Goal: Feedback & Contribution: Submit feedback/report problem

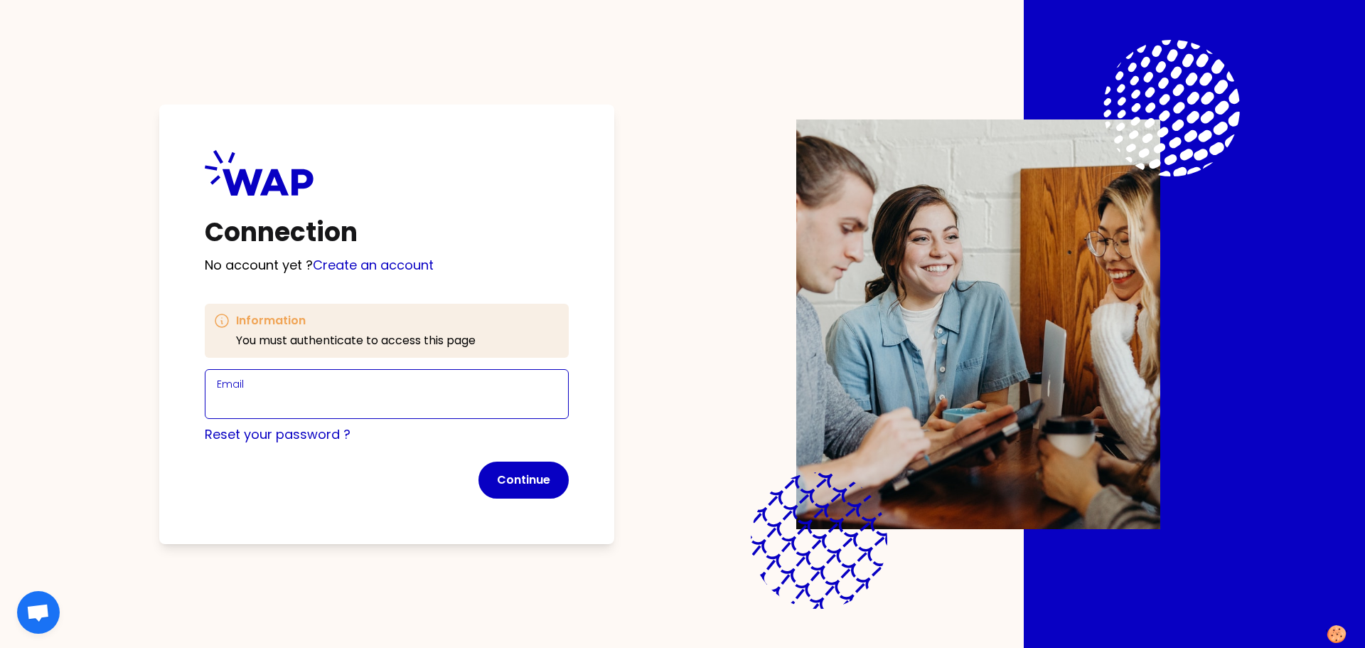
click at [262, 392] on input "Email" at bounding box center [387, 402] width 340 height 20
type input "[PERSON_NAME][EMAIL_ADDRESS][PERSON_NAME][DOMAIN_NAME]"
click at [532, 482] on button "Continue" at bounding box center [523, 479] width 90 height 37
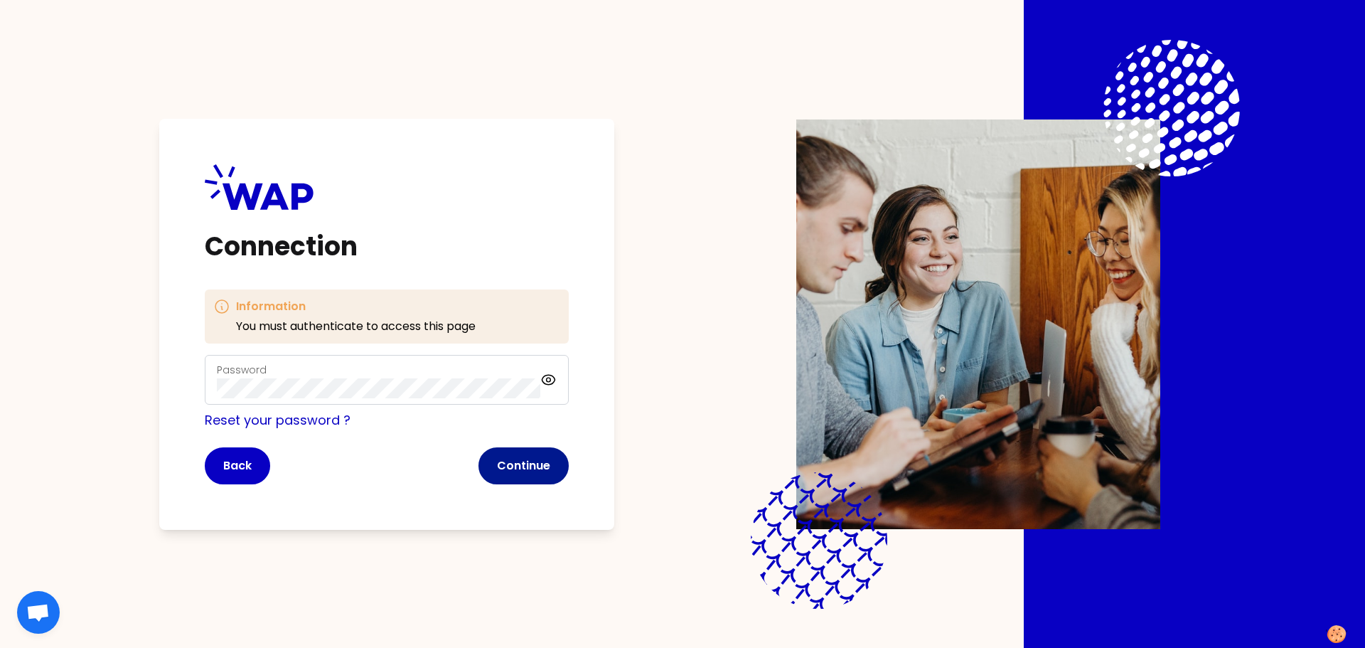
click at [505, 472] on button "Continue" at bounding box center [523, 465] width 90 height 37
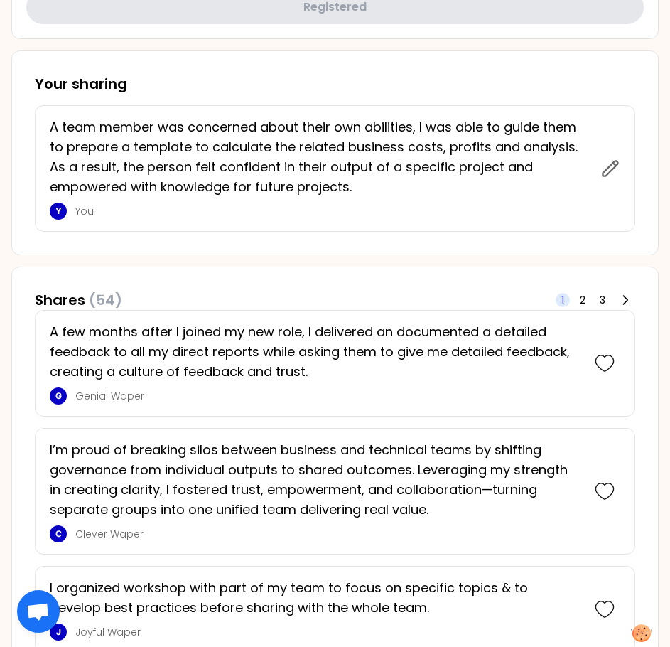
scroll to position [711, 0]
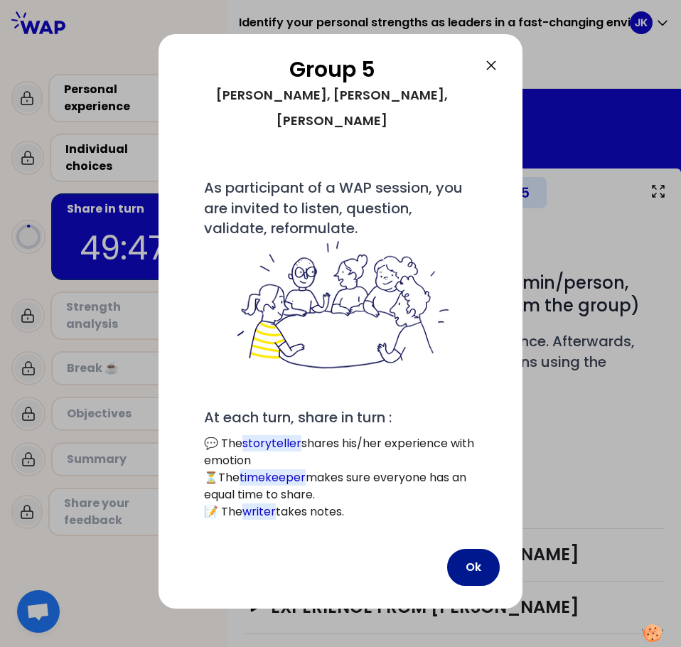
click at [486, 549] on button "Ok" at bounding box center [473, 567] width 53 height 37
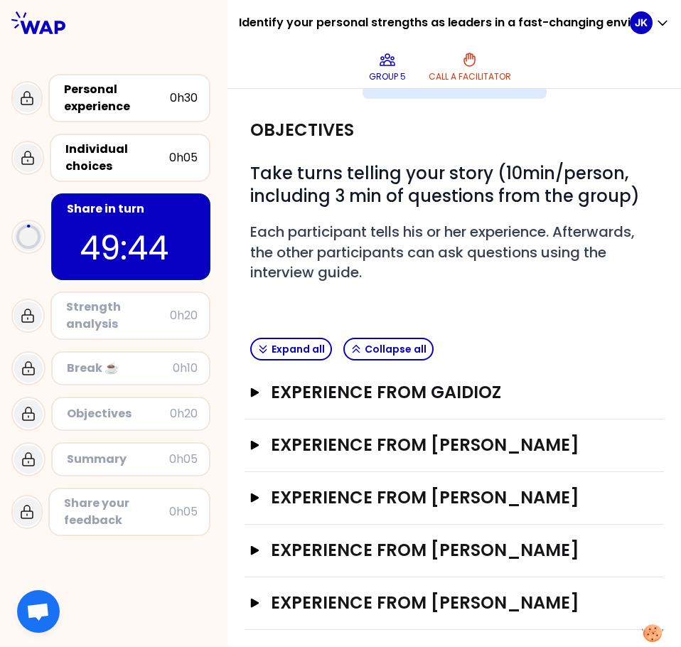
scroll to position [132, 0]
click at [253, 387] on icon "button" at bounding box center [255, 391] width 9 height 9
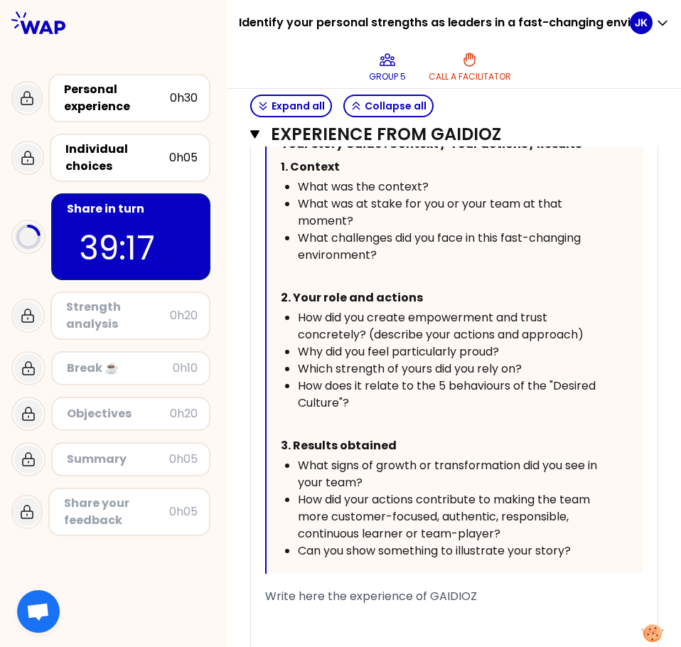
scroll to position [520, 0]
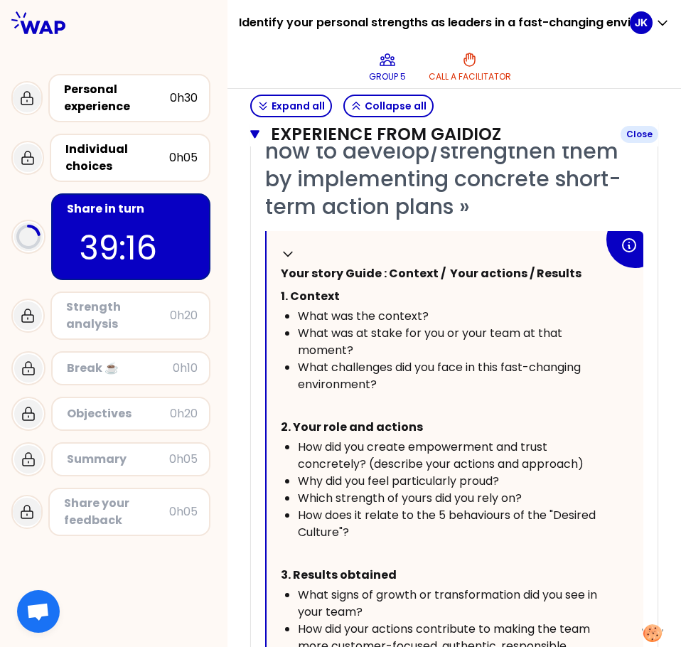
click at [257, 134] on icon "button" at bounding box center [254, 134] width 9 height 9
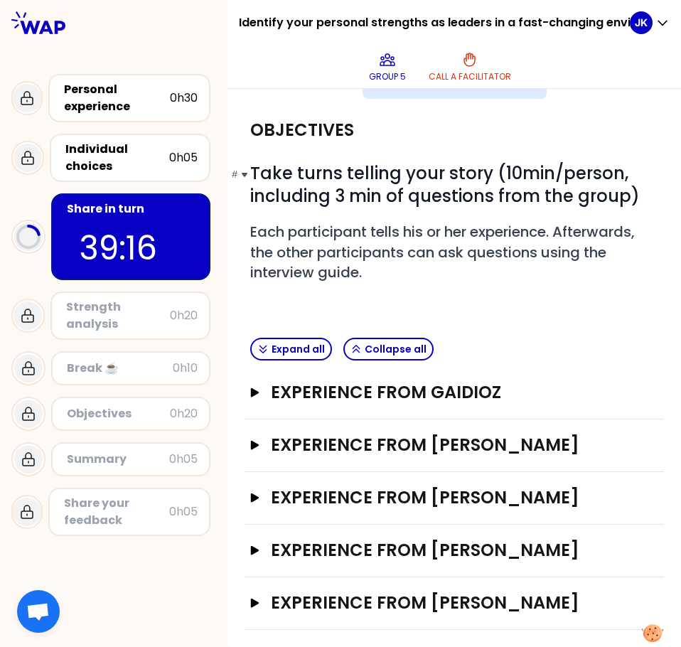
scroll to position [132, 0]
click at [253, 440] on icon "button" at bounding box center [255, 444] width 9 height 9
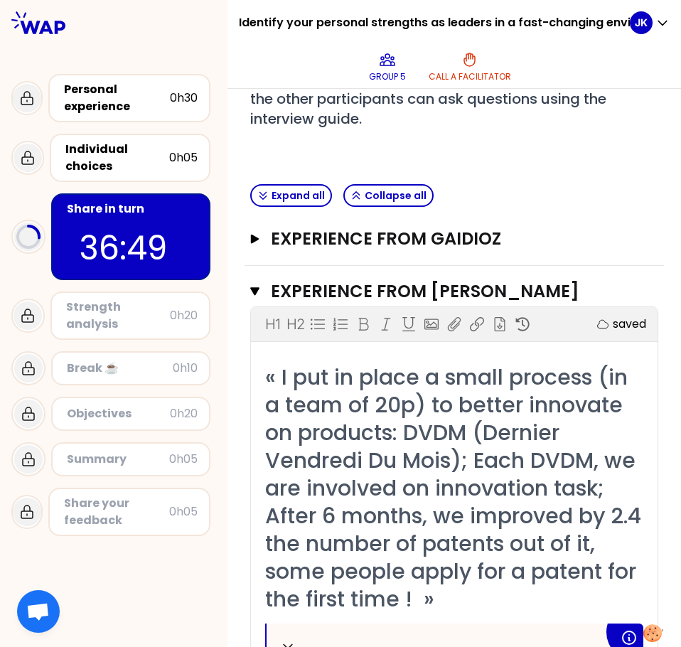
scroll to position [243, 0]
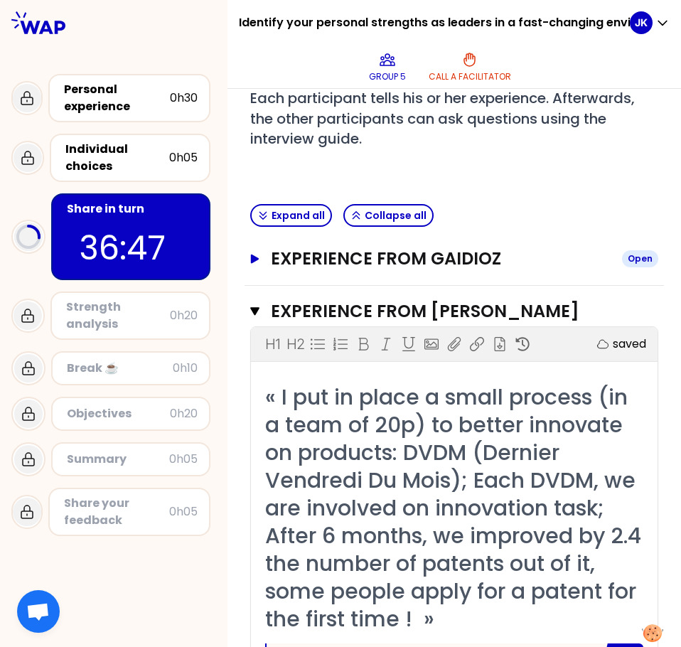
click at [257, 258] on icon "button" at bounding box center [255, 258] width 9 height 9
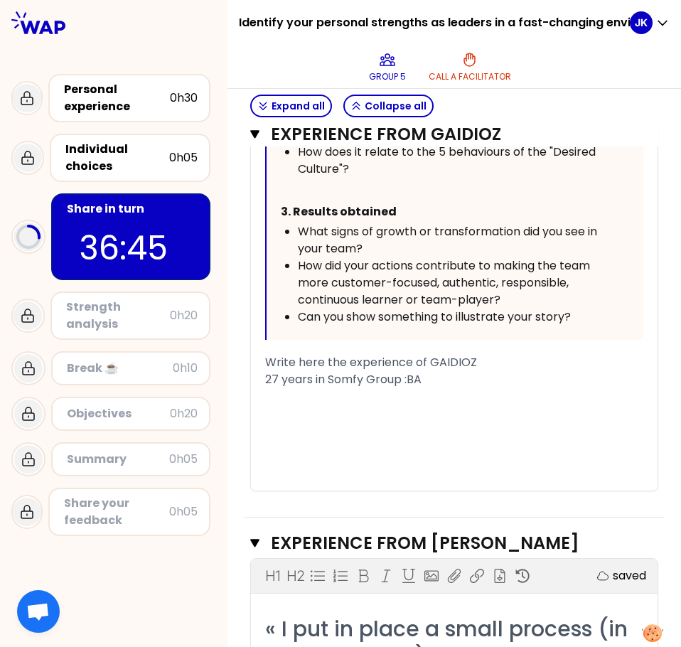
scroll to position [954, 0]
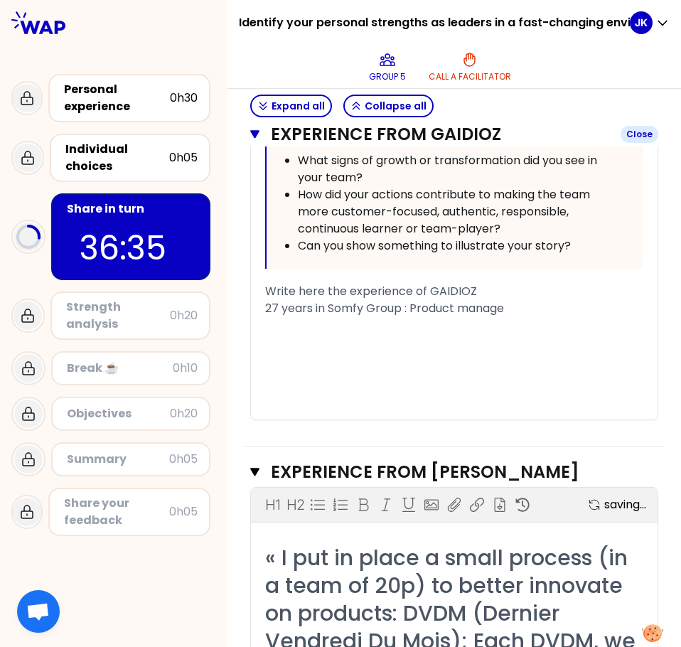
click at [255, 131] on icon "button" at bounding box center [254, 134] width 9 height 9
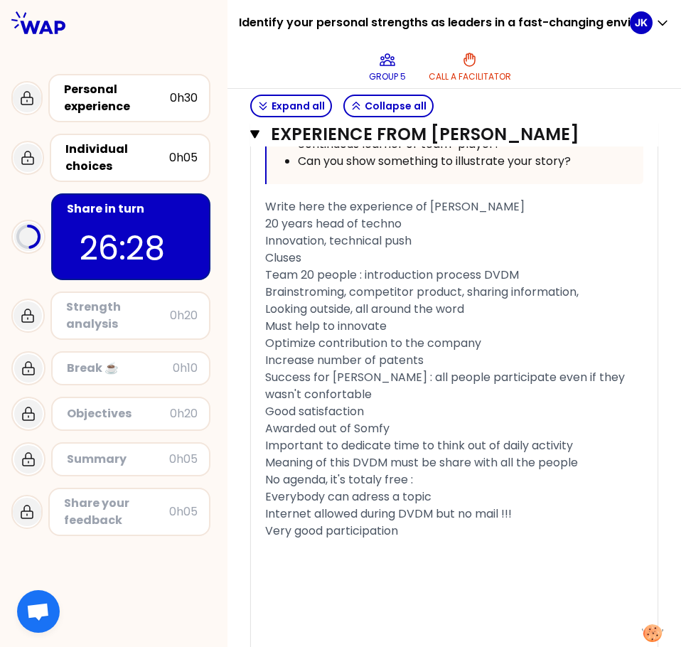
scroll to position [1156, 0]
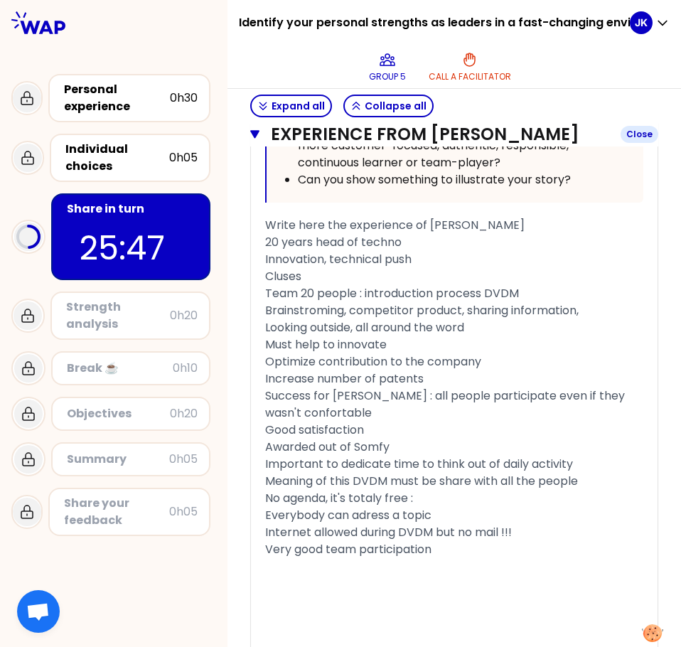
click at [257, 136] on icon "button" at bounding box center [254, 134] width 9 height 9
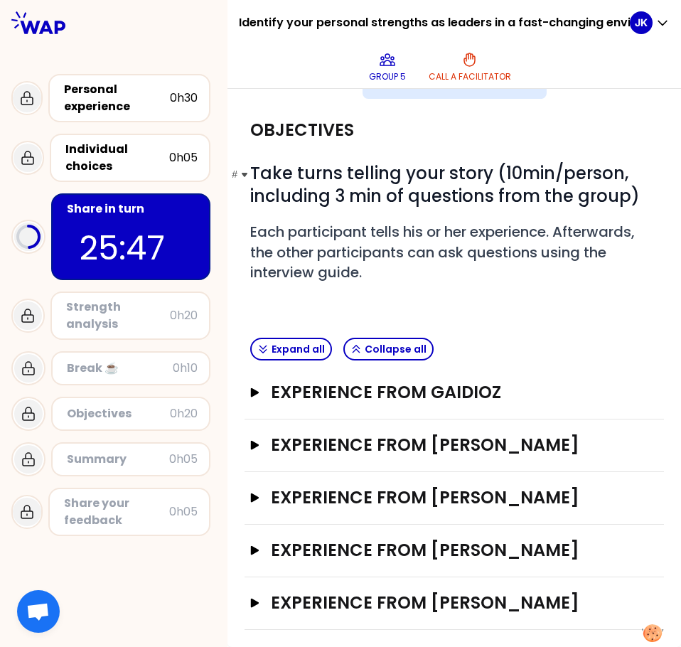
scroll to position [132, 0]
click at [255, 493] on icon "button" at bounding box center [255, 497] width 9 height 9
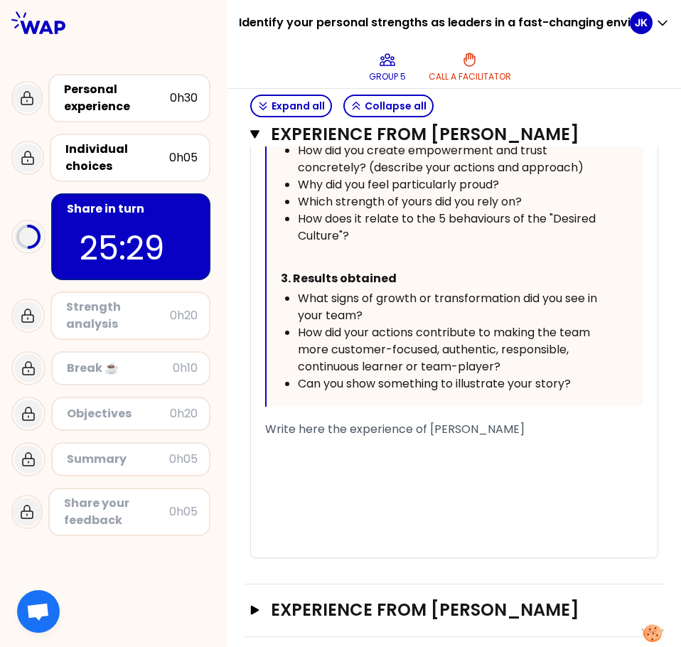
scroll to position [843, 0]
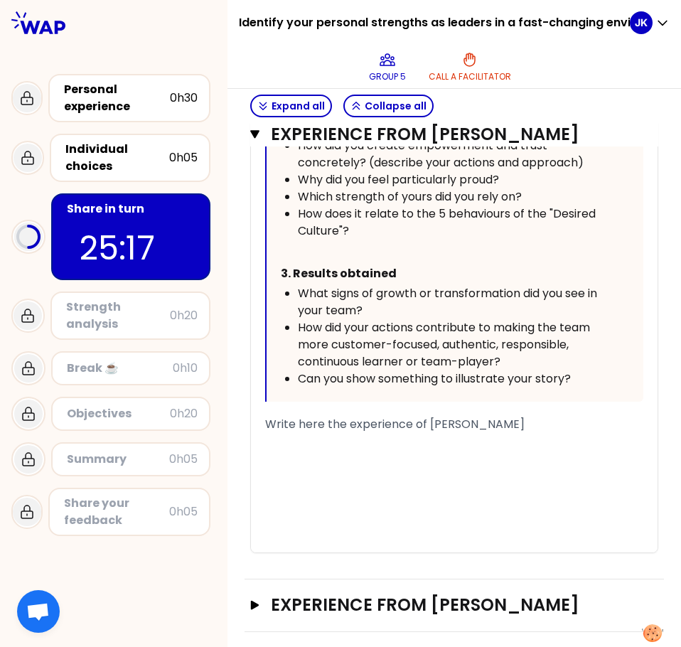
click at [301, 432] on div "Write here the experience of [PERSON_NAME]" at bounding box center [454, 424] width 378 height 17
click at [264, 419] on div "« I have transformed my team from a local team to an international team » Colla…" at bounding box center [454, 194] width 407 height 716
click at [267, 422] on span "Write here the experience of [PERSON_NAME]" at bounding box center [394, 424] width 259 height 16
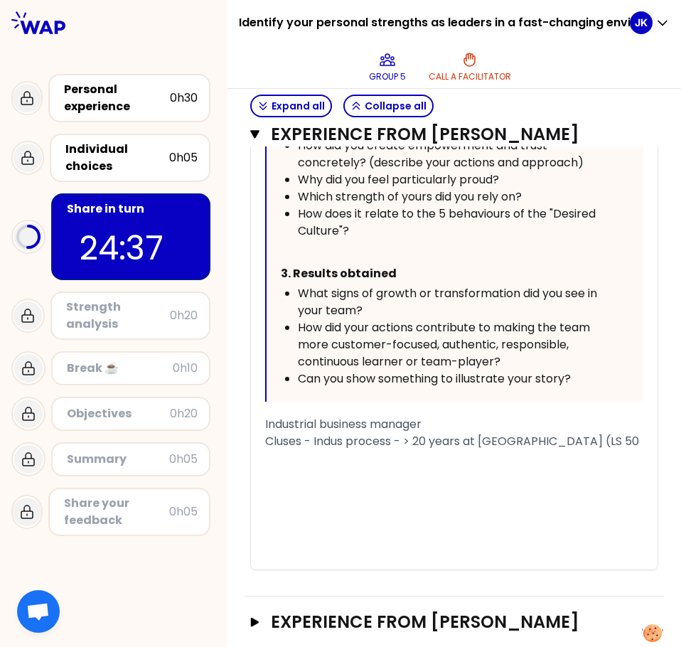
click at [278, 463] on div "﻿" at bounding box center [454, 458] width 378 height 17
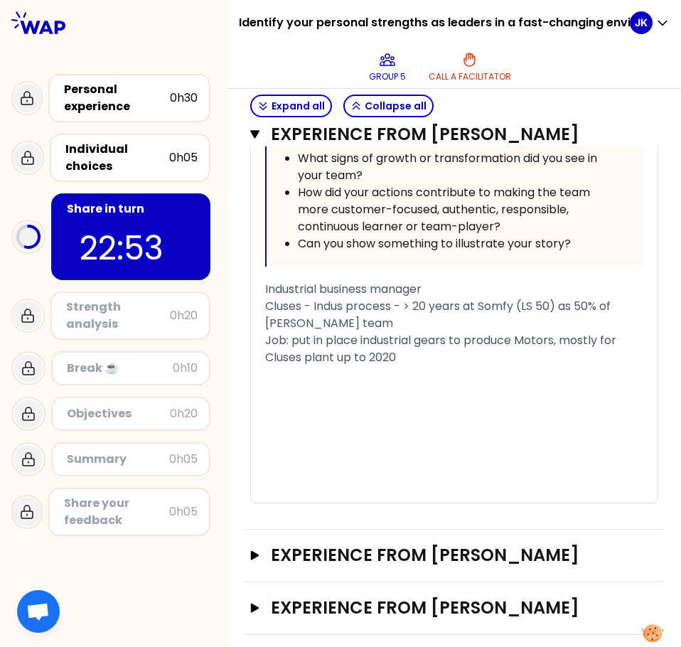
scroll to position [1006, 0]
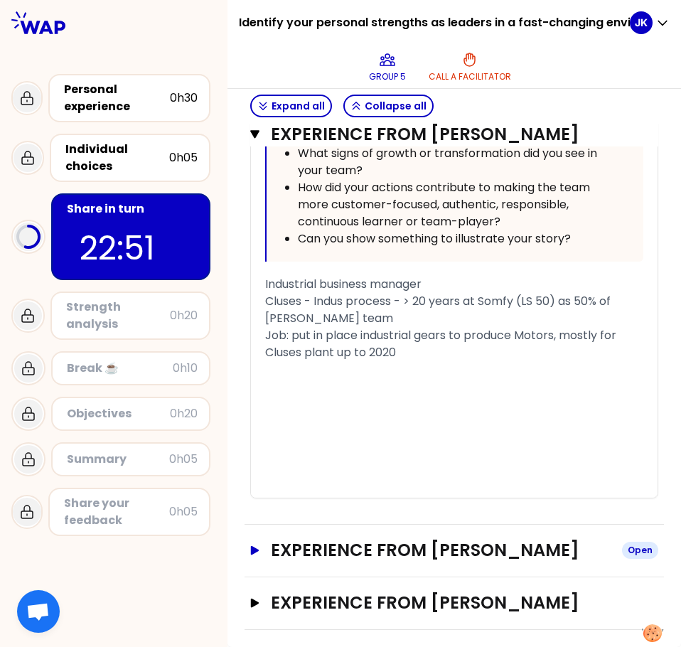
click at [252, 545] on icon "button" at bounding box center [255, 549] width 9 height 9
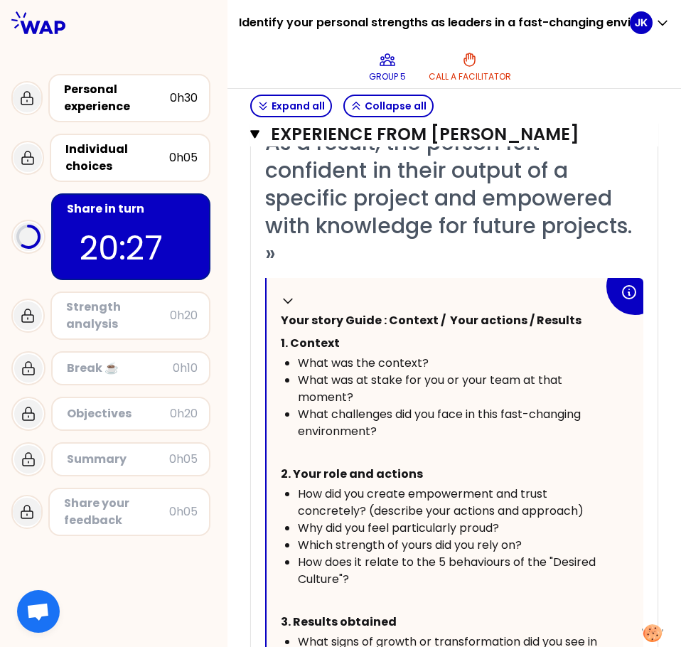
scroll to position [1650, 0]
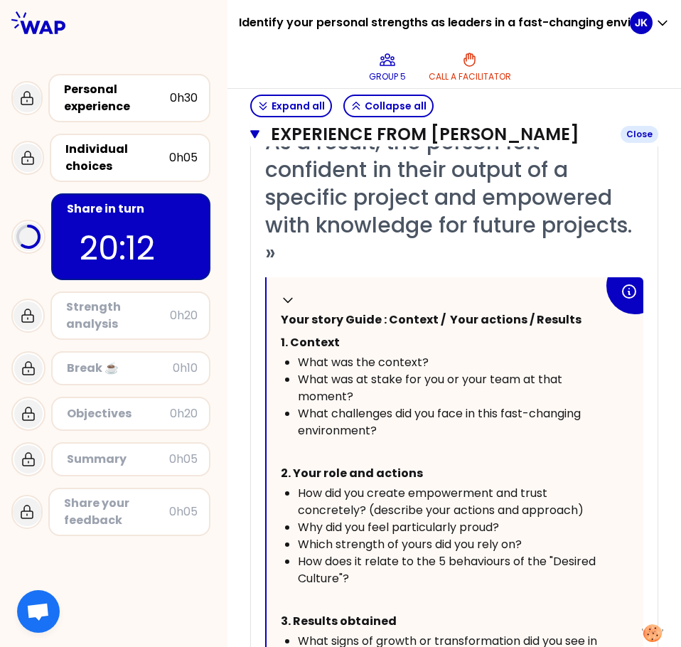
click at [254, 139] on icon "button" at bounding box center [254, 134] width 9 height 9
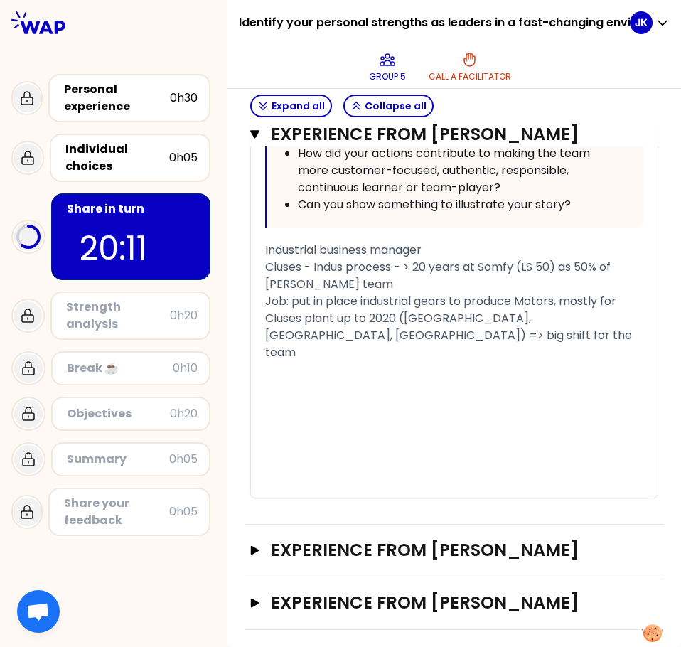
scroll to position [1159, 0]
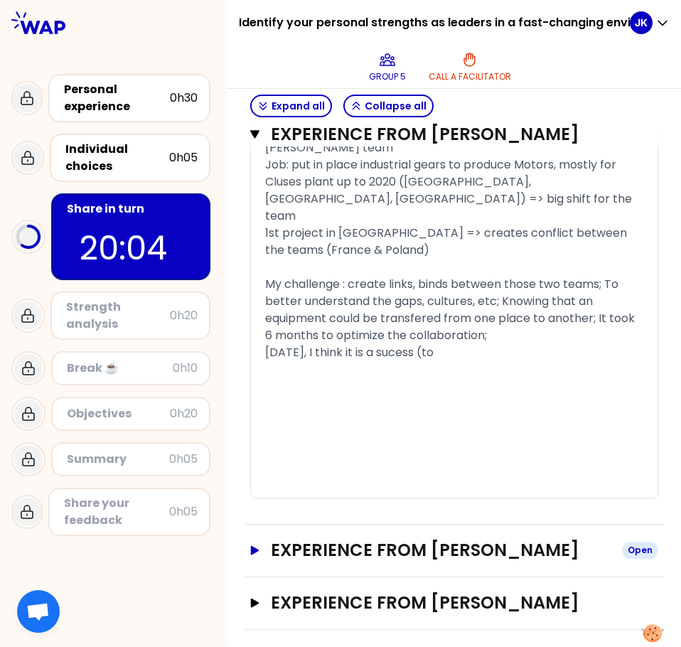
click at [258, 545] on icon "button" at bounding box center [254, 549] width 11 height 9
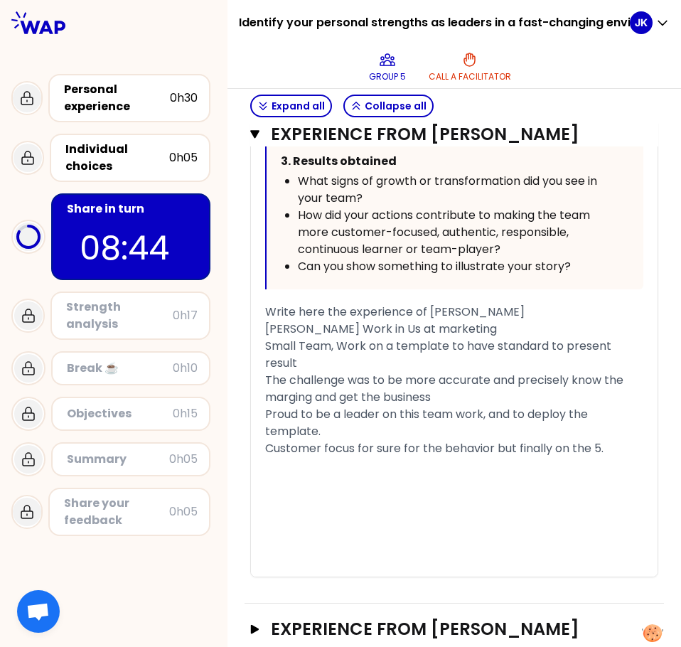
scroll to position [2248, 0]
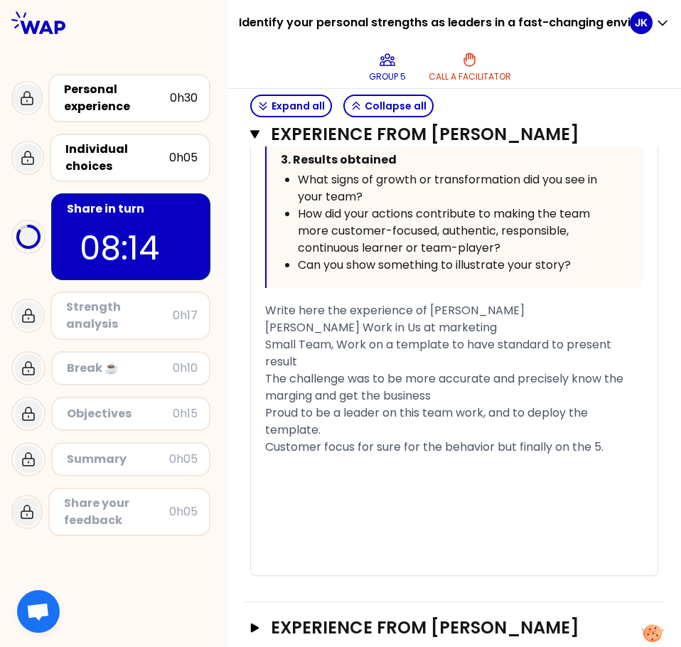
click at [267, 403] on span "The challenge was to be more accurate and precisely know the marging and get th…" at bounding box center [445, 386] width 361 height 33
click at [490, 420] on span "Proud to be a leader on this team work, and to deploy the template." at bounding box center [428, 420] width 326 height 33
click at [385, 419] on span "Proud to be a leader on this team work, and to deploy the template." at bounding box center [428, 420] width 326 height 33
click at [371, 434] on div "Proud to be a leader on this team work, and to deploy the template." at bounding box center [454, 421] width 378 height 34
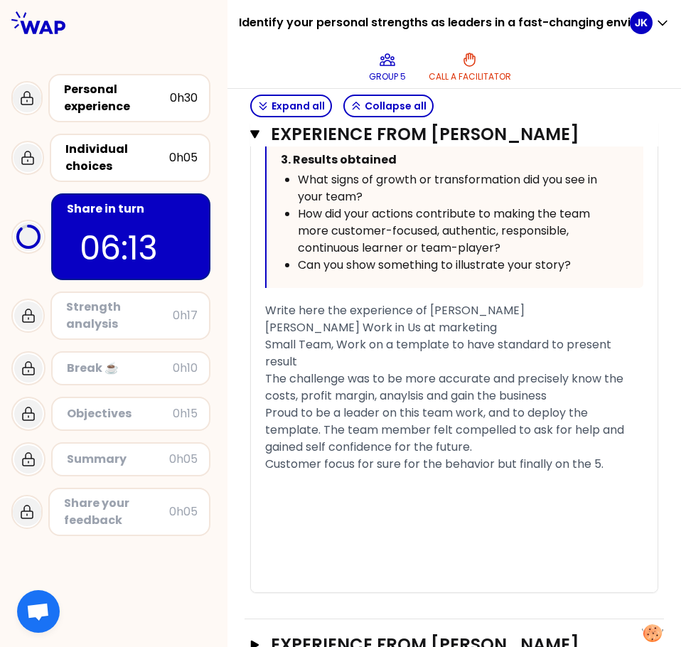
click at [572, 468] on span "Customer focus for sure for the behavior but finally on the 5." at bounding box center [434, 464] width 338 height 16
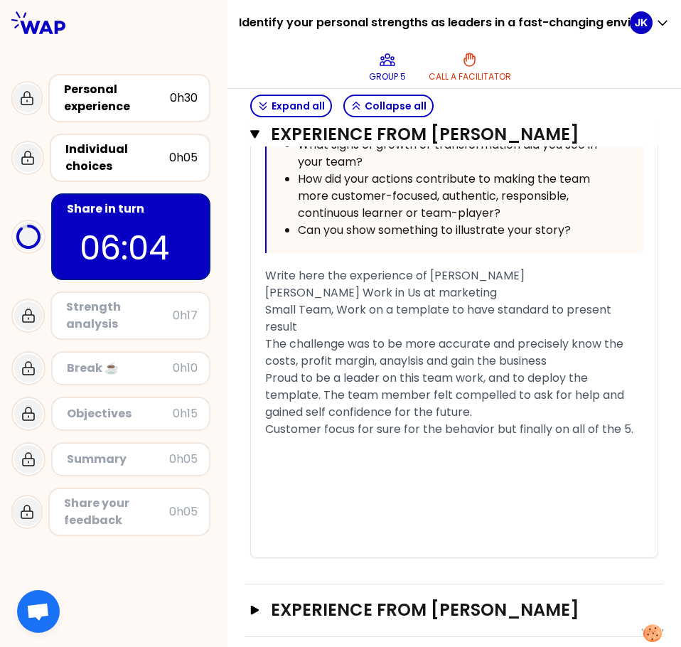
scroll to position [2312, 0]
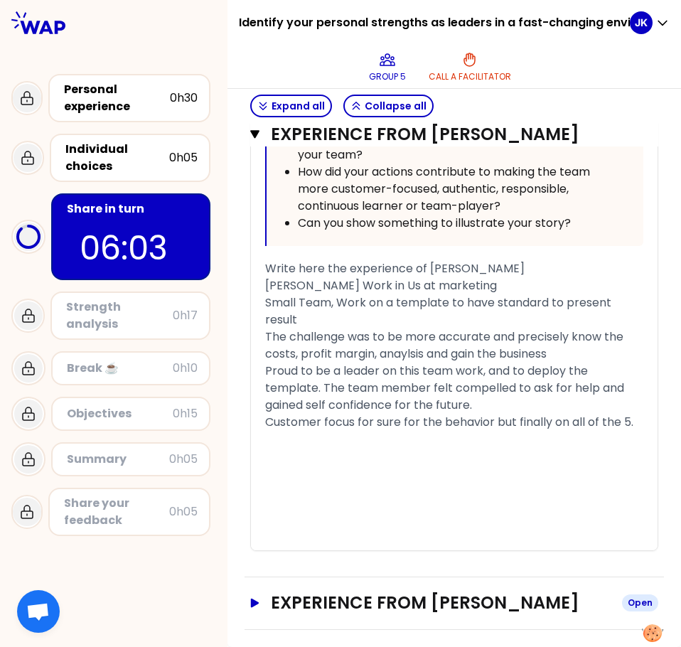
click at [253, 603] on icon "button" at bounding box center [255, 602] width 9 height 9
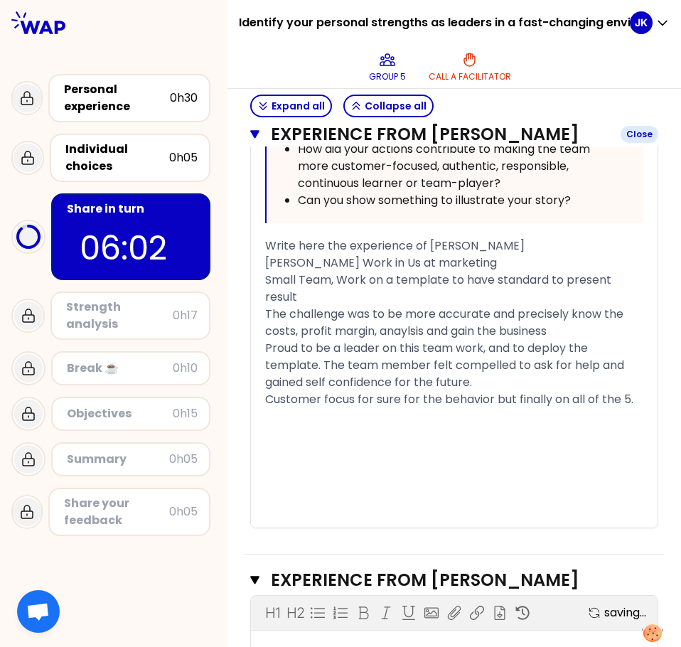
click at [259, 140] on icon "button" at bounding box center [254, 134] width 9 height 11
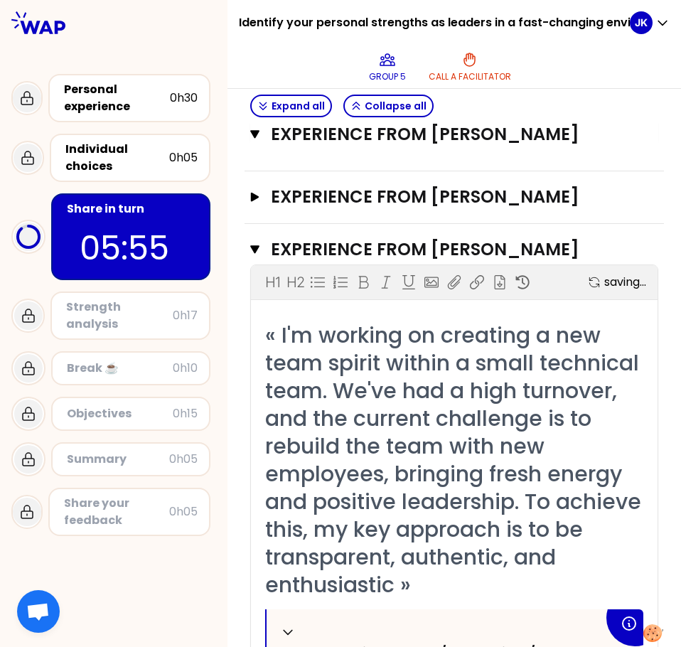
scroll to position [1524, 0]
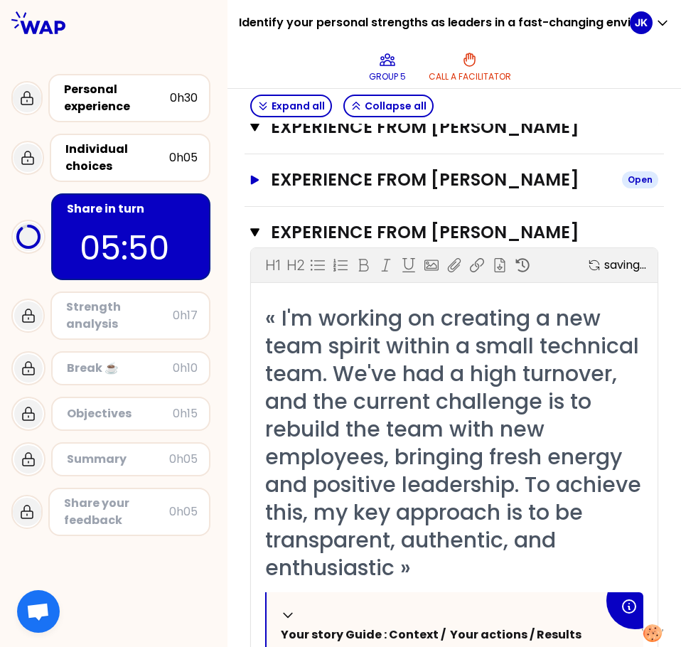
click at [258, 191] on button "Experience from [PERSON_NAME] Open" at bounding box center [454, 179] width 408 height 23
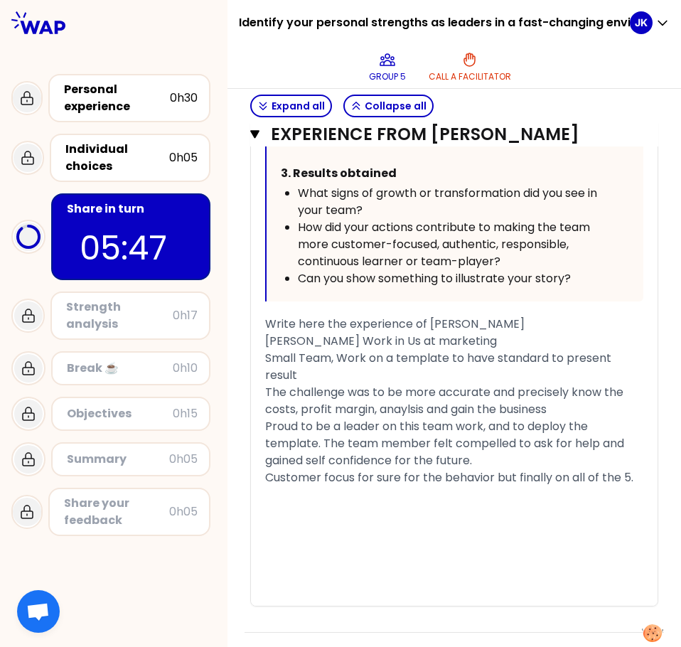
scroll to position [2235, 0]
click at [478, 349] on div "[PERSON_NAME] Work in Us at marketing" at bounding box center [454, 340] width 378 height 17
click at [259, 140] on icon "button" at bounding box center [254, 134] width 9 height 11
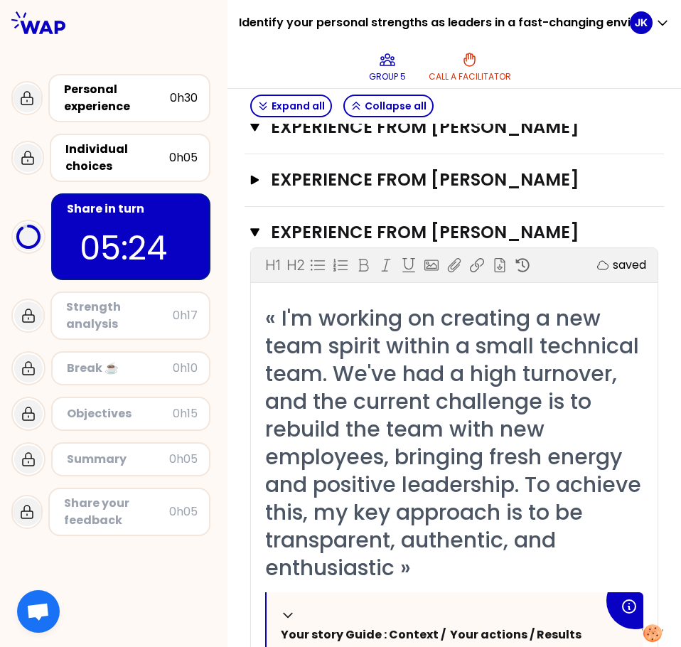
scroll to position [1453, 0]
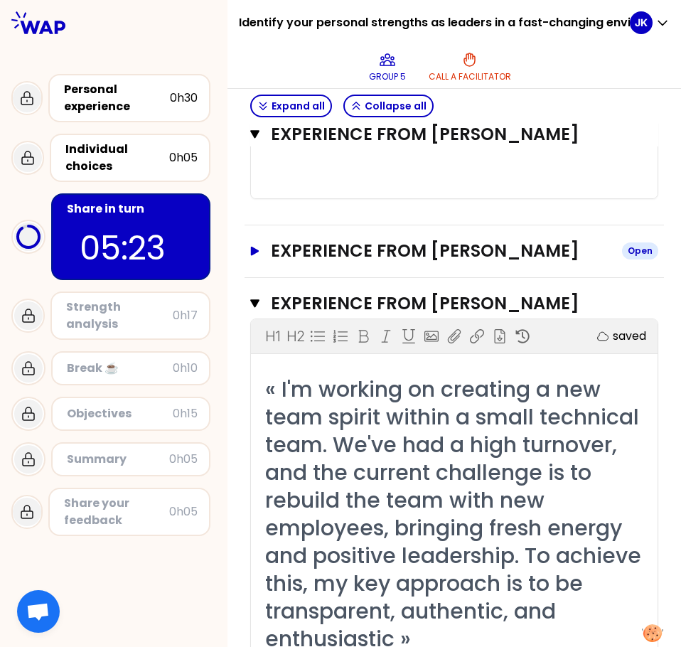
click at [254, 255] on icon "button" at bounding box center [255, 250] width 9 height 9
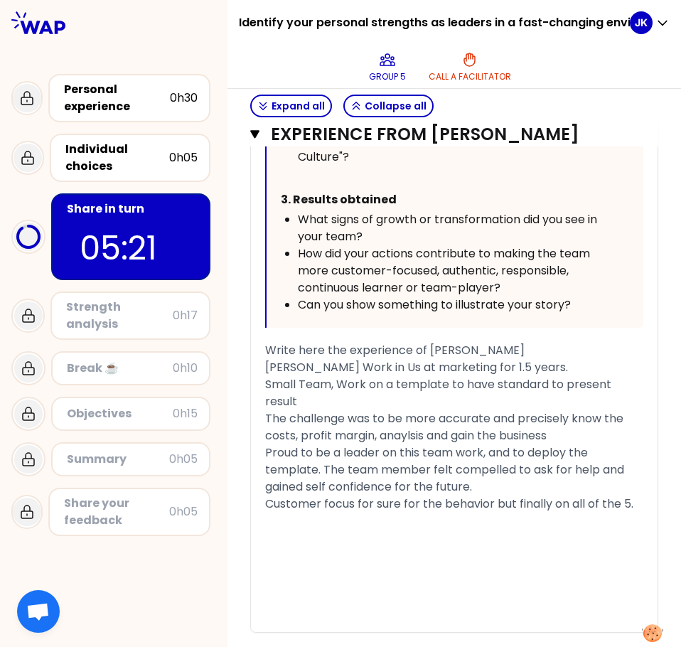
scroll to position [2235, 0]
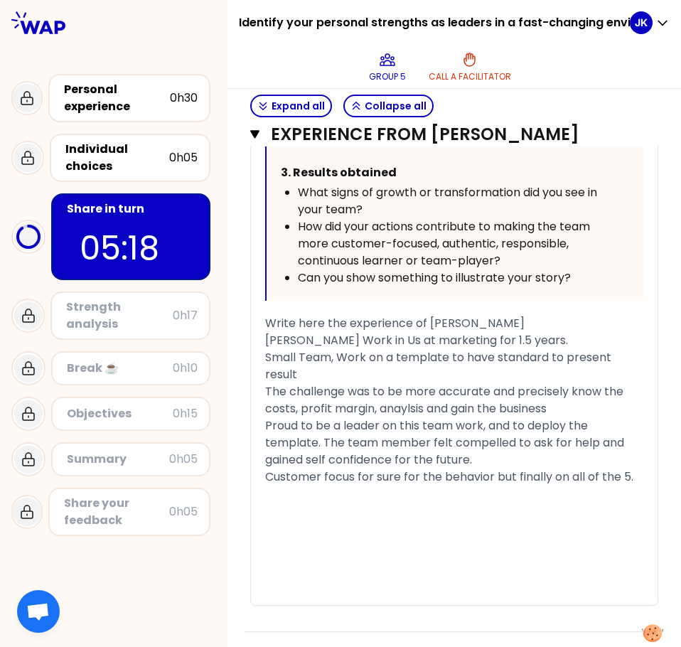
click at [337, 377] on span "Small Team, Work on a template to have standard to present result" at bounding box center [439, 365] width 349 height 33
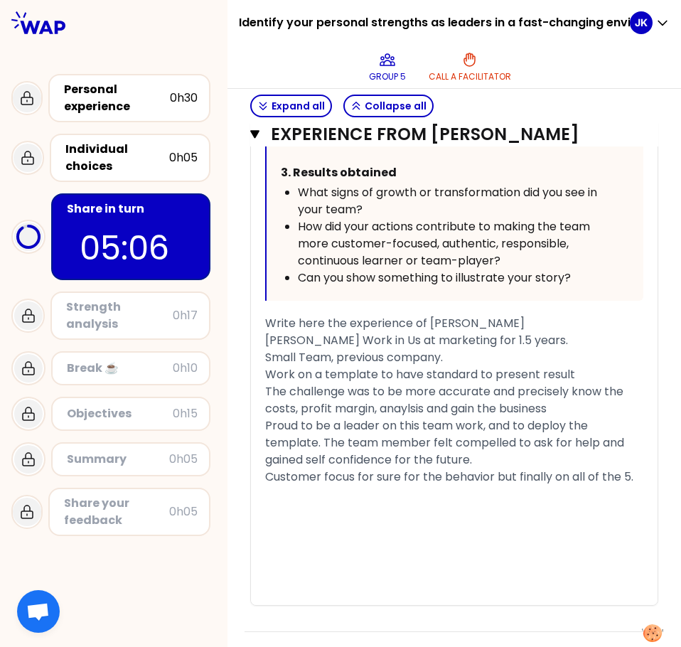
click at [248, 141] on div "Experience from [PERSON_NAME] Close H1 H2 Export saved « A team member was conc…" at bounding box center [454, 37] width 419 height 1188
click at [255, 139] on icon "button" at bounding box center [254, 134] width 9 height 9
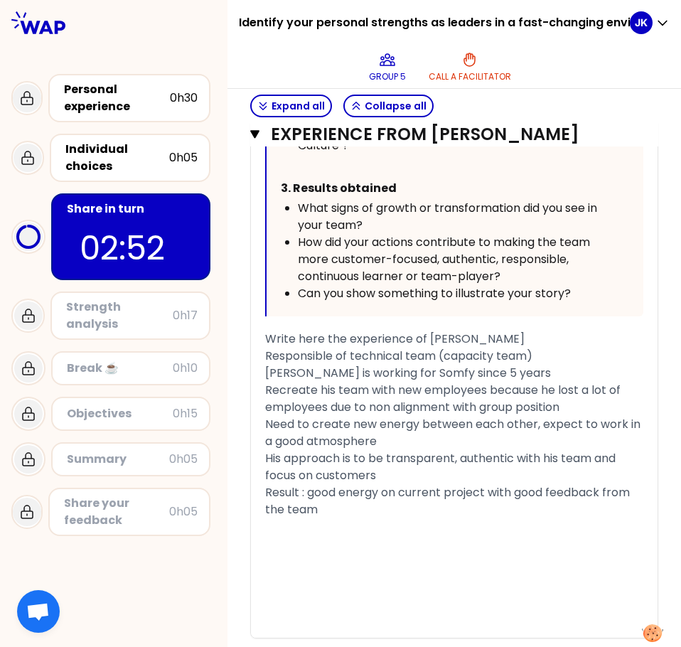
scroll to position [2286, 0]
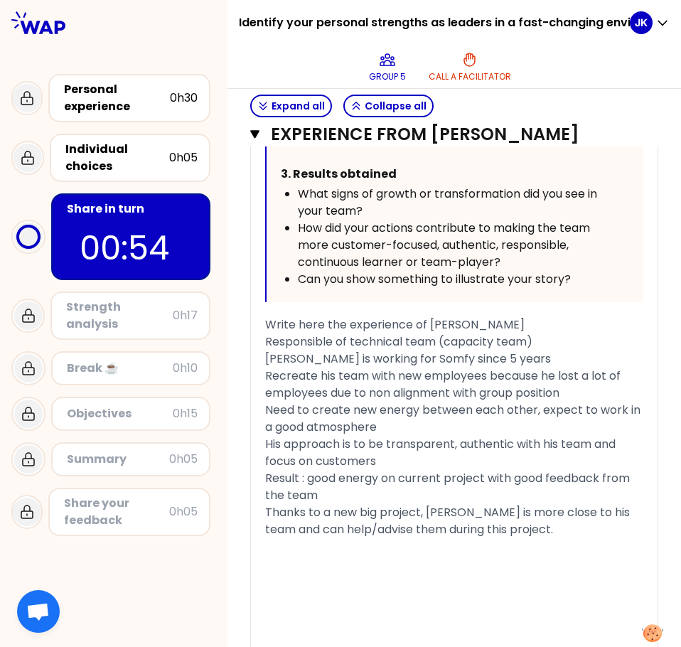
drag, startPoint x: 267, startPoint y: 458, endPoint x: 395, endPoint y: 478, distance: 129.4
click at [395, 435] on span "Need to create new energy between each other, expect to work in a good atmosphe…" at bounding box center [454, 418] width 378 height 33
copy span "Need to create new energy between each other, expect to work in a good atmosphe…"
click at [316, 435] on span "Need to create new energy between each other, expect to work in a good atmosphe…" at bounding box center [454, 418] width 378 height 33
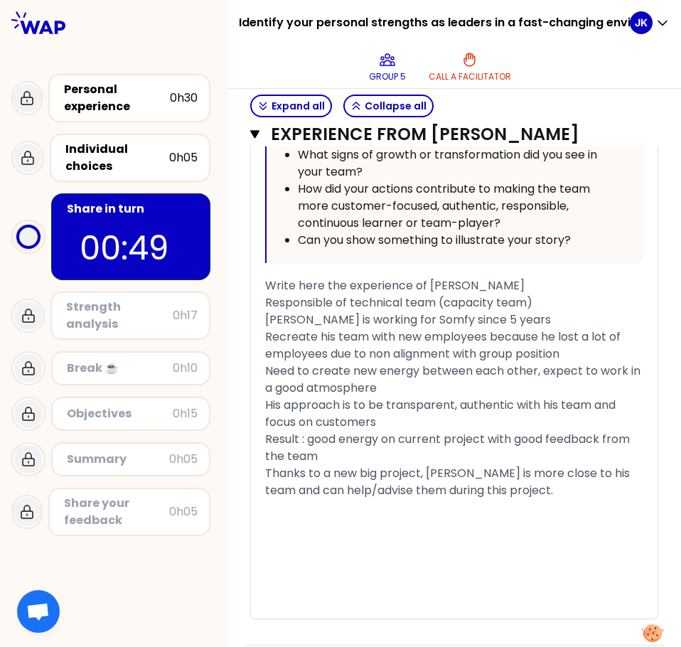
scroll to position [2357, 0]
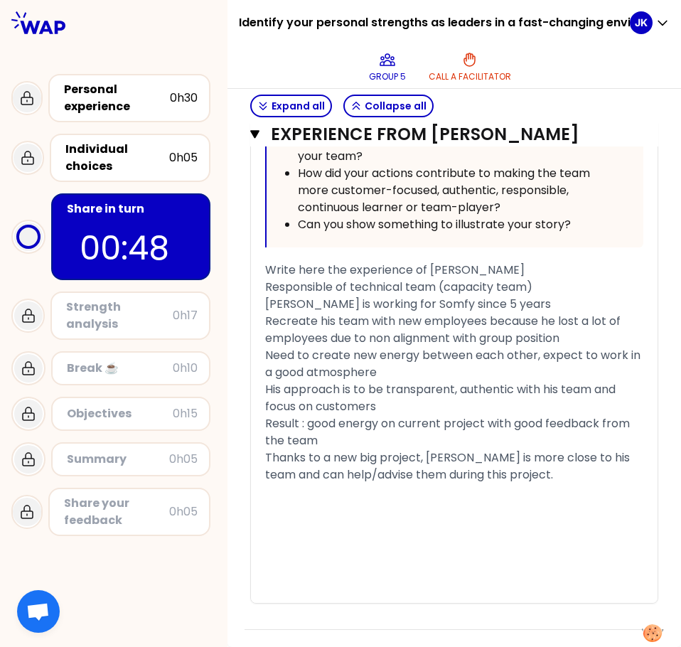
click at [294, 517] on div "﻿" at bounding box center [454, 508] width 378 height 17
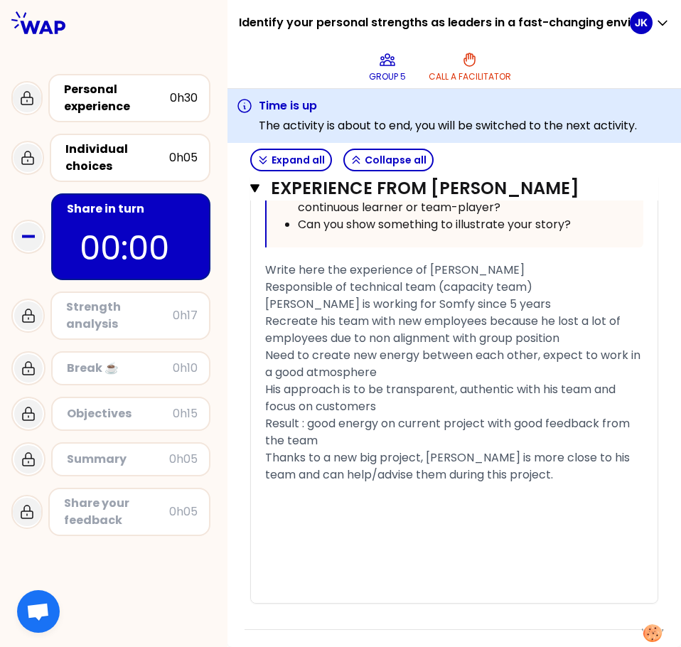
scroll to position [2445, 0]
click at [252, 188] on icon "button" at bounding box center [254, 188] width 9 height 11
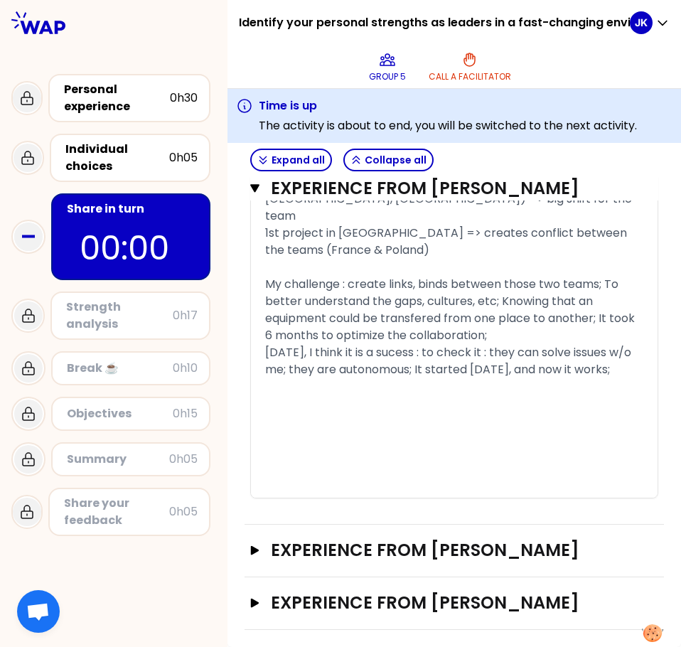
scroll to position [1230, 0]
click at [257, 184] on icon "button" at bounding box center [254, 188] width 9 height 11
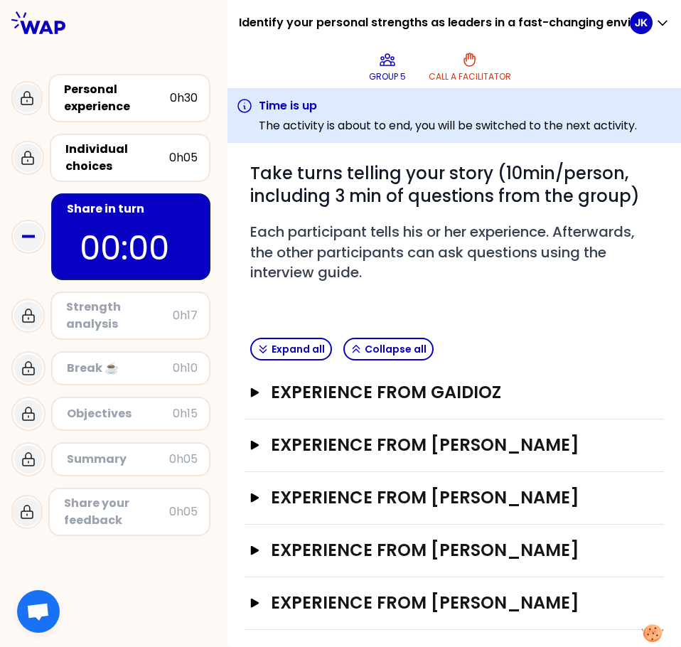
scroll to position [186, 0]
click at [257, 387] on icon "button" at bounding box center [254, 391] width 11 height 9
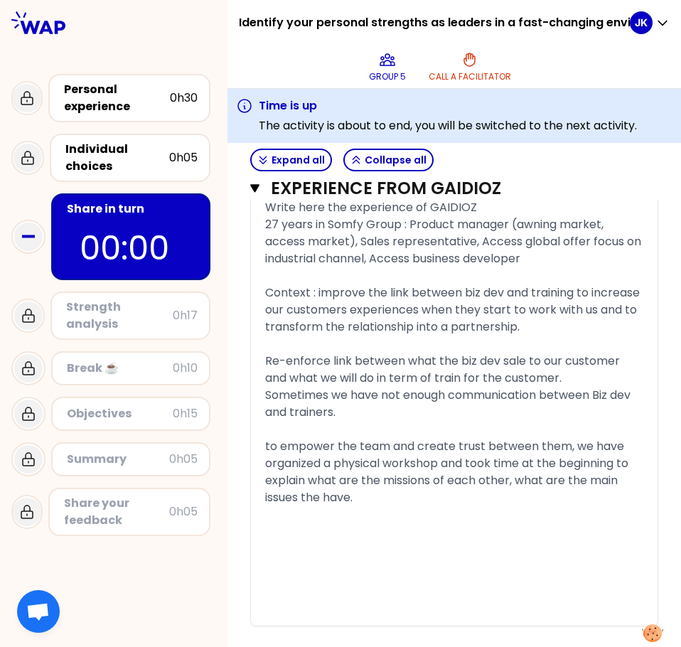
scroll to position [1036, 0]
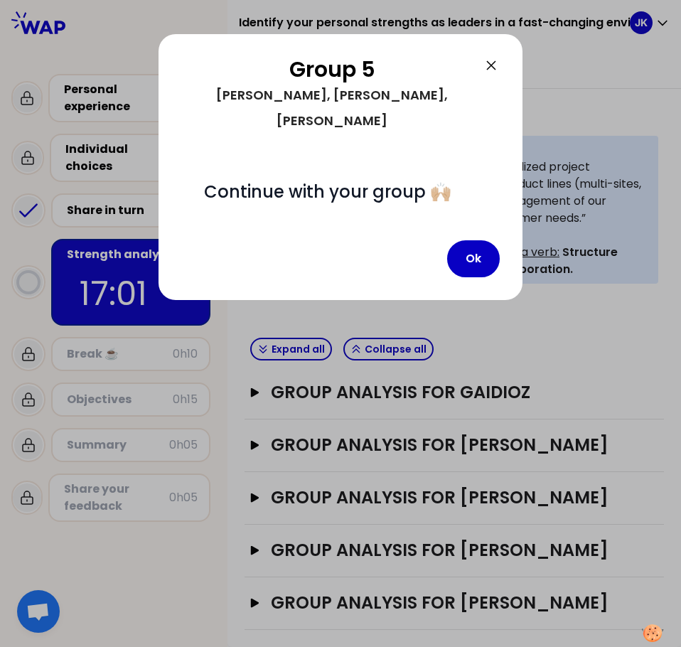
scroll to position [386, 0]
click at [482, 240] on button "Ok" at bounding box center [473, 258] width 53 height 37
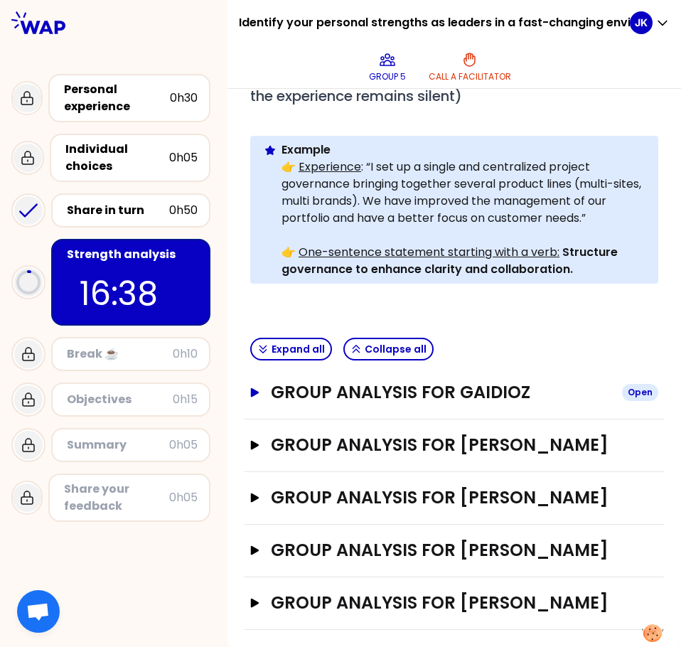
click at [257, 387] on icon "button" at bounding box center [254, 391] width 11 height 9
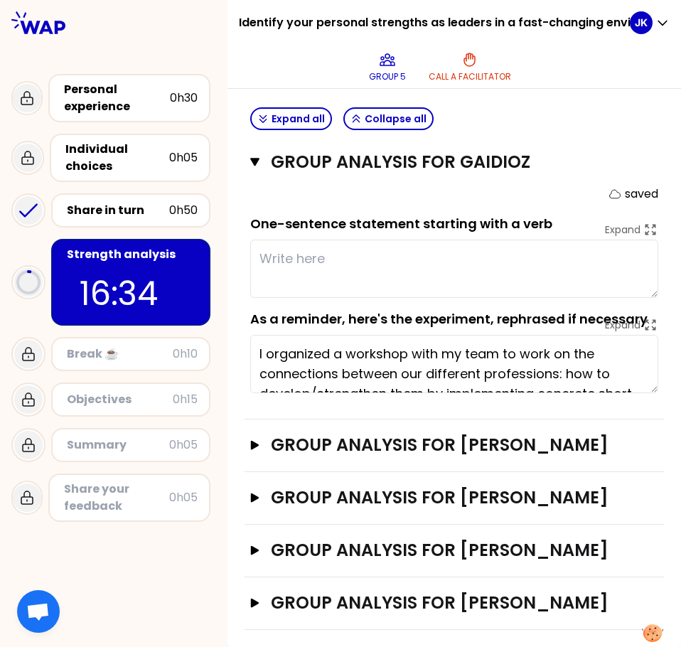
scroll to position [28, 0]
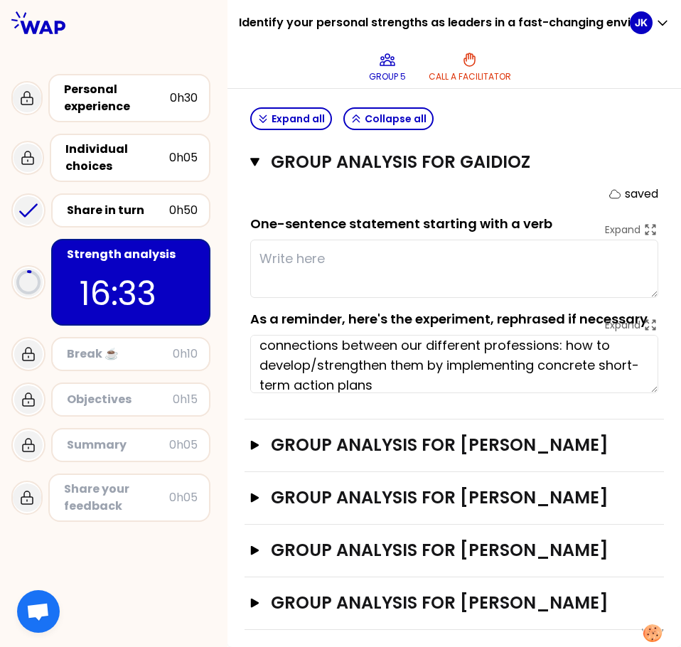
click at [645, 387] on textarea "I organized a workshop with my team to work on the connections between our diff…" at bounding box center [454, 364] width 408 height 58
click at [643, 386] on textarea "I organized a workshop with my team to work on the connections between our diff…" at bounding box center [454, 364] width 408 height 58
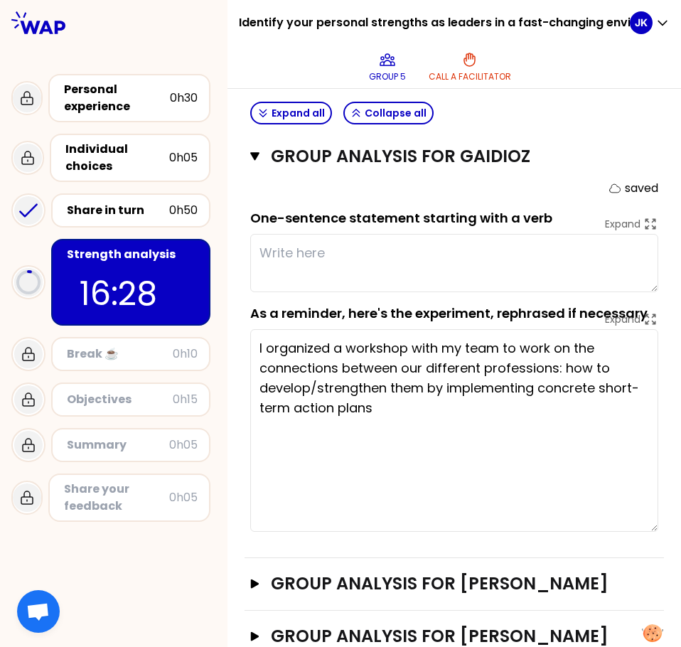
drag, startPoint x: 643, startPoint y: 384, endPoint x: 623, endPoint y: 528, distance: 145.8
click at [623, 528] on textarea "I organized a workshop with my team to work on the connections between our diff…" at bounding box center [454, 430] width 408 height 203
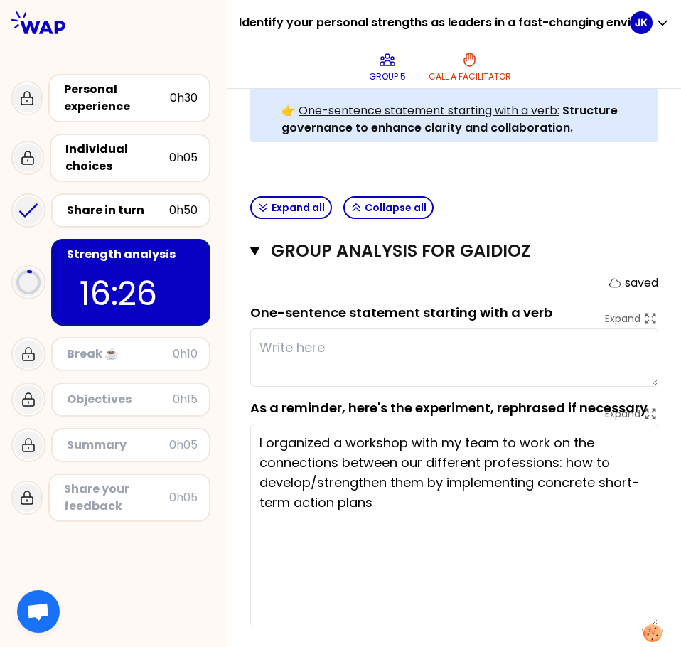
scroll to position [599, 0]
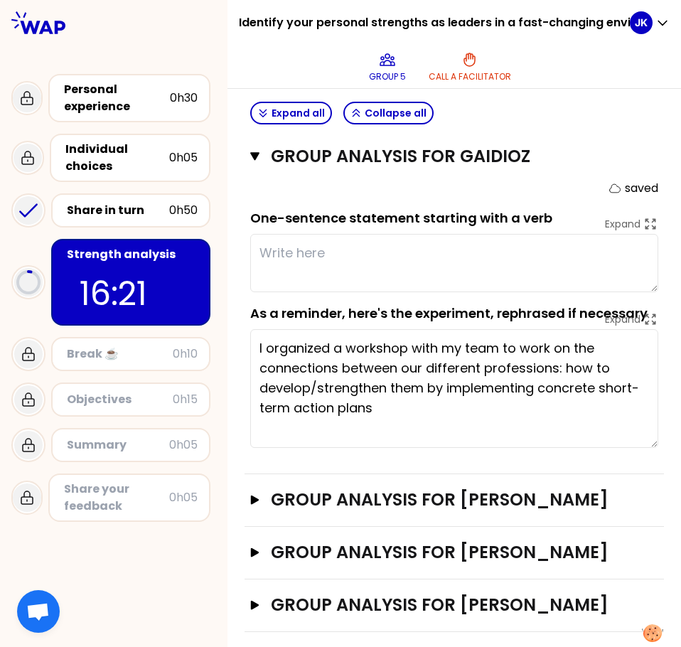
drag, startPoint x: 643, startPoint y: 525, endPoint x: 639, endPoint y: 441, distance: 84.0
click at [639, 441] on textarea "I organized a workshop with my team to work on the connections between our diff…" at bounding box center [454, 388] width 408 height 119
click at [317, 241] on textarea at bounding box center [454, 263] width 408 height 58
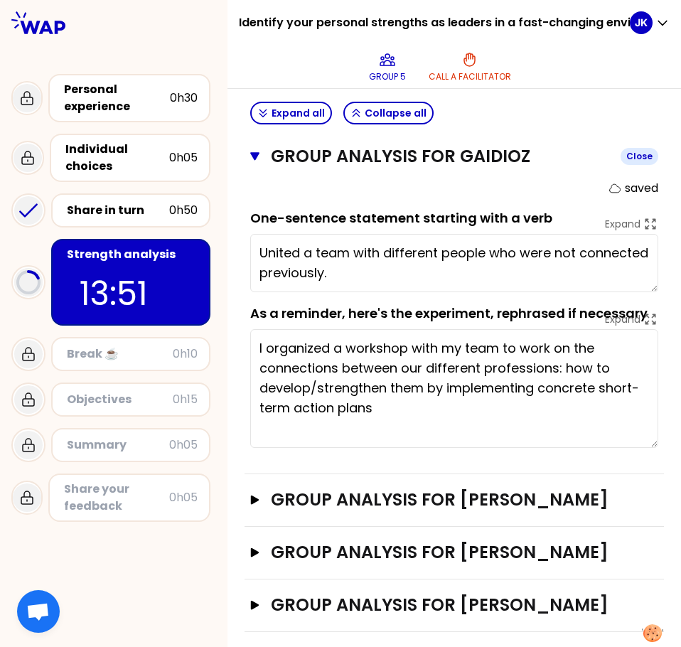
type textarea "United a team with different people who were not connected previously."
click at [254, 156] on icon "button" at bounding box center [254, 156] width 9 height 9
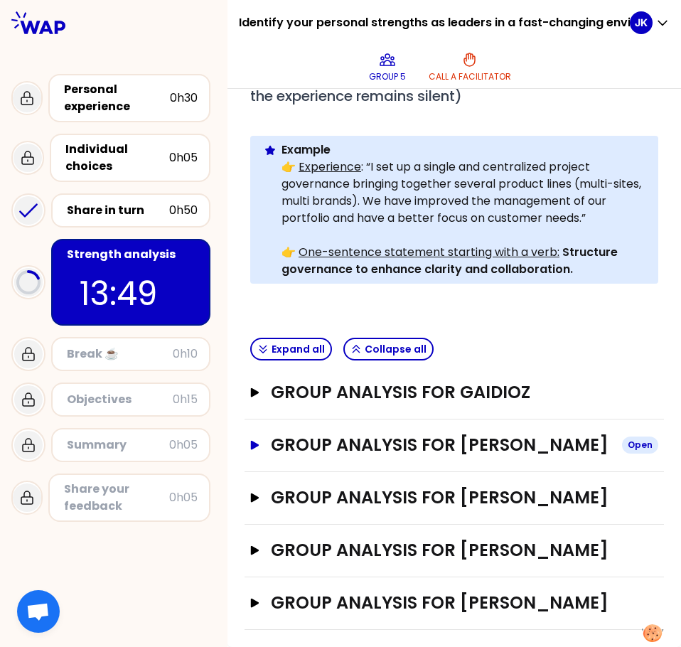
click at [253, 440] on icon "button" at bounding box center [255, 444] width 9 height 9
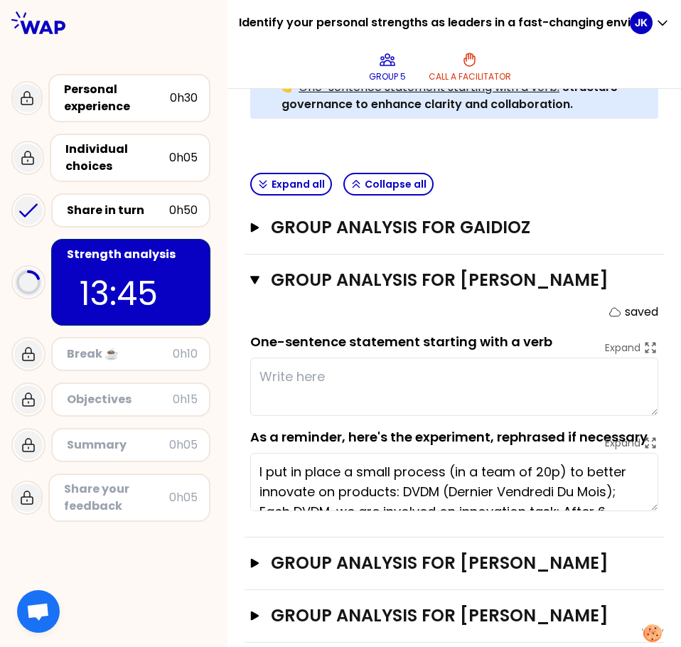
scroll to position [560, 0]
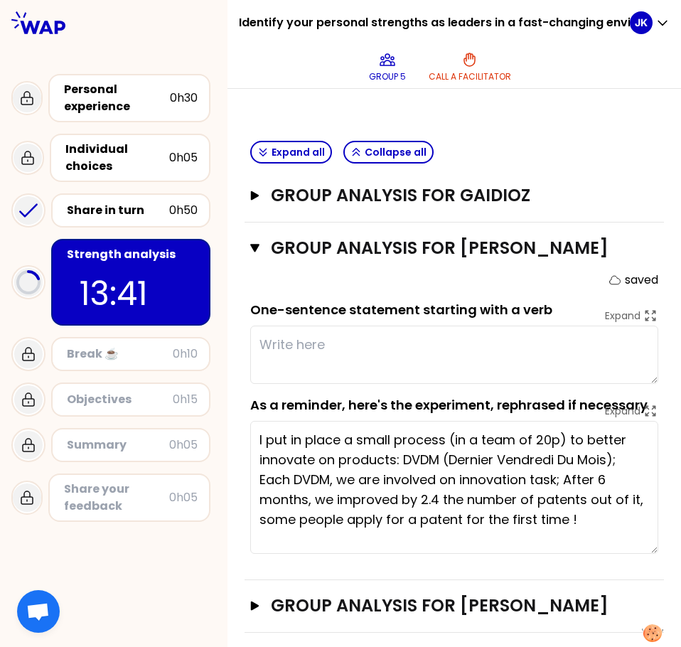
drag, startPoint x: 643, startPoint y: 499, endPoint x: 635, endPoint y: 574, distance: 75.0
click at [635, 554] on textarea "I put in place a small process (in a team of 20p) to better innovate on product…" at bounding box center [454, 487] width 408 height 133
click at [309, 362] on textarea at bounding box center [454, 355] width 408 height 58
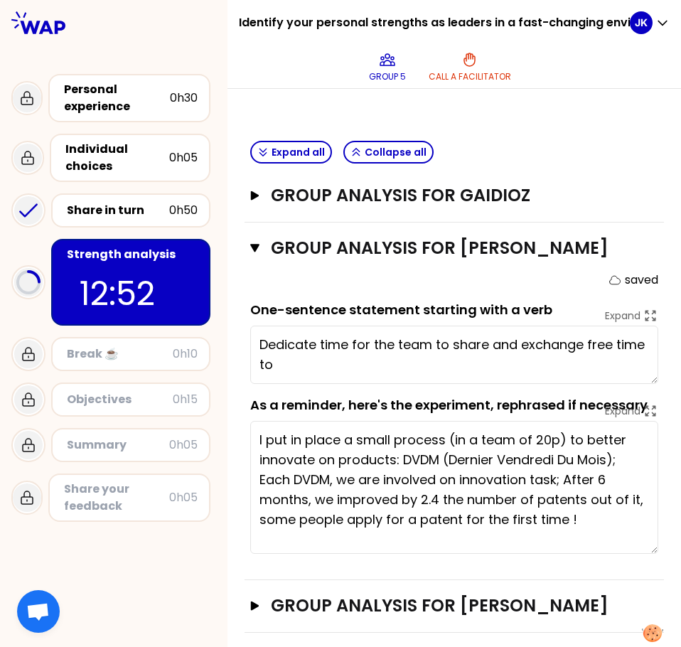
drag, startPoint x: 586, startPoint y: 365, endPoint x: 600, endPoint y: 378, distance: 18.6
click at [598, 377] on textarea "Dedicate time for the team to share and exchange free time to" at bounding box center [454, 355] width 408 height 58
click at [260, 384] on textarea "Dedicate time for the team to share and exchange ideas that is different from t…" at bounding box center [454, 355] width 408 height 58
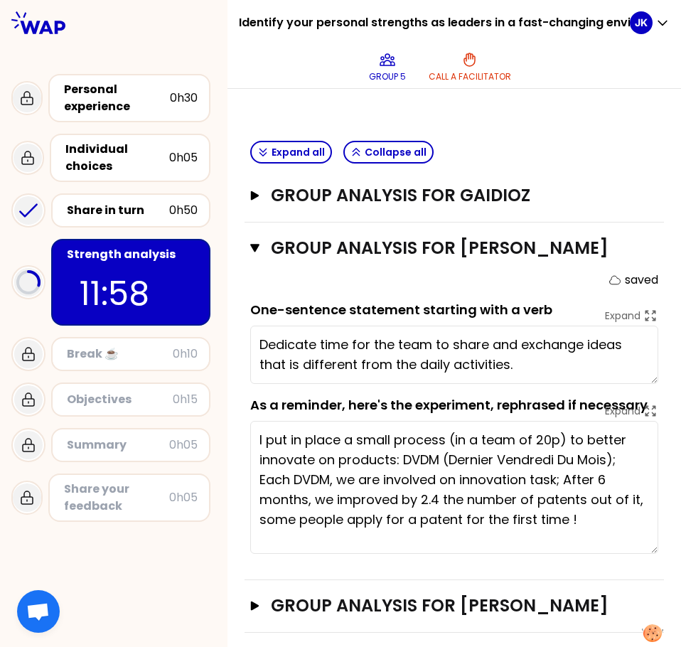
click at [537, 384] on textarea "Dedicate time for the team to share and exchange ideas that is different from t…" at bounding box center [454, 355] width 408 height 58
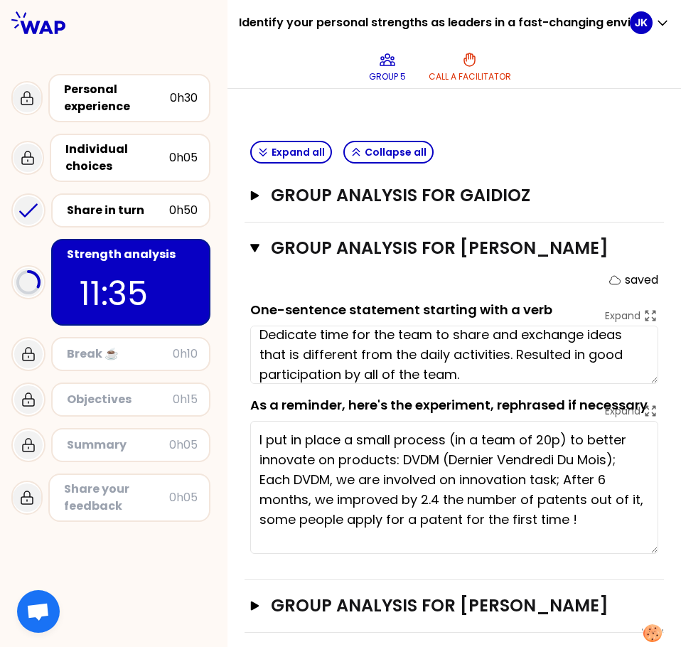
type textarea "Dedicate time for the team to share and exchange ideas that is different from t…"
click at [247, 257] on div "Group analysis for [PERSON_NAME] Close saved One-sentence statement starting wi…" at bounding box center [454, 401] width 419 height 358
click at [253, 252] on icon "button" at bounding box center [254, 248] width 9 height 9
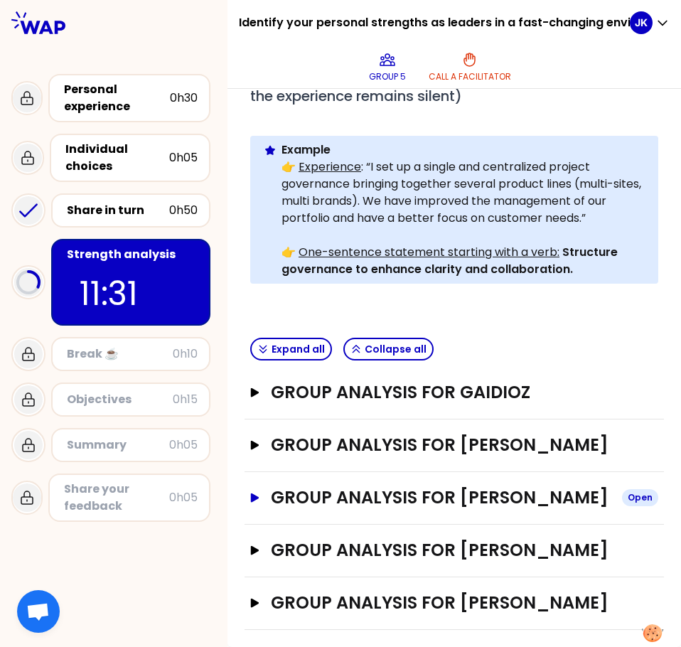
click at [253, 493] on icon "button" at bounding box center [254, 497] width 11 height 9
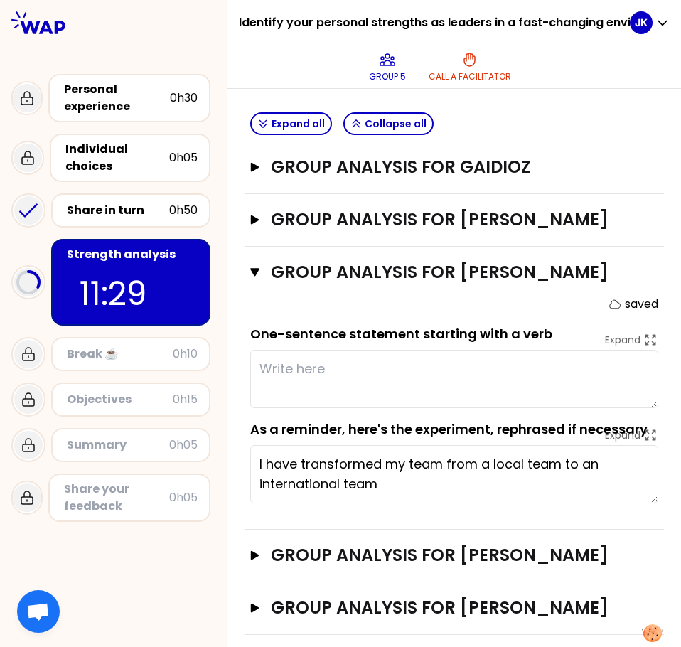
scroll to position [599, 0]
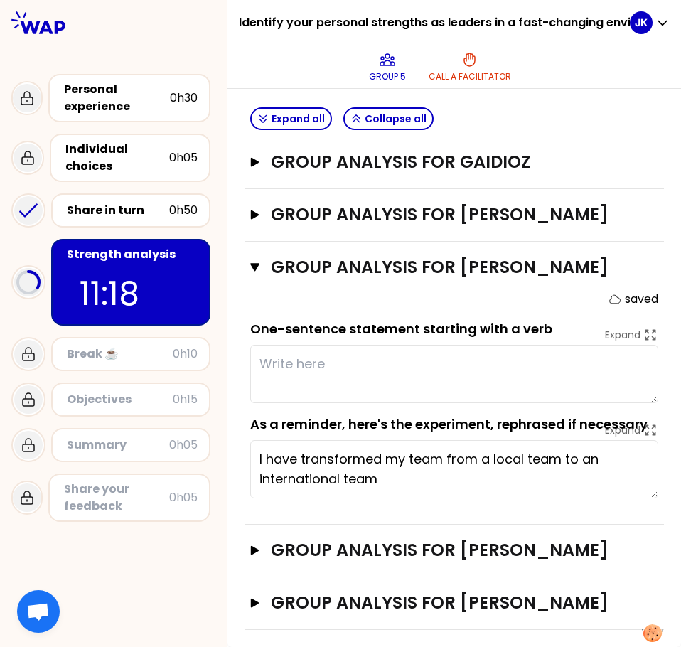
click at [316, 359] on textarea at bounding box center [454, 374] width 408 height 58
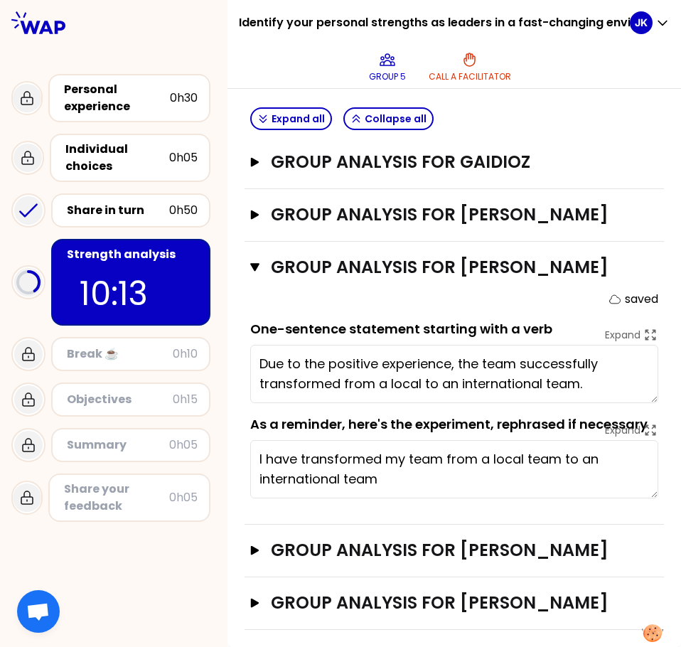
click at [450, 357] on textarea "Due to the positive experience, the team successfully transformed from a local …" at bounding box center [454, 374] width 408 height 58
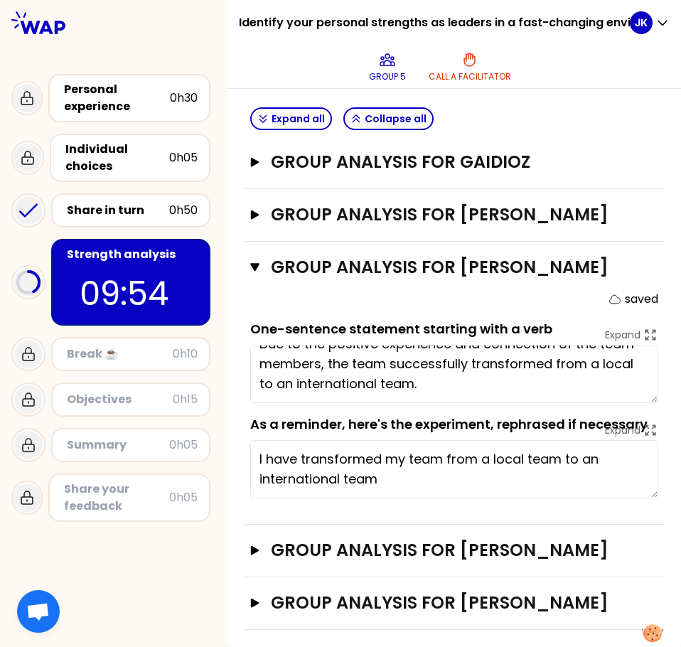
scroll to position [0, 0]
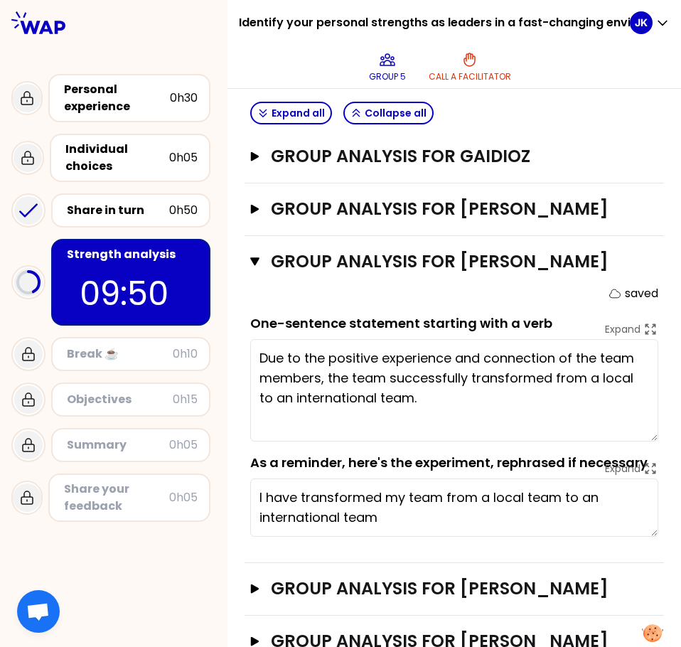
drag, startPoint x: 643, startPoint y: 394, endPoint x: 645, endPoint y: 438, distance: 44.1
click at [645, 438] on textarea "Due to the positive experience and connection of the team members, the team suc…" at bounding box center [454, 390] width 408 height 102
type textarea "Due to the positive experience and connection of the team members, the team suc…"
click at [253, 258] on icon "button" at bounding box center [254, 261] width 9 height 9
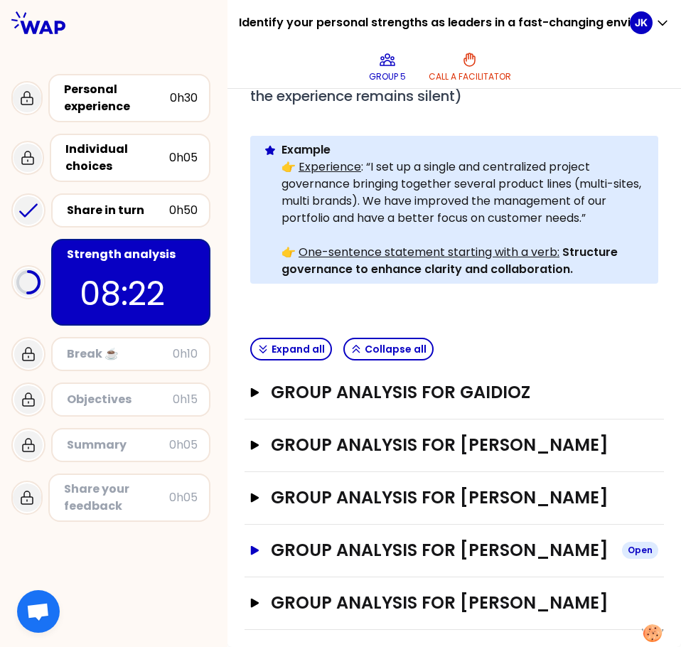
click at [254, 545] on icon "button" at bounding box center [255, 549] width 9 height 9
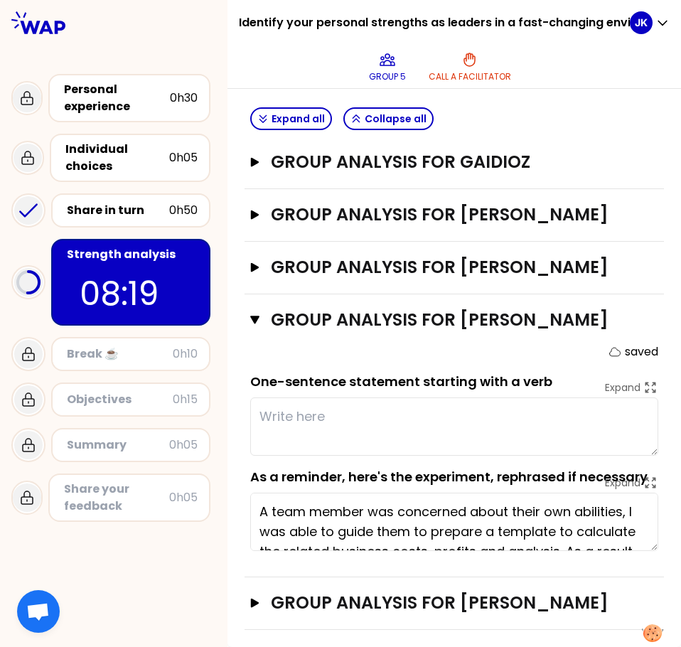
scroll to position [616, 0]
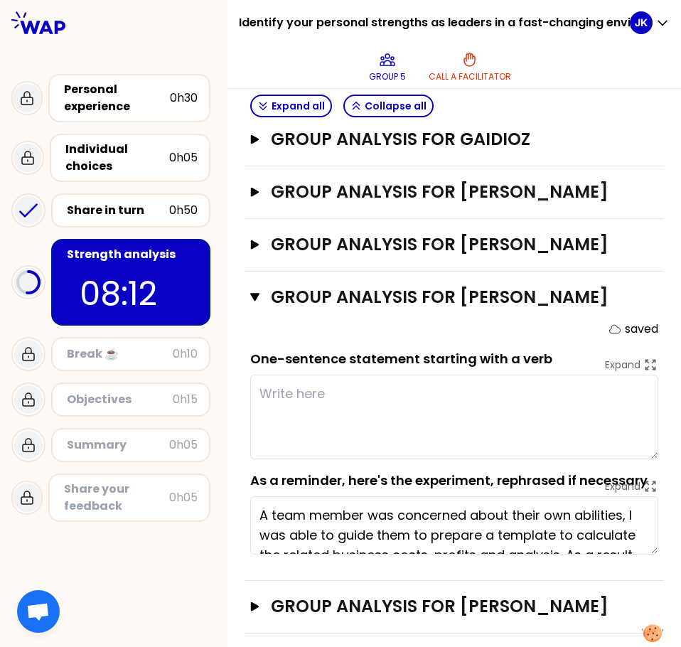
drag, startPoint x: 645, startPoint y: 451, endPoint x: 646, endPoint y: 477, distance: 26.3
click at [646, 459] on textarea at bounding box center [454, 417] width 408 height 85
click at [338, 424] on textarea at bounding box center [454, 417] width 408 height 85
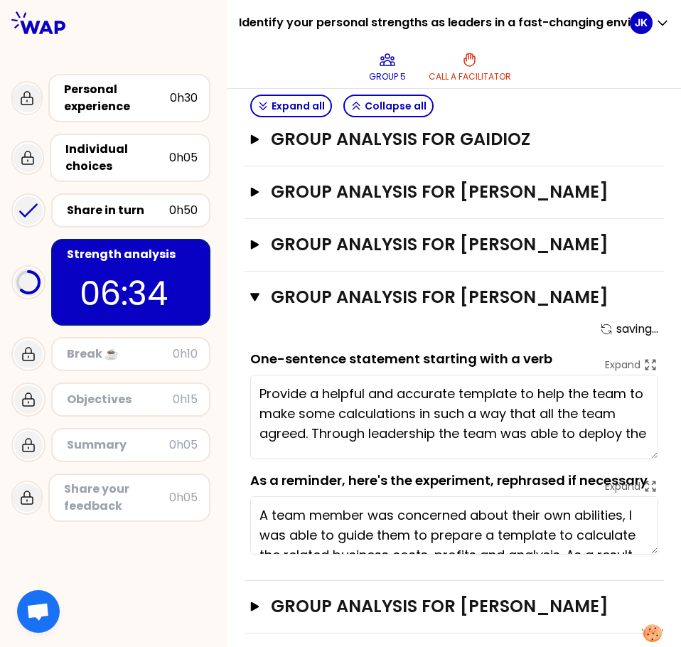
scroll to position [4, 0]
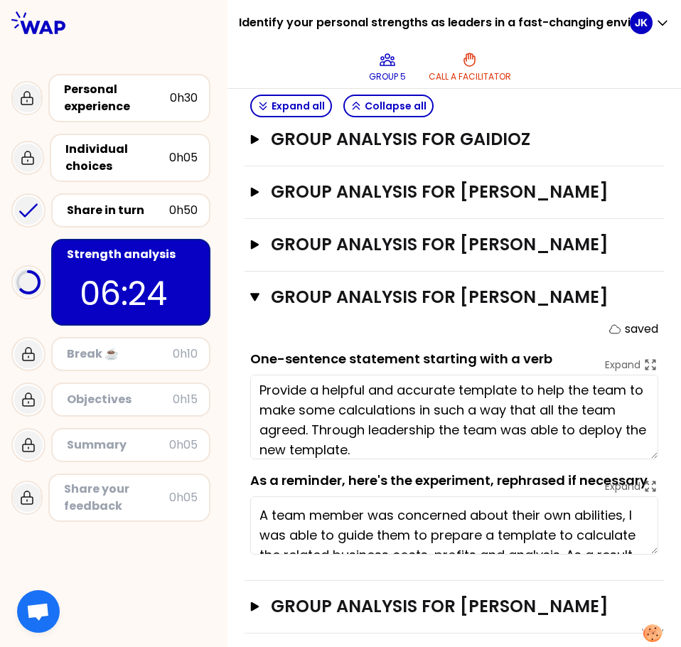
click at [367, 454] on textarea "Provide a helpful and accurate template to help the team to make some calculati…" at bounding box center [454, 417] width 408 height 85
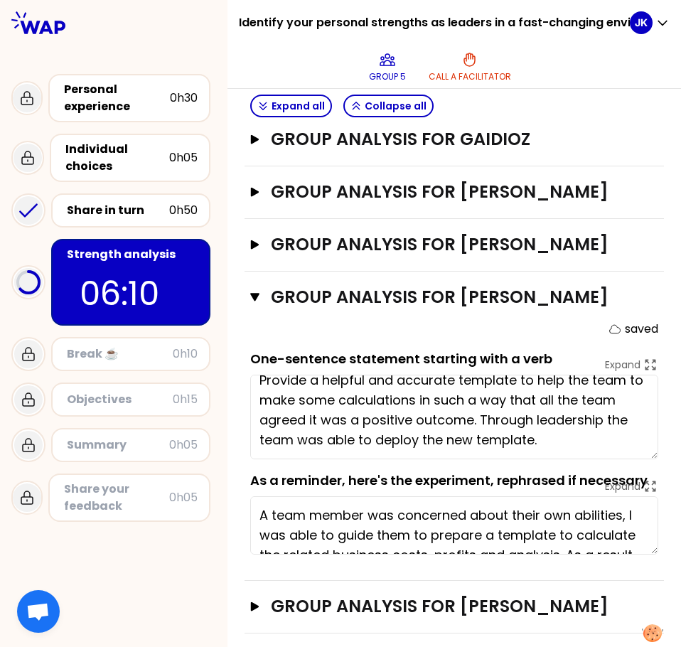
scroll to position [0, 0]
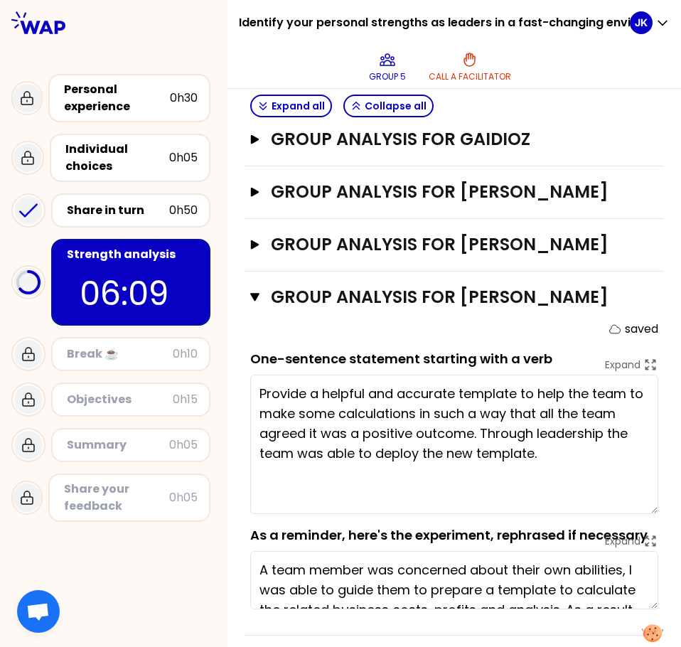
drag, startPoint x: 642, startPoint y: 479, endPoint x: 641, endPoint y: 534, distance: 54.7
click at [641, 514] on textarea "Provide a helpful and accurate template to help the team to make some calculati…" at bounding box center [454, 444] width 408 height 139
click at [547, 471] on textarea "Provide a helpful and accurate template to help the team to make some calculati…" at bounding box center [454, 444] width 408 height 139
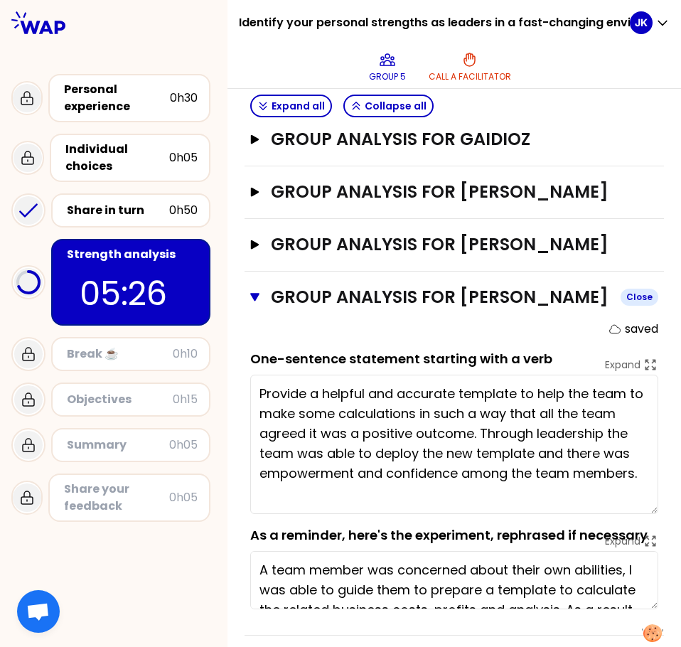
type textarea "Provide a helpful and accurate template to help the team to make some calculati…"
click at [257, 303] on icon "button" at bounding box center [254, 296] width 9 height 11
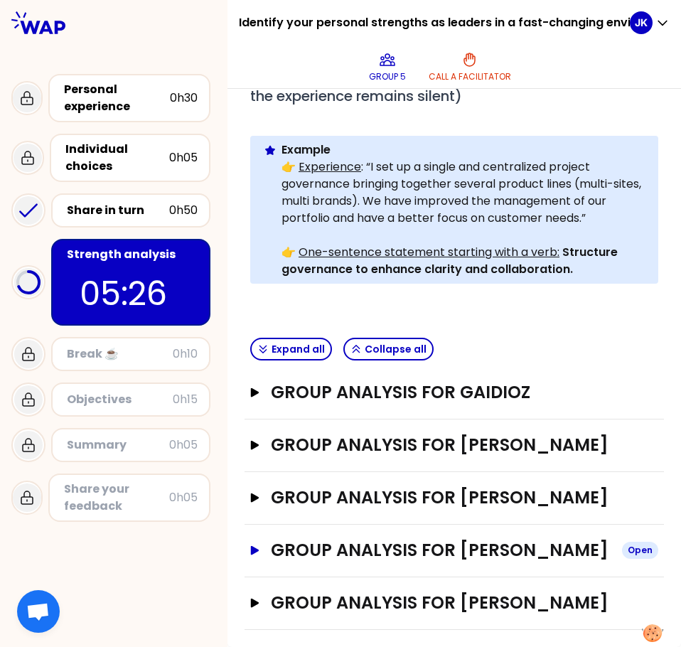
scroll to position [386, 0]
click at [256, 603] on icon "button" at bounding box center [255, 602] width 9 height 9
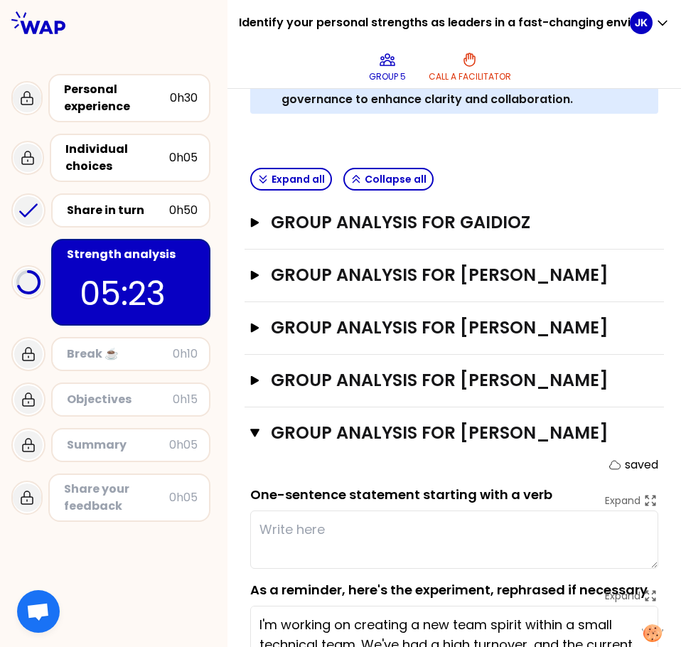
scroll to position [616, 0]
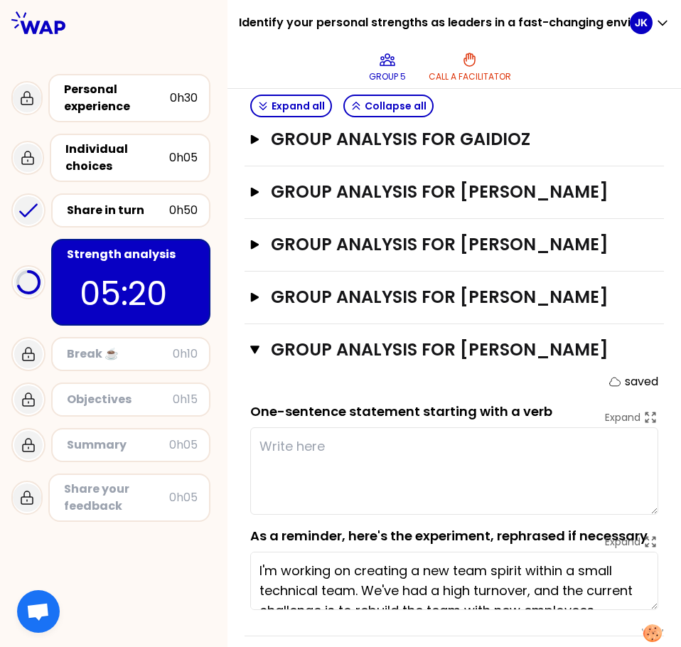
drag, startPoint x: 640, startPoint y: 506, endPoint x: 640, endPoint y: 536, distance: 29.9
click at [640, 515] on textarea at bounding box center [454, 470] width 408 height 87
click at [256, 301] on icon "button" at bounding box center [254, 296] width 11 height 9
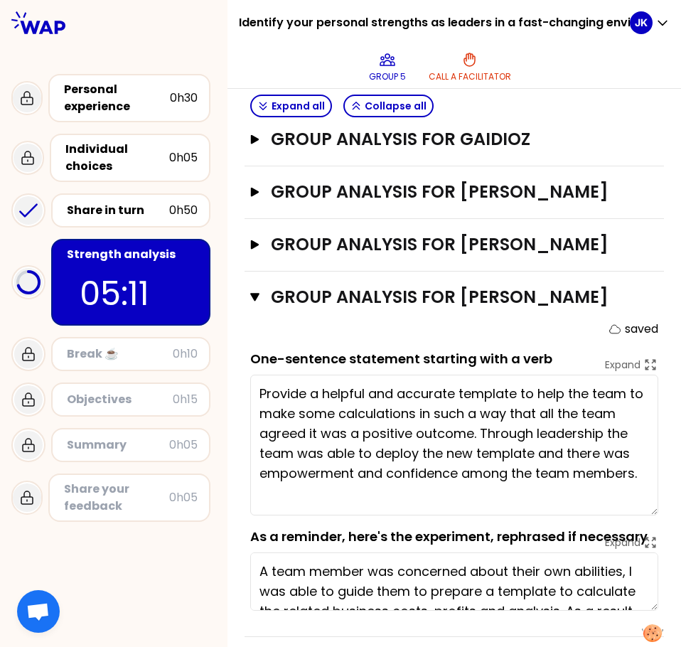
drag, startPoint x: 643, startPoint y: 454, endPoint x: 637, endPoint y: 537, distance: 82.7
click at [637, 515] on textarea "Provide a helpful and accurate template to help the team to make some calculati…" at bounding box center [454, 445] width 408 height 141
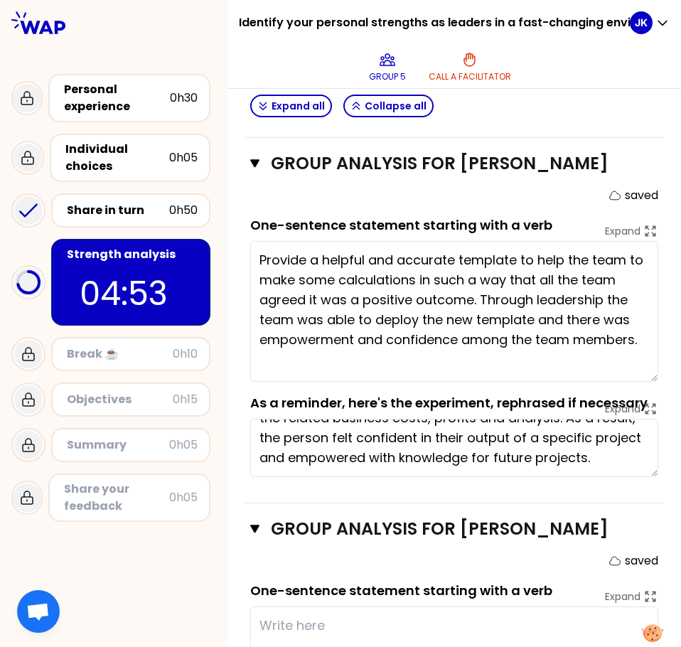
scroll to position [959, 0]
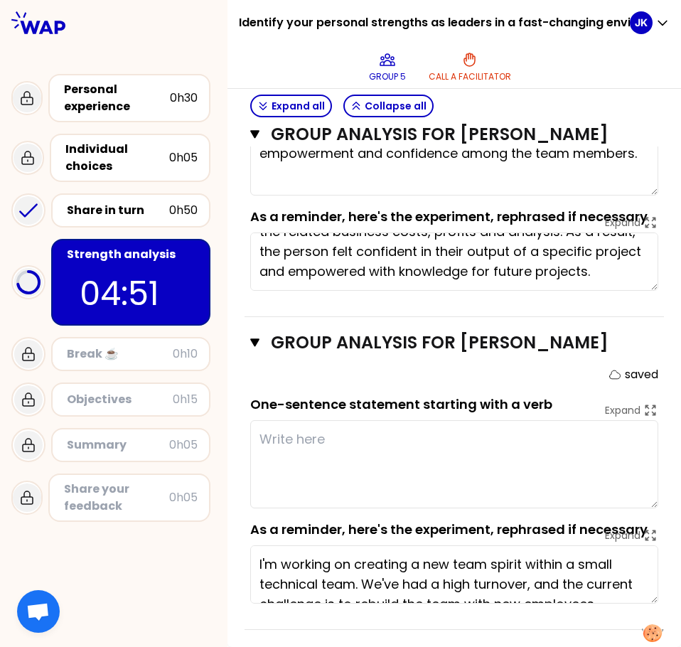
click at [295, 439] on textarea at bounding box center [454, 464] width 408 height 88
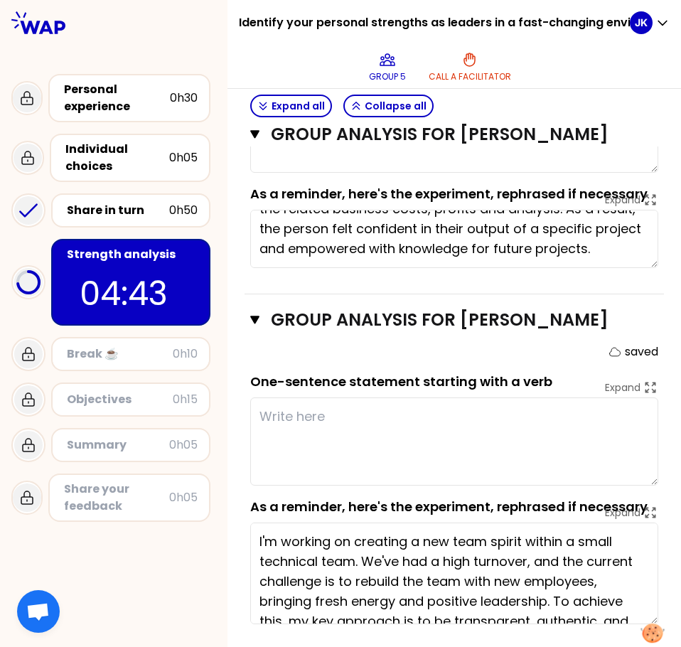
drag, startPoint x: 643, startPoint y: 599, endPoint x: 639, endPoint y: 643, distance: 43.5
click at [639, 643] on body "Identify your personal strengths as leaders in a fast-changing environment (PM)…" at bounding box center [340, 323] width 681 height 647
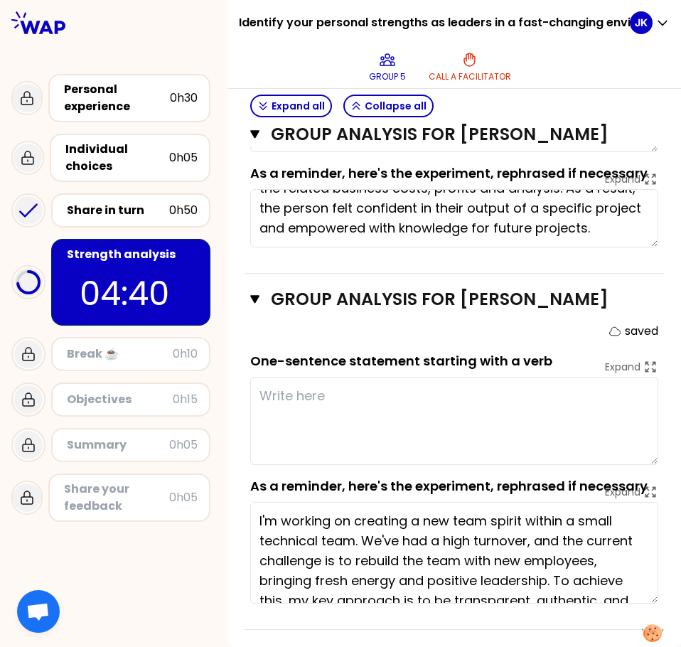
drag, startPoint x: 635, startPoint y: 601, endPoint x: 630, endPoint y: 629, distance: 28.9
click at [630, 629] on div "Group analysis for [PERSON_NAME] Close saved One-sentence statement starting wi…" at bounding box center [454, 452] width 419 height 356
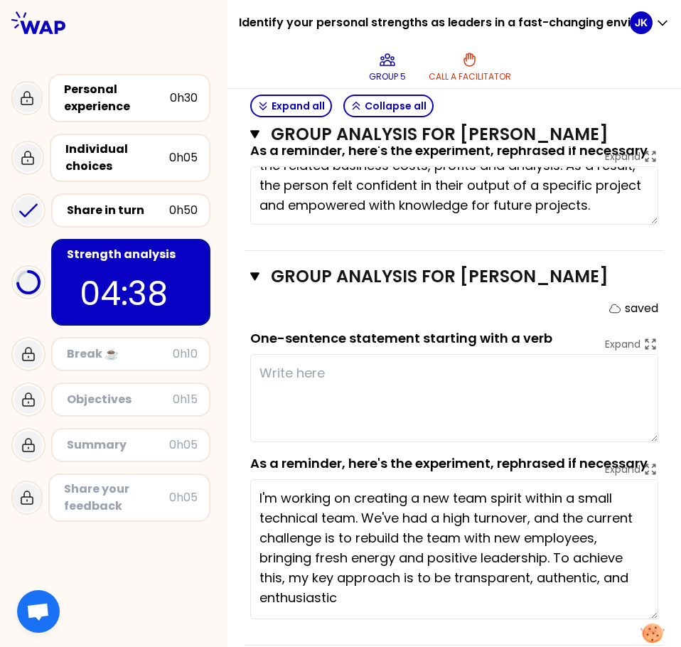
drag, startPoint x: 640, startPoint y: 600, endPoint x: 638, endPoint y: 638, distance: 38.4
click at [638, 638] on body "Identify your personal strengths as leaders in a fast-changing environment (PM)…" at bounding box center [340, 323] width 681 height 647
click at [537, 619] on textarea "I'm working on creating a new team spirit within a small technical team. We've …" at bounding box center [454, 549] width 408 height 140
click at [350, 402] on textarea at bounding box center [454, 398] width 408 height 88
click at [329, 401] on textarea at bounding box center [454, 398] width 408 height 88
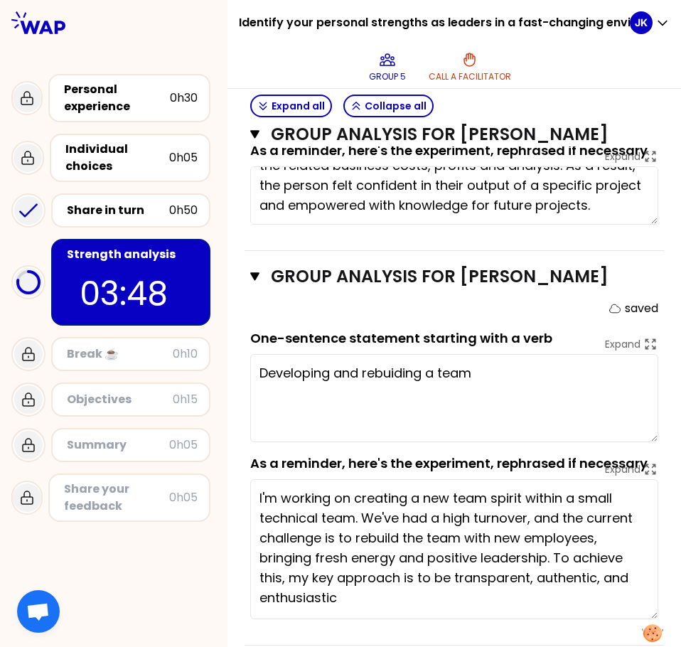
click at [396, 395] on textarea "Developing and rebuiding a team" at bounding box center [454, 398] width 408 height 88
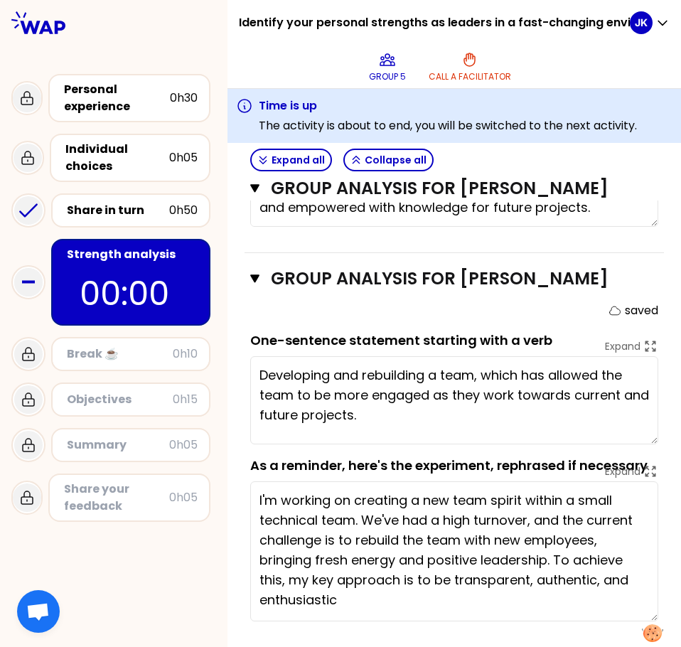
scroll to position [1095, 0]
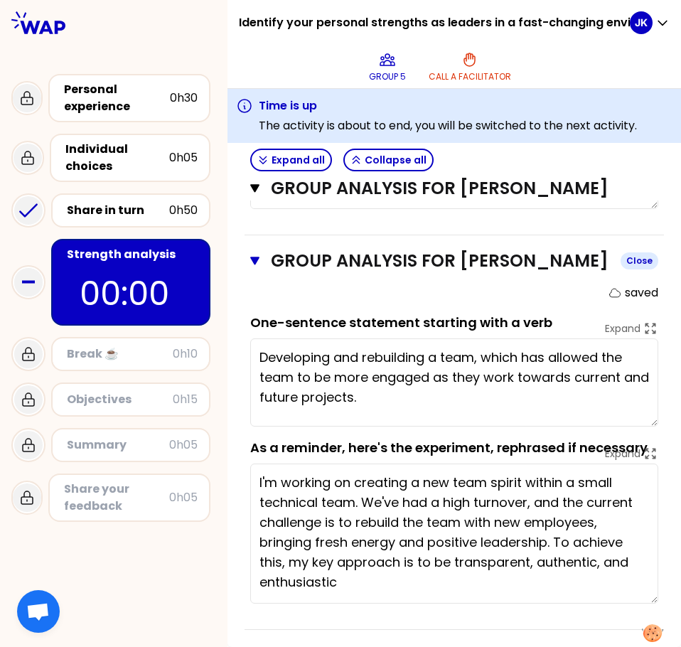
type textarea "Developing and rebuilding a team, which has allowed the team to be more engaged…"
click at [255, 259] on icon "button" at bounding box center [254, 261] width 9 height 9
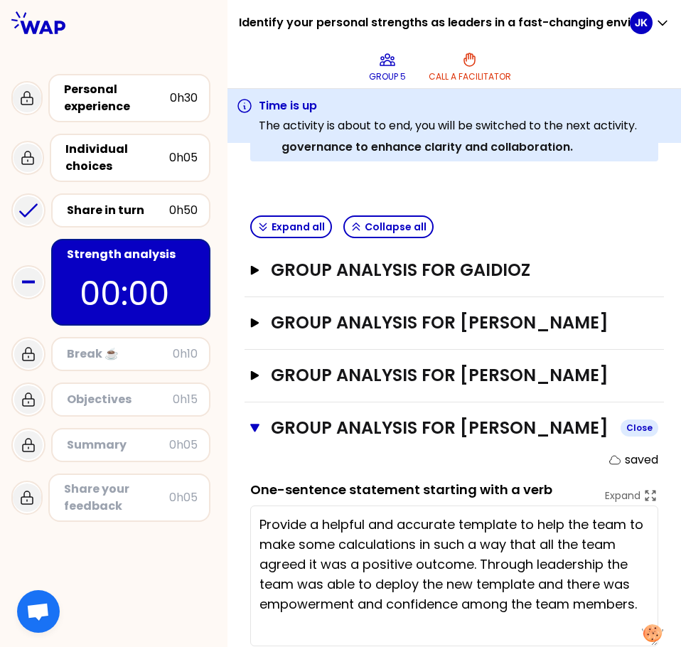
click at [254, 433] on button "Group analysis for [PERSON_NAME] Close" at bounding box center [454, 428] width 408 height 23
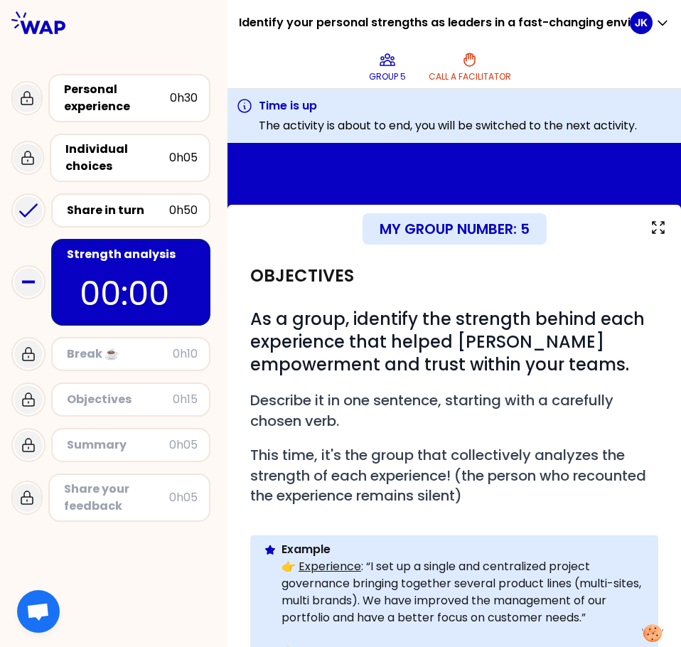
scroll to position [0, 0]
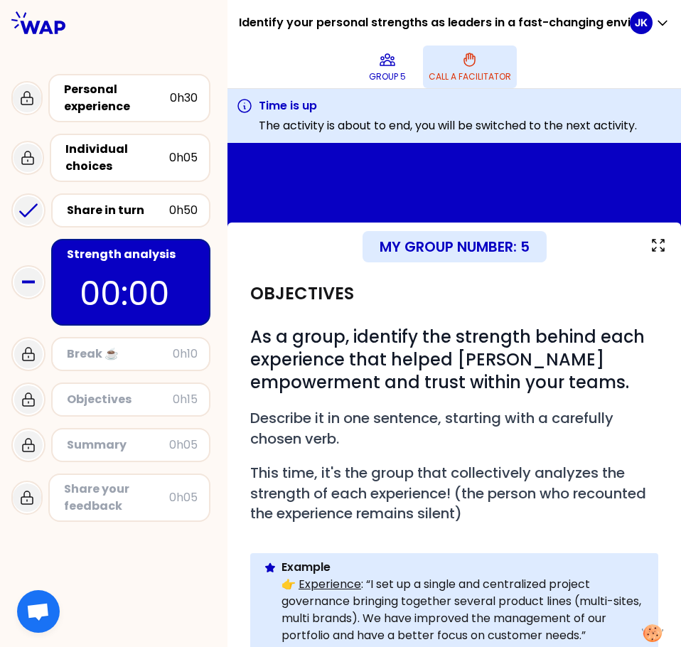
drag, startPoint x: 473, startPoint y: 65, endPoint x: 485, endPoint y: 66, distance: 12.9
click at [473, 65] on icon at bounding box center [469, 59] width 11 height 13
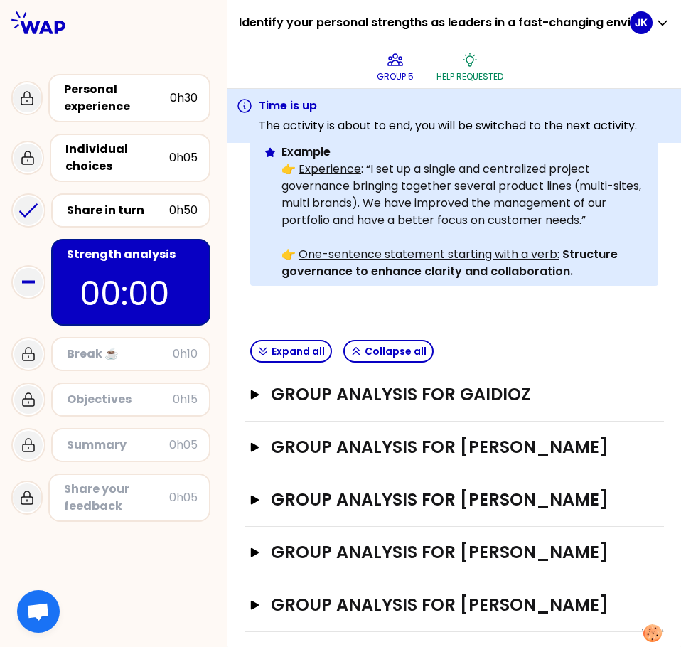
scroll to position [440, 0]
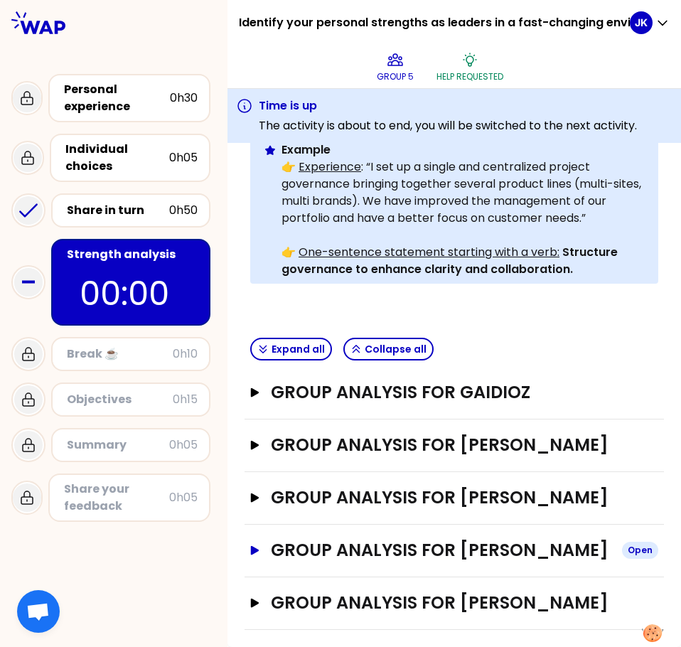
click at [255, 545] on icon "button" at bounding box center [254, 549] width 11 height 9
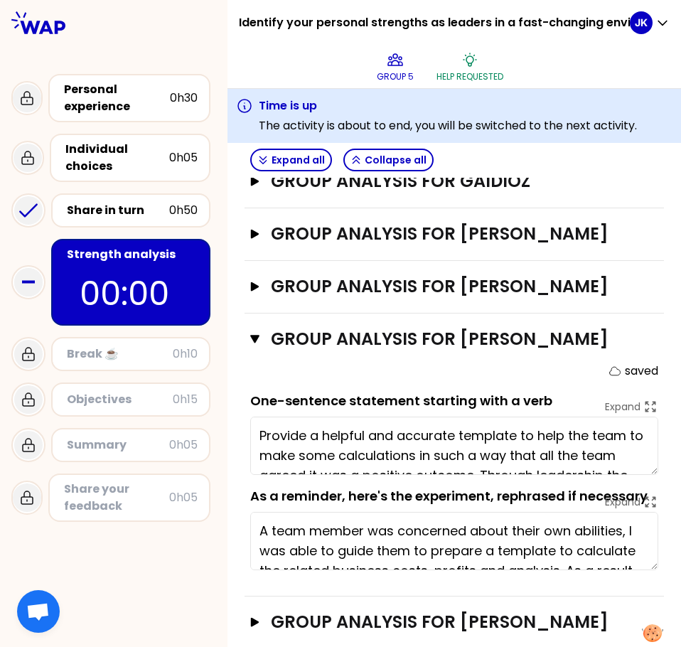
scroll to position [646, 0]
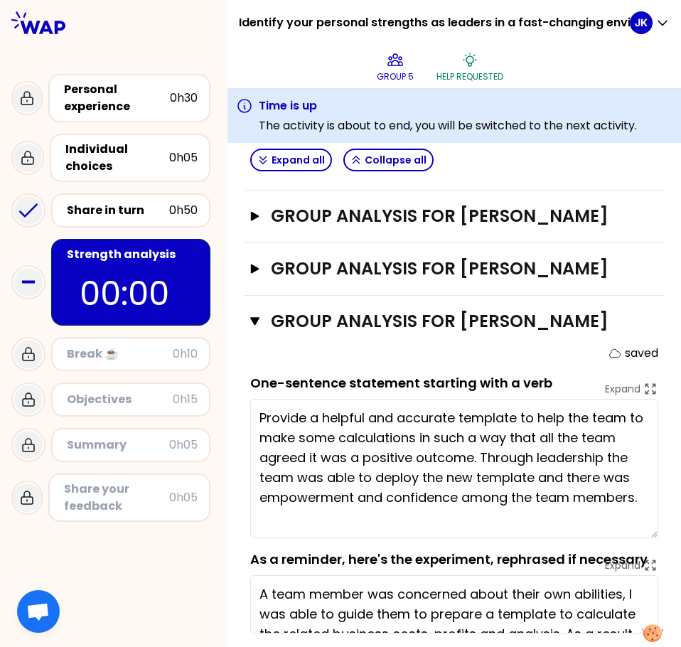
drag, startPoint x: 643, startPoint y: 478, endPoint x: 635, endPoint y: 559, distance: 81.5
click at [635, 538] on textarea "Provide a helpful and accurate template to help the team to make some calculati…" at bounding box center [454, 468] width 408 height 139
click at [254, 327] on icon "button" at bounding box center [254, 321] width 9 height 11
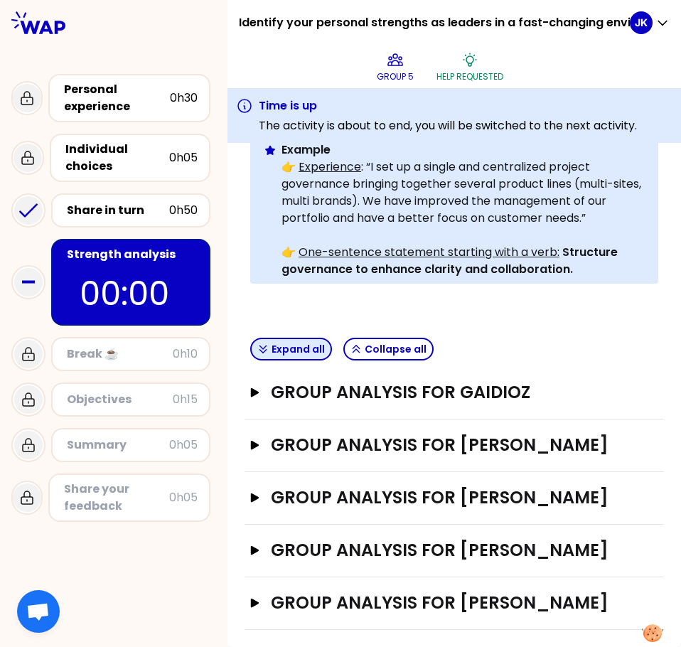
scroll to position [440, 0]
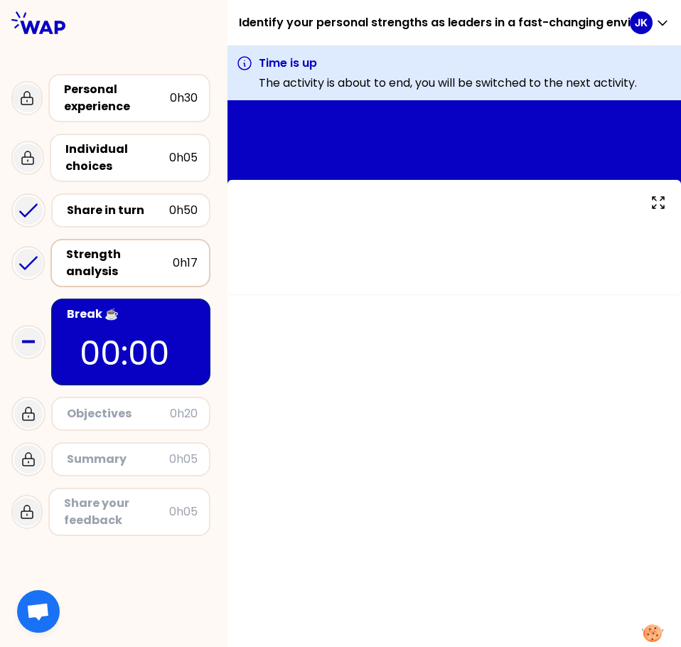
click at [128, 254] on div "Strength analysis" at bounding box center [119, 263] width 107 height 34
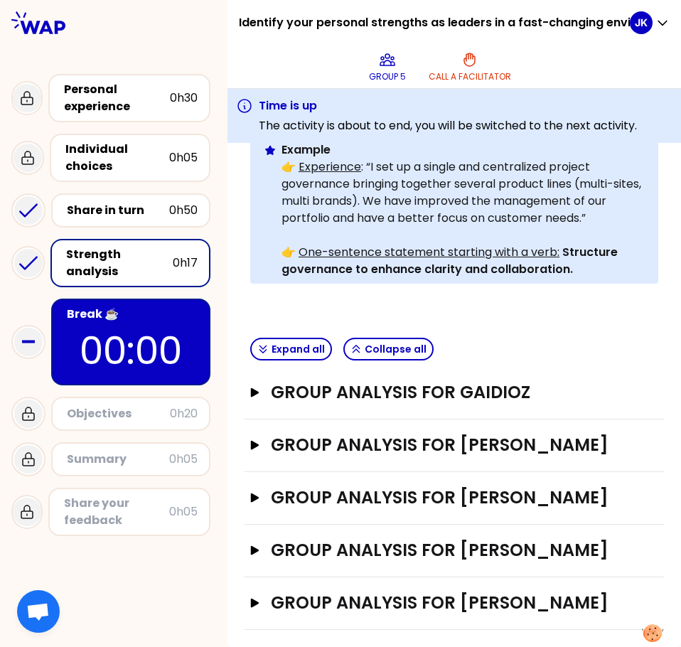
scroll to position [440, 0]
click at [172, 323] on p "00:00" at bounding box center [131, 350] width 134 height 55
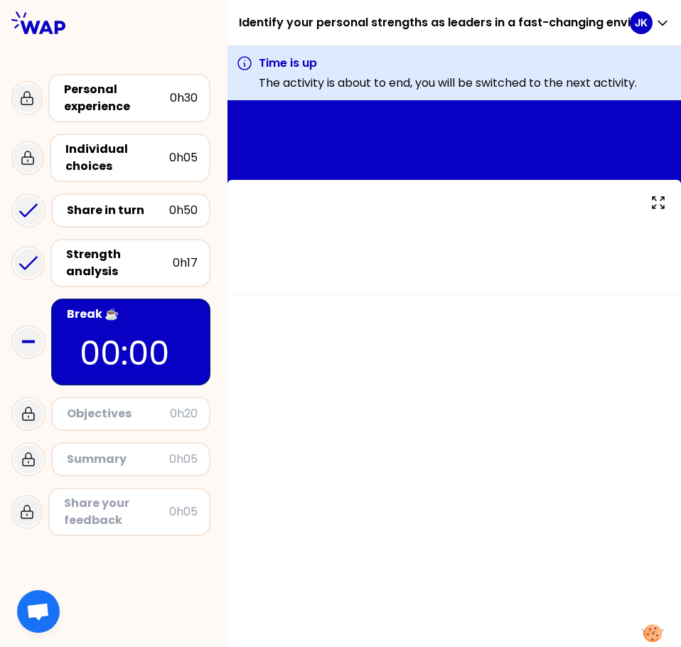
click at [138, 405] on div "Objectives" at bounding box center [118, 413] width 103 height 17
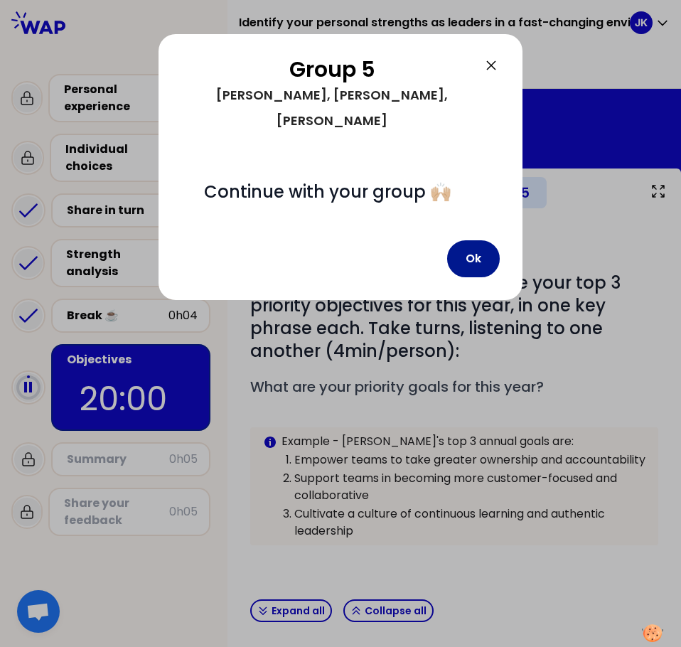
click at [480, 240] on button "Ok" at bounding box center [473, 258] width 53 height 37
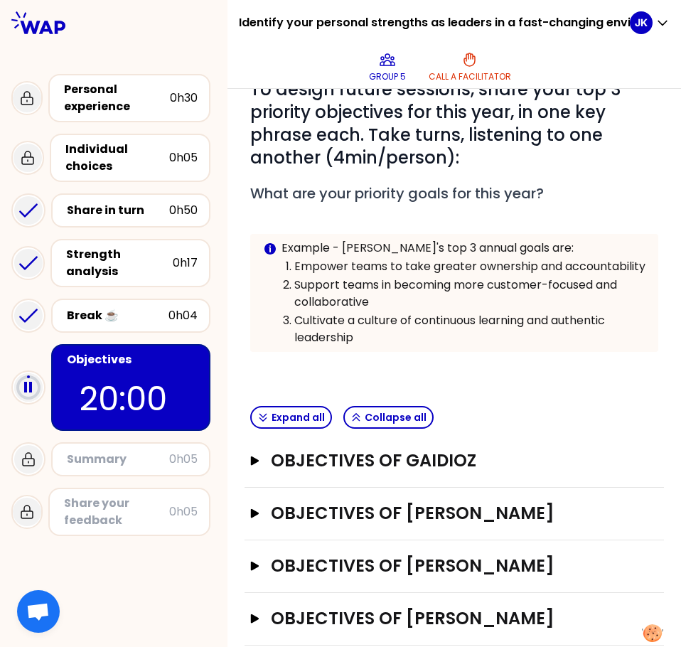
scroll to position [279, 0]
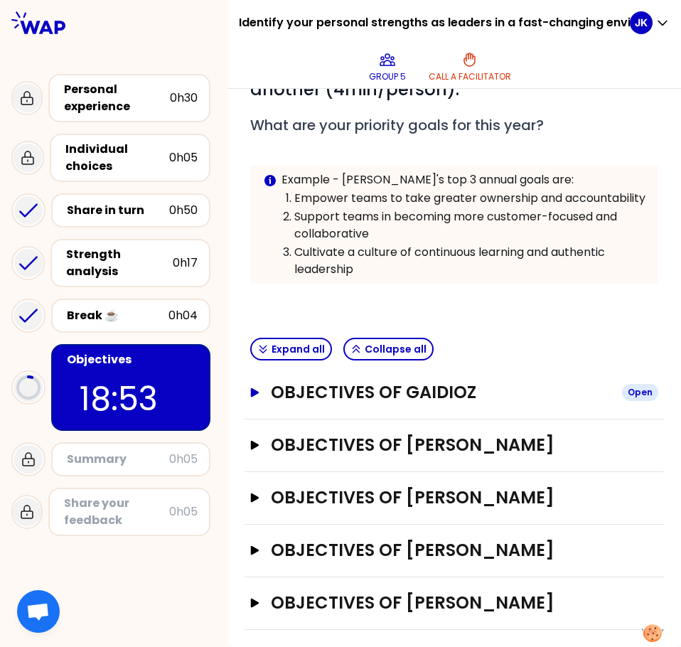
click at [252, 388] on icon "button" at bounding box center [255, 391] width 9 height 9
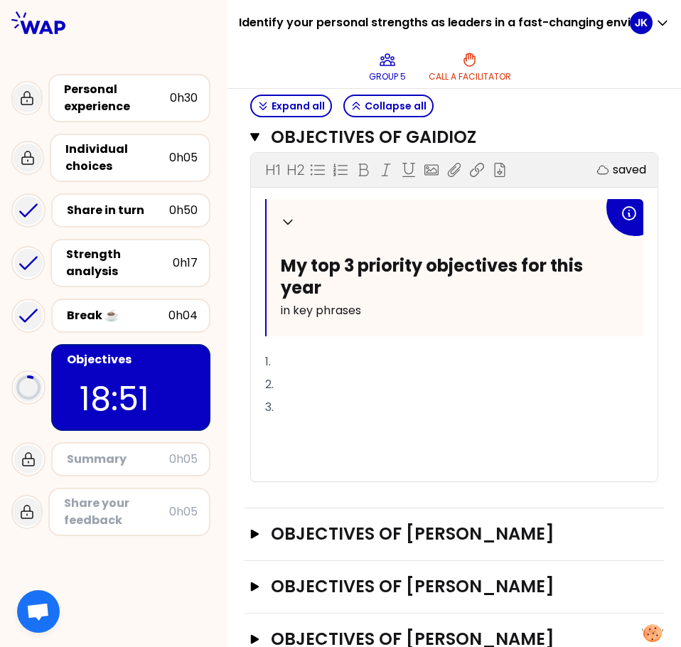
scroll to position [492, 0]
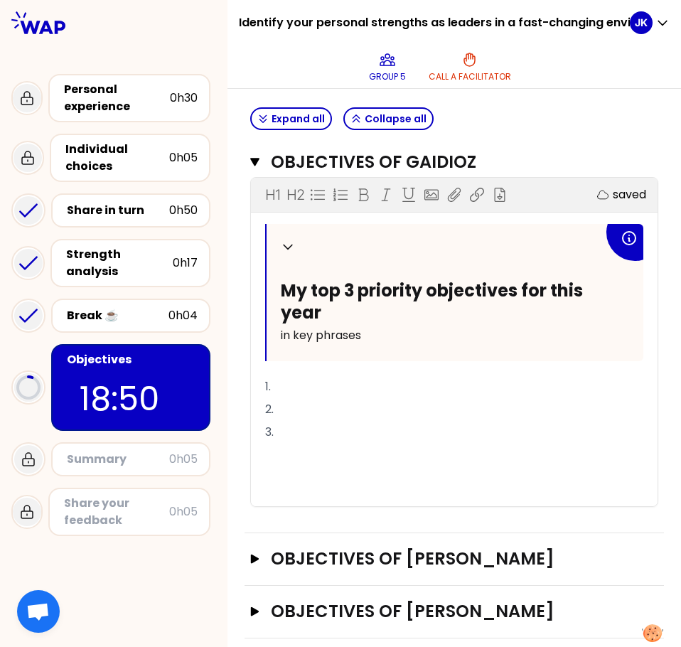
click at [244, 171] on div "My group number: 5 Objectives # To design future sessions, share your top 3 pri…" at bounding box center [453, 219] width 453 height 1084
click at [253, 168] on icon "button" at bounding box center [254, 161] width 9 height 11
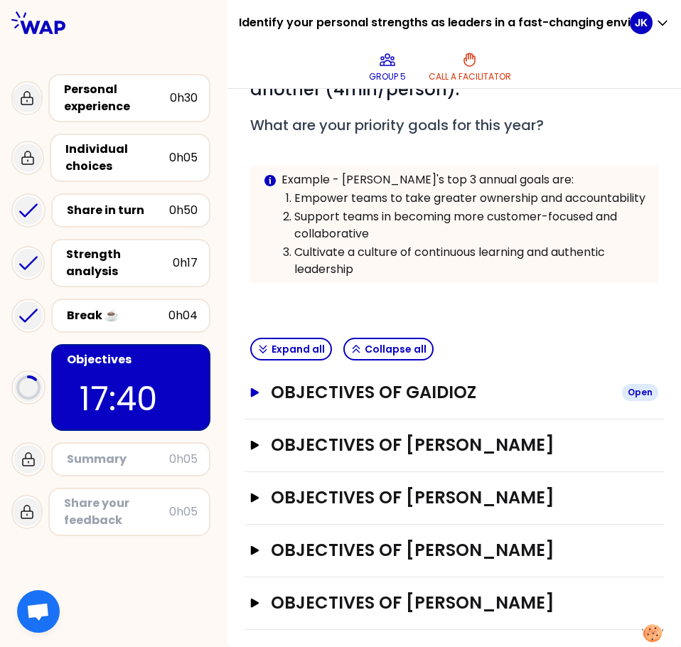
click at [254, 392] on icon "button" at bounding box center [255, 391] width 9 height 9
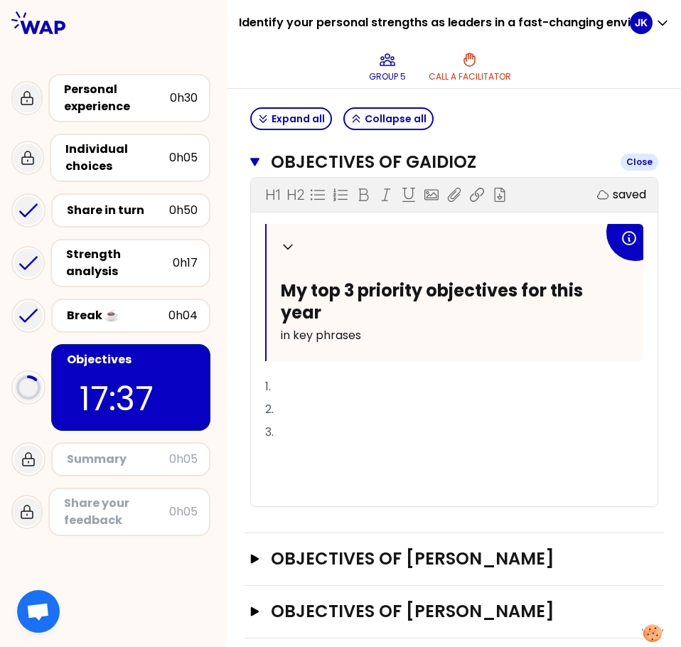
click at [252, 166] on icon "button" at bounding box center [254, 162] width 9 height 9
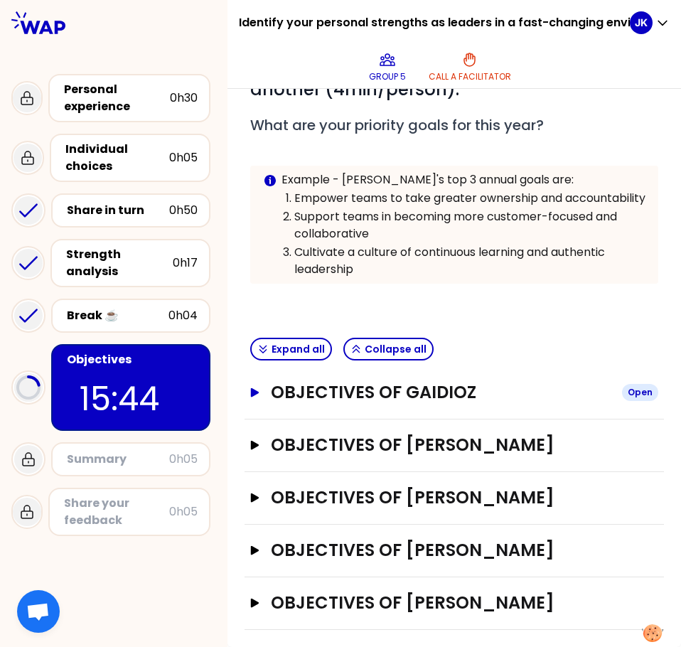
click at [250, 395] on icon "button" at bounding box center [254, 391] width 11 height 9
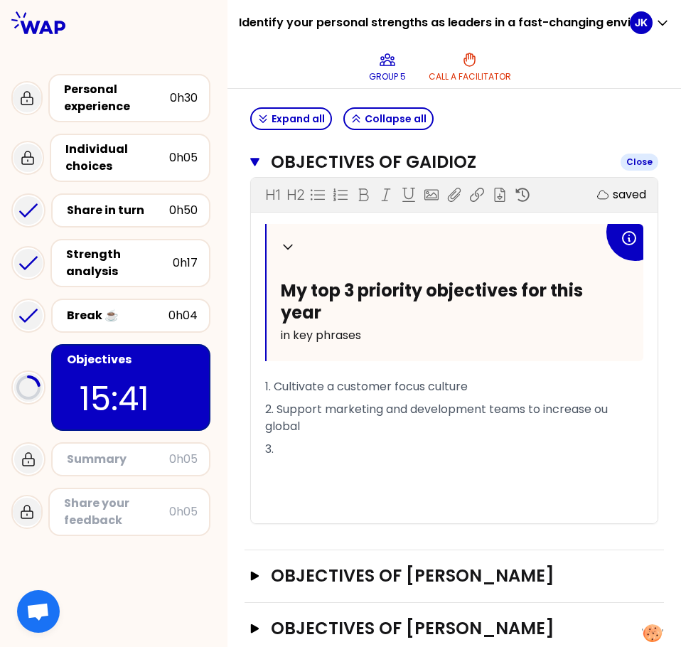
click at [255, 168] on icon "button" at bounding box center [254, 161] width 9 height 11
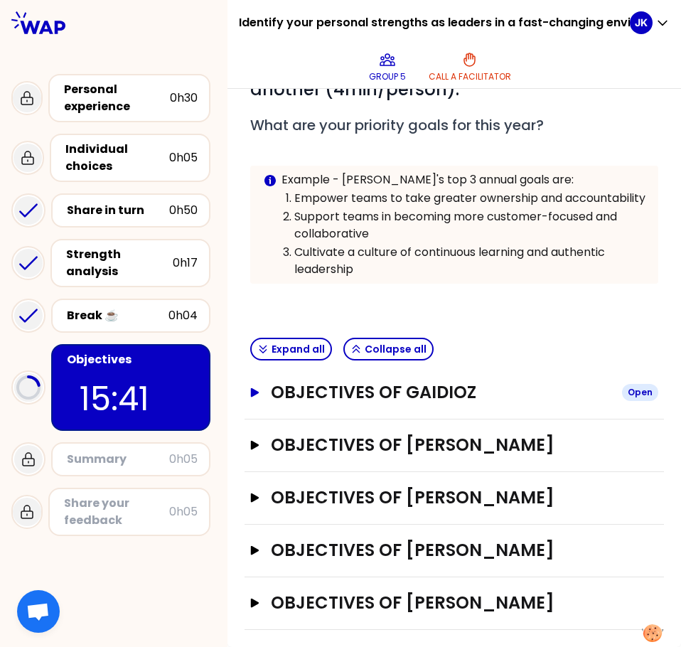
scroll to position [279, 0]
click at [257, 498] on icon "button" at bounding box center [255, 497] width 9 height 9
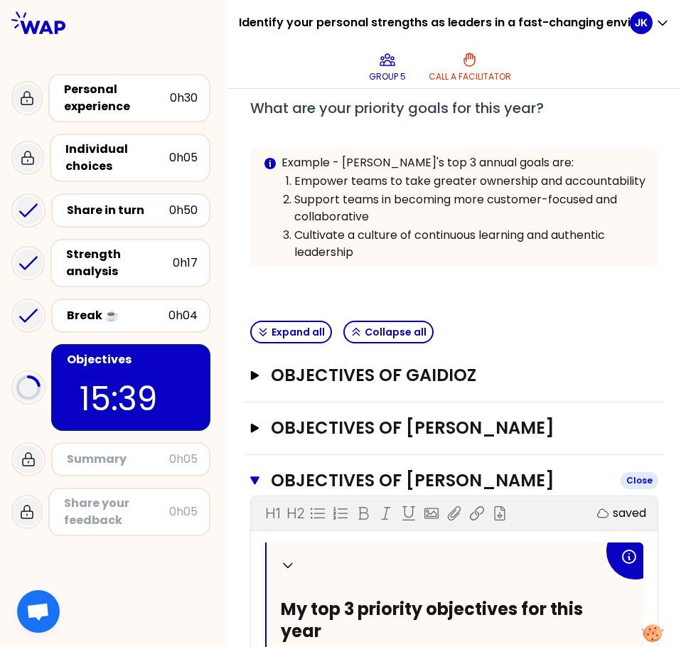
click at [256, 485] on icon "button" at bounding box center [254, 480] width 9 height 9
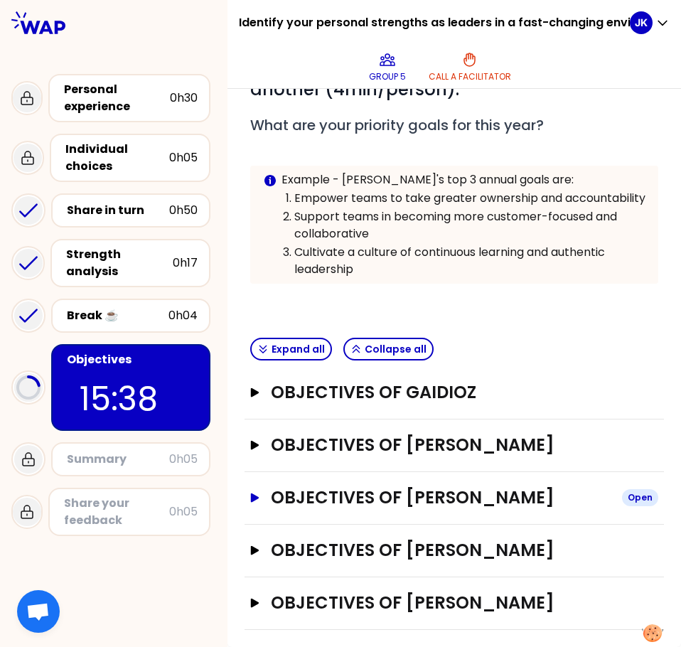
click at [254, 500] on icon "button" at bounding box center [255, 497] width 9 height 9
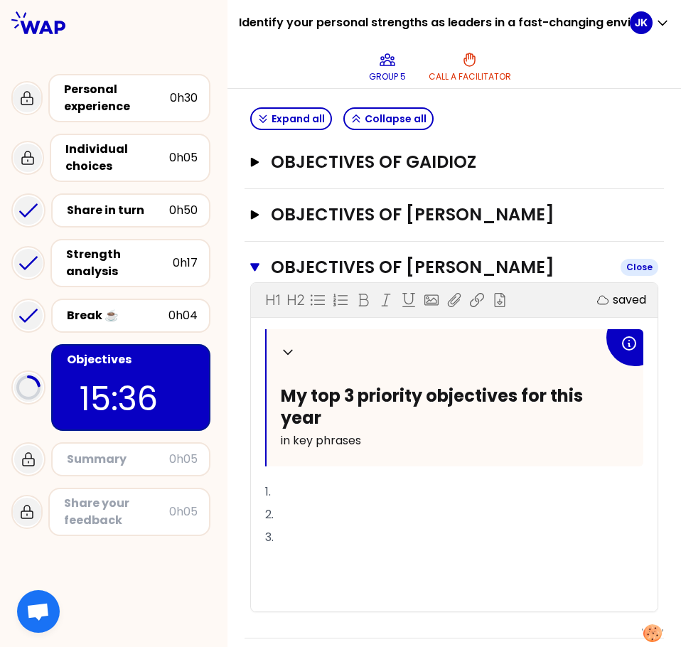
scroll to position [563, 0]
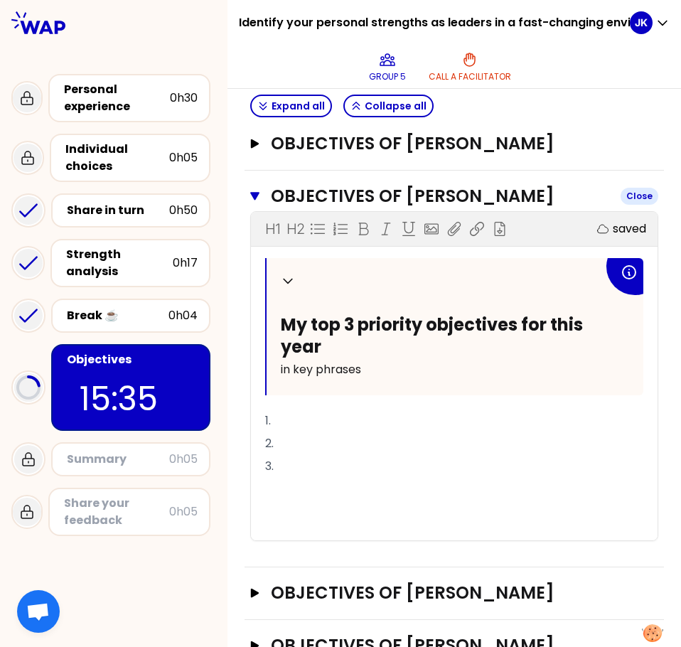
click at [255, 200] on icon "button" at bounding box center [254, 196] width 9 height 9
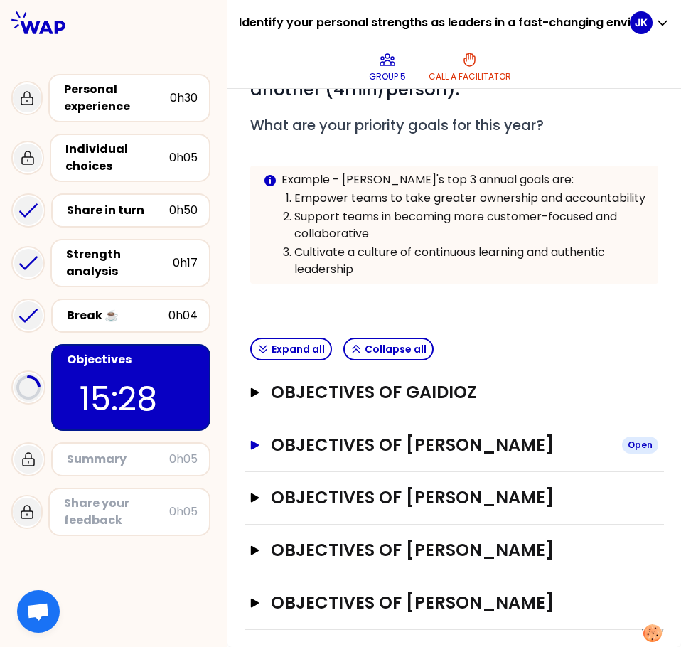
click at [257, 449] on icon "button" at bounding box center [254, 444] width 11 height 9
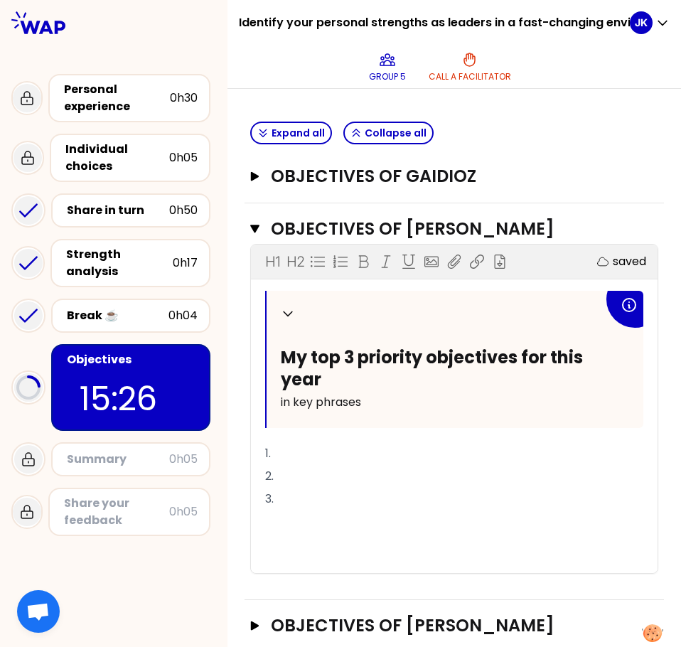
scroll to position [492, 0]
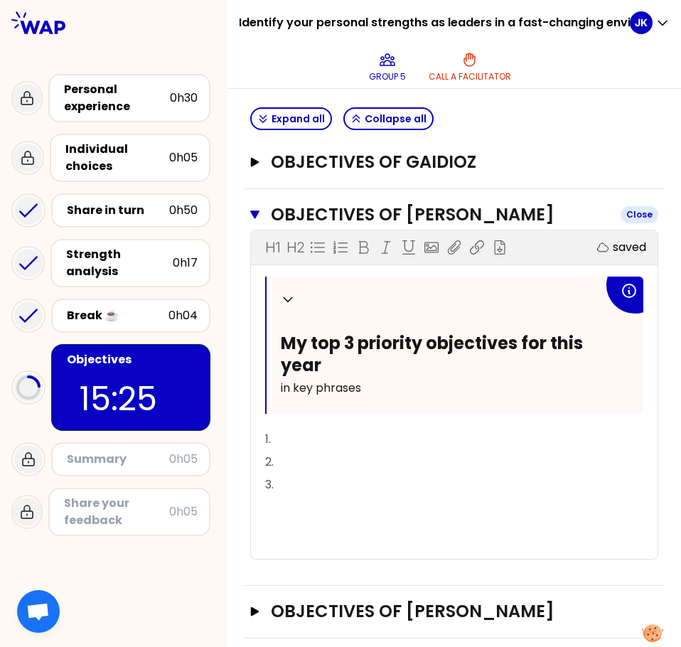
click at [255, 219] on icon "button" at bounding box center [254, 214] width 9 height 9
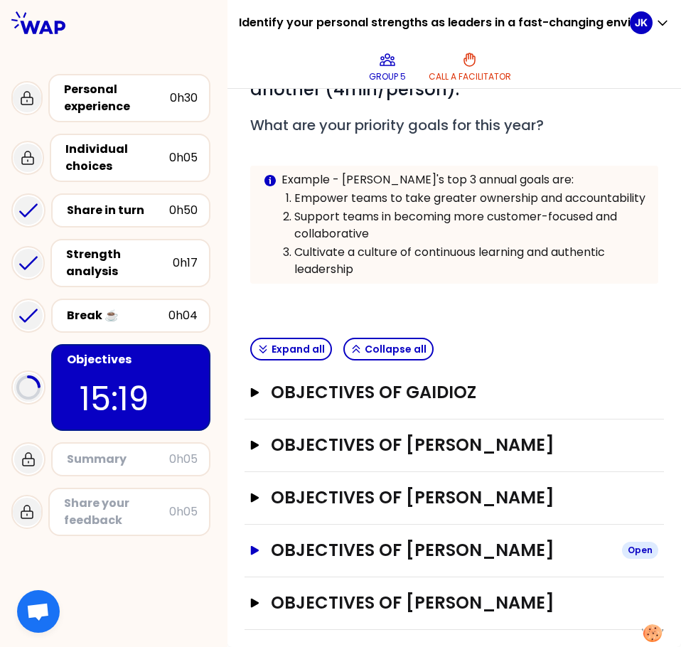
click at [254, 547] on icon "button" at bounding box center [254, 549] width 11 height 9
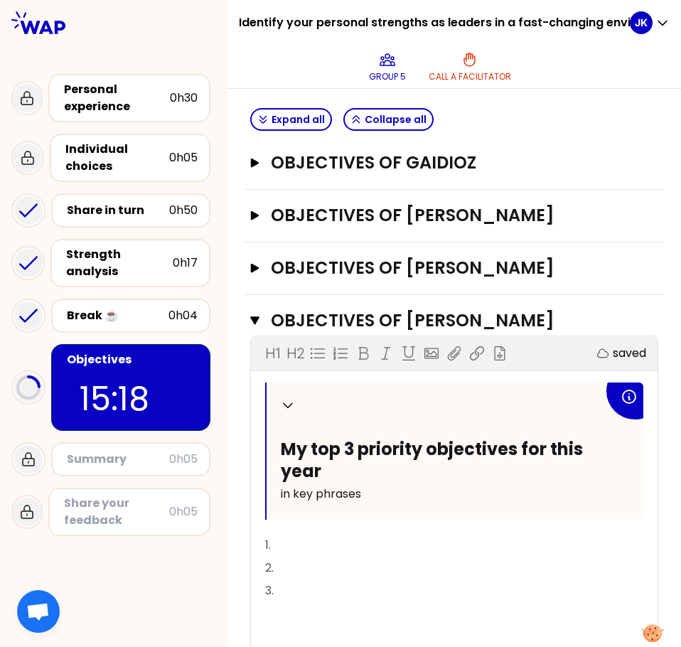
scroll to position [492, 0]
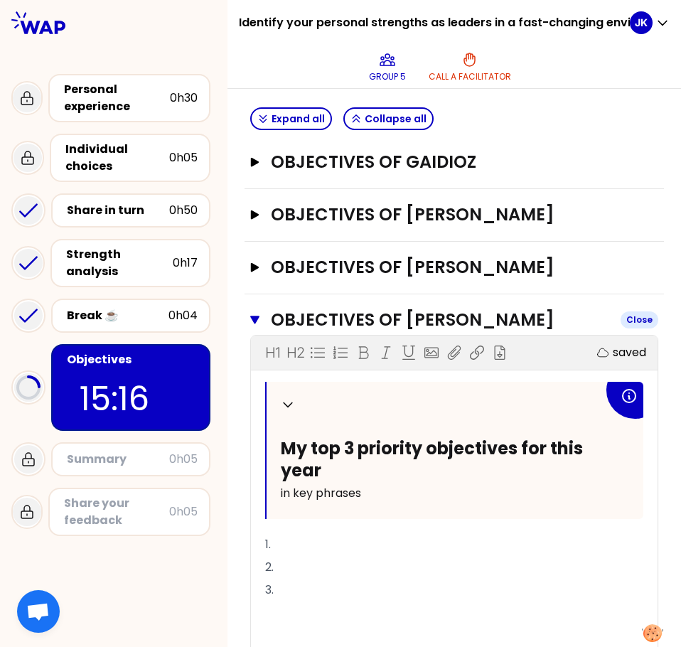
click at [258, 324] on icon "button" at bounding box center [254, 320] width 9 height 9
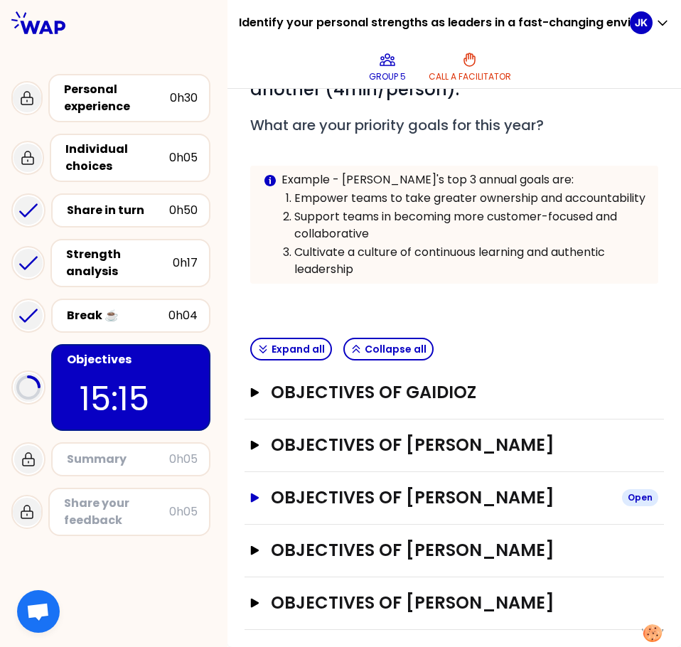
click at [252, 493] on icon "button" at bounding box center [255, 497] width 9 height 9
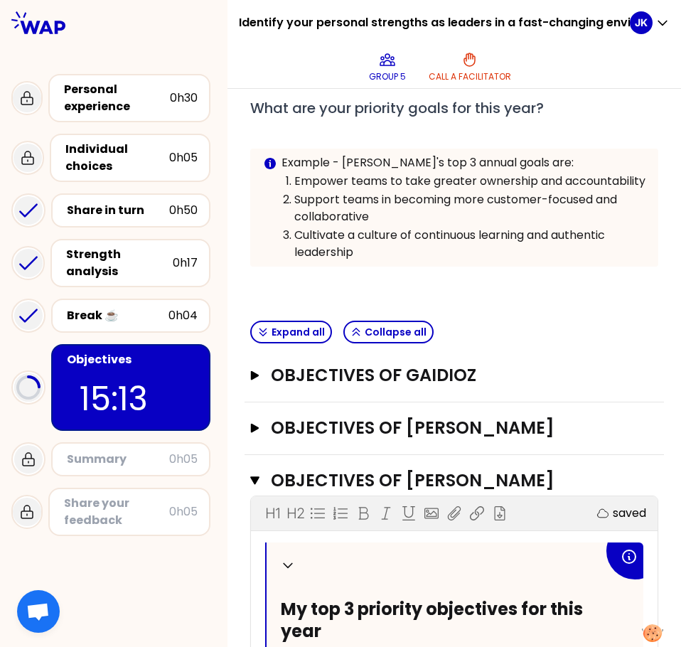
scroll to position [492, 0]
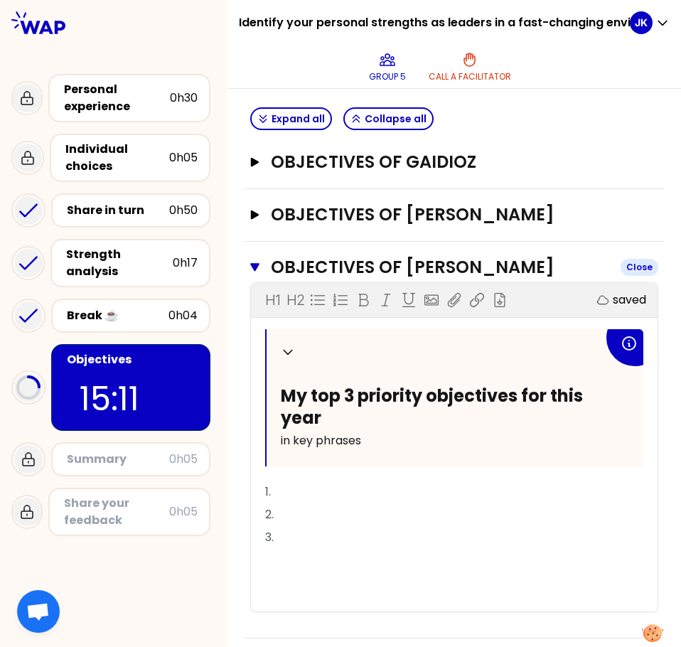
click at [257, 273] on icon "button" at bounding box center [254, 267] width 9 height 11
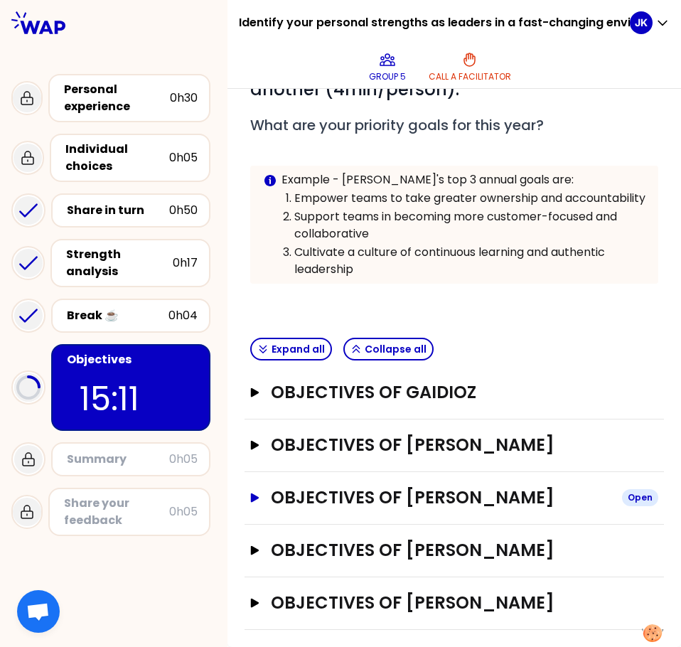
scroll to position [279, 0]
click at [256, 552] on icon "button" at bounding box center [255, 549] width 9 height 9
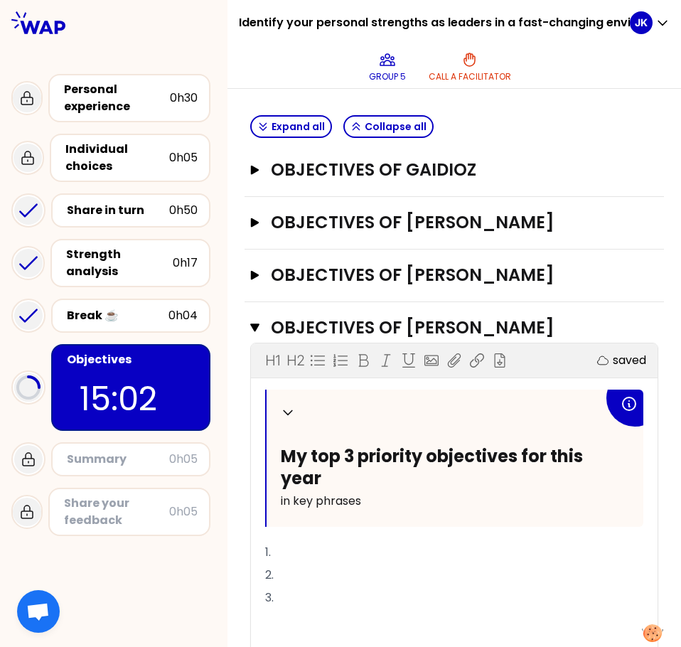
scroll to position [492, 0]
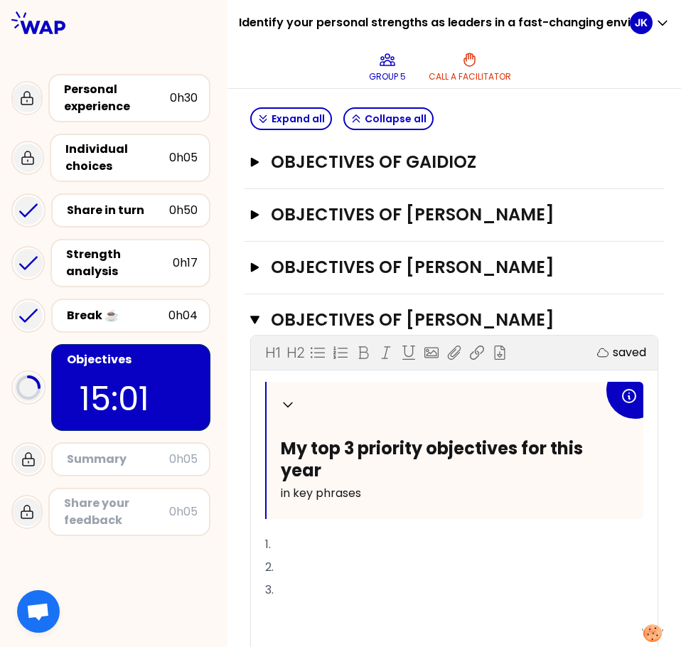
click at [299, 556] on p "1." at bounding box center [454, 544] width 378 height 23
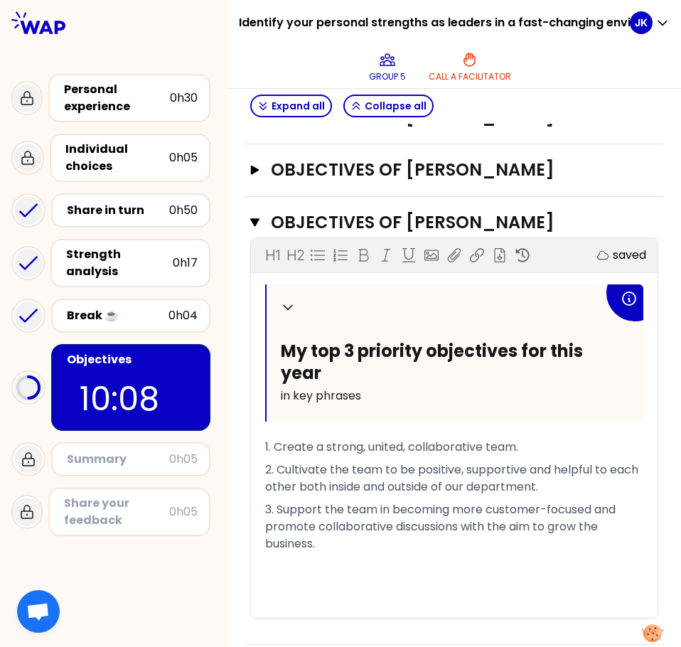
scroll to position [642, 0]
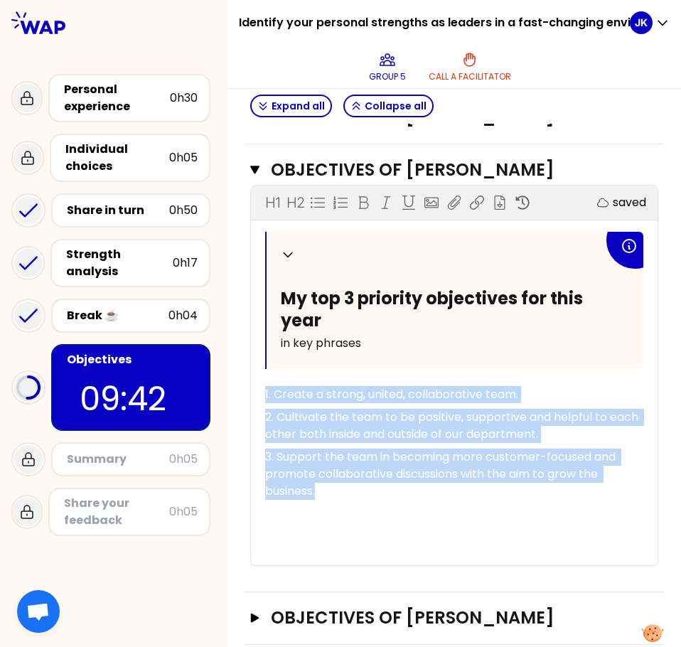
drag, startPoint x: 265, startPoint y: 409, endPoint x: 370, endPoint y: 506, distance: 142.8
click at [370, 506] on div "Collapse My top 3 priority objectives for this year in key phrases 1. Create a …" at bounding box center [454, 398] width 378 height 333
copy div "1. Create a strong, united, collaborative team. 2. Cultivate the team to be pos…"
click at [345, 503] on p "3. Support the team in becoming more customer-focused and promote collaborative…" at bounding box center [454, 474] width 378 height 57
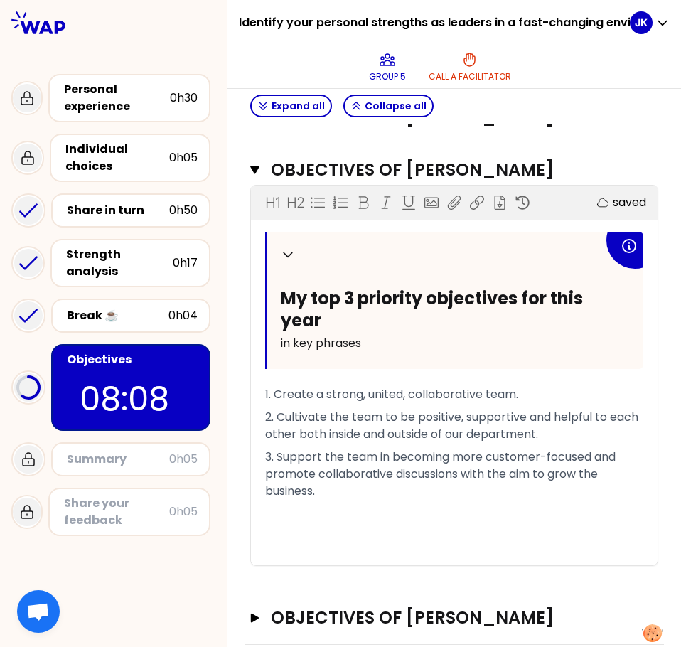
scroll to position [674, 0]
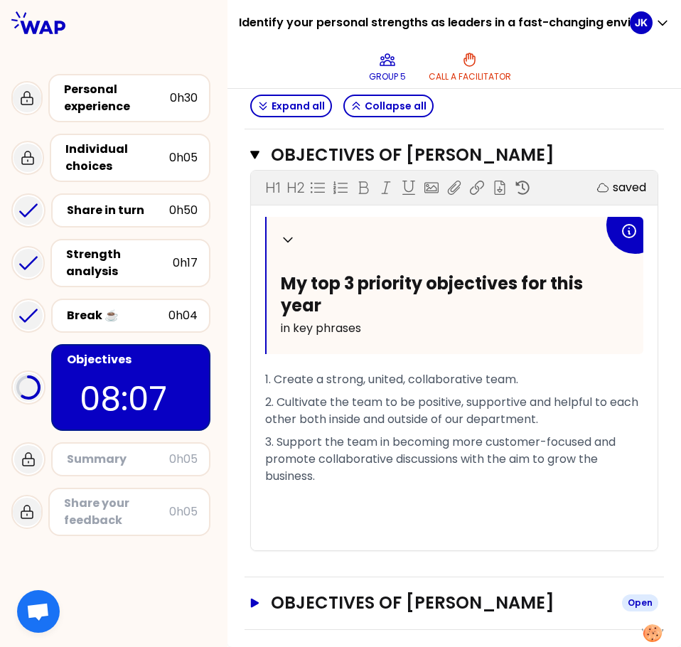
click at [254, 603] on icon "button" at bounding box center [255, 602] width 9 height 9
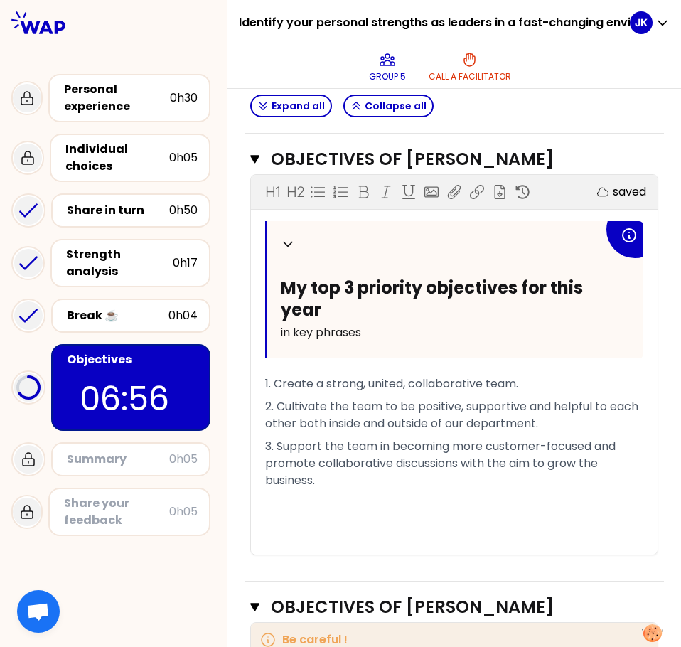
scroll to position [666, 0]
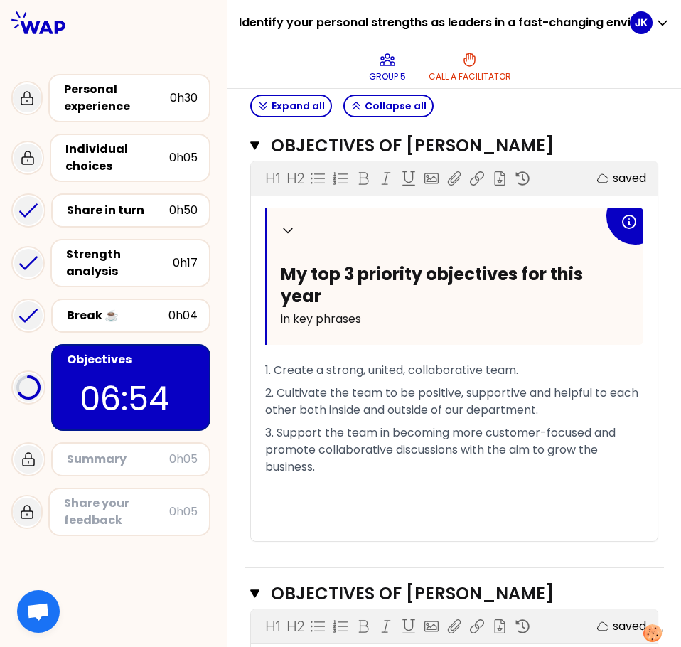
click at [418, 409] on span "2. Cultivate the team to be positive, supportive and helpful to each other both…" at bounding box center [453, 401] width 376 height 33
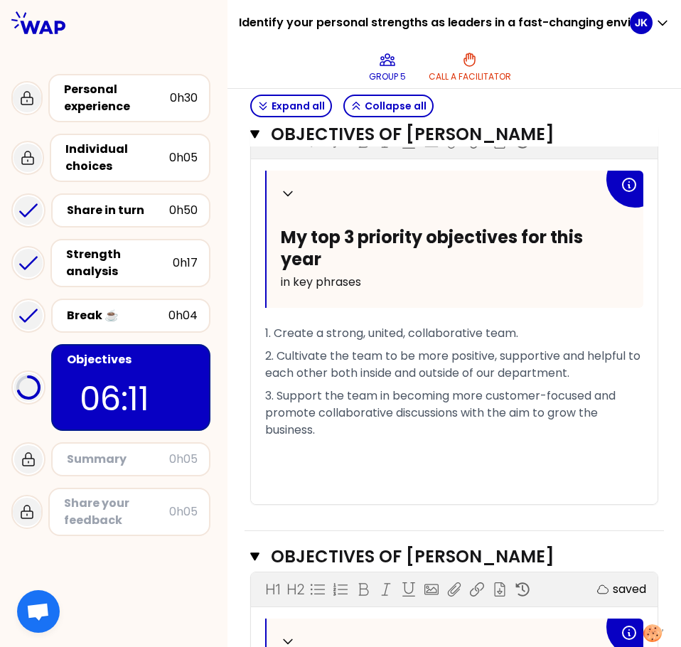
scroll to position [692, 0]
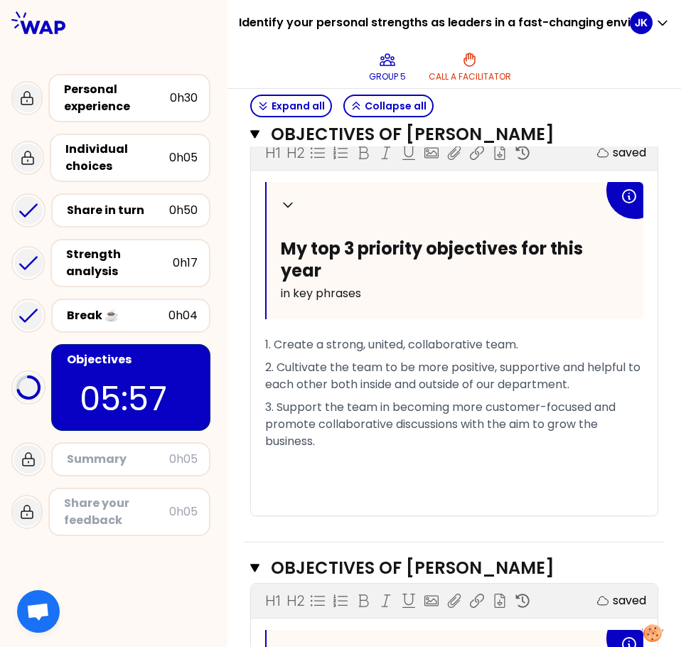
click at [613, 396] on p "2. Cultivate the team to be more positive, supportive and helpful to each other…" at bounding box center [454, 376] width 378 height 40
click at [253, 132] on icon "button" at bounding box center [254, 134] width 9 height 11
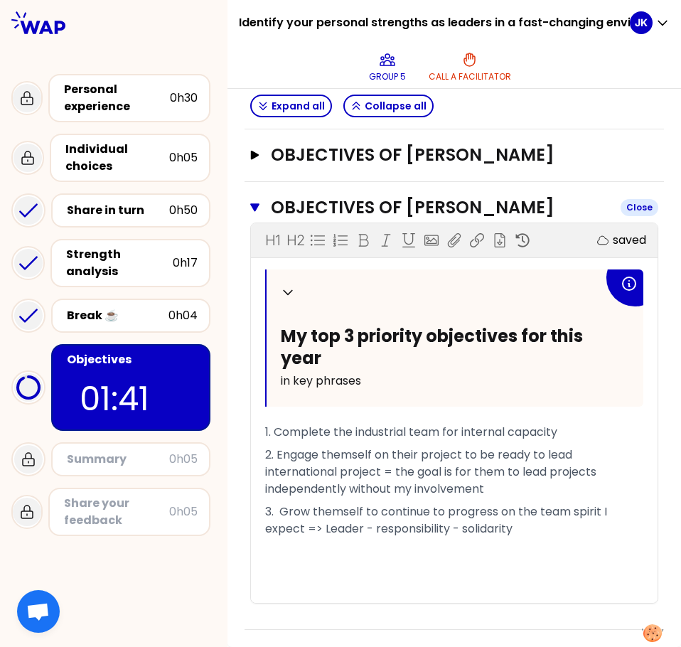
click at [252, 208] on icon "button" at bounding box center [254, 207] width 9 height 11
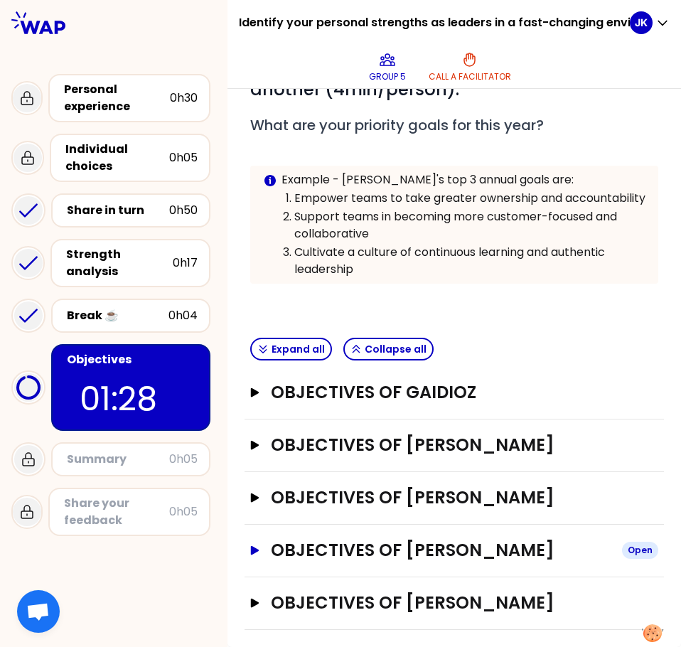
click at [252, 549] on icon "button" at bounding box center [255, 549] width 9 height 9
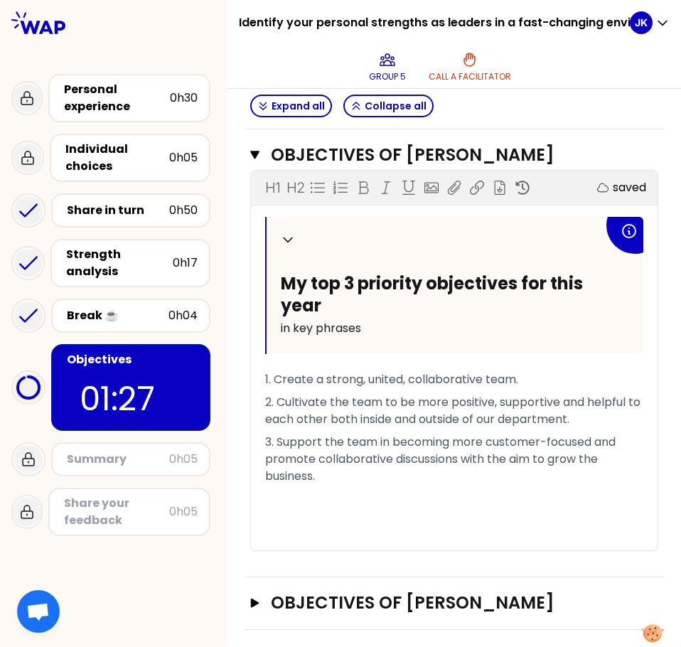
scroll to position [674, 0]
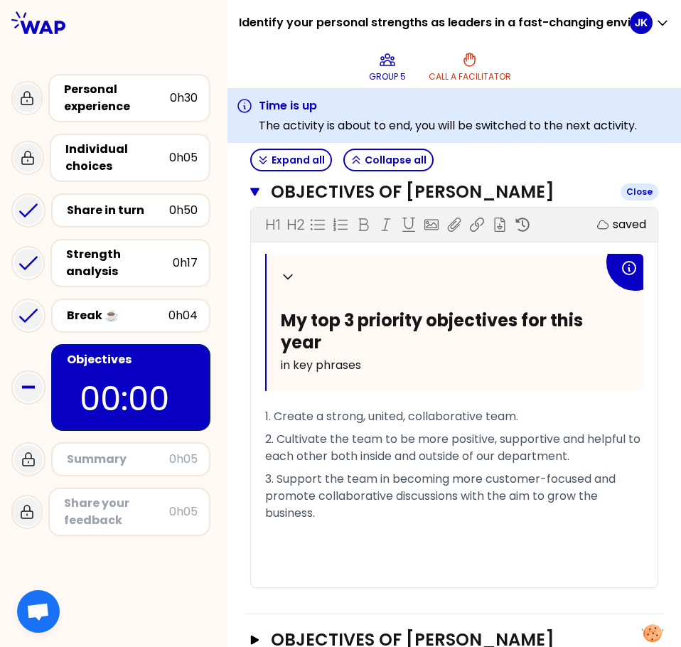
click at [257, 196] on icon "button" at bounding box center [254, 192] width 9 height 9
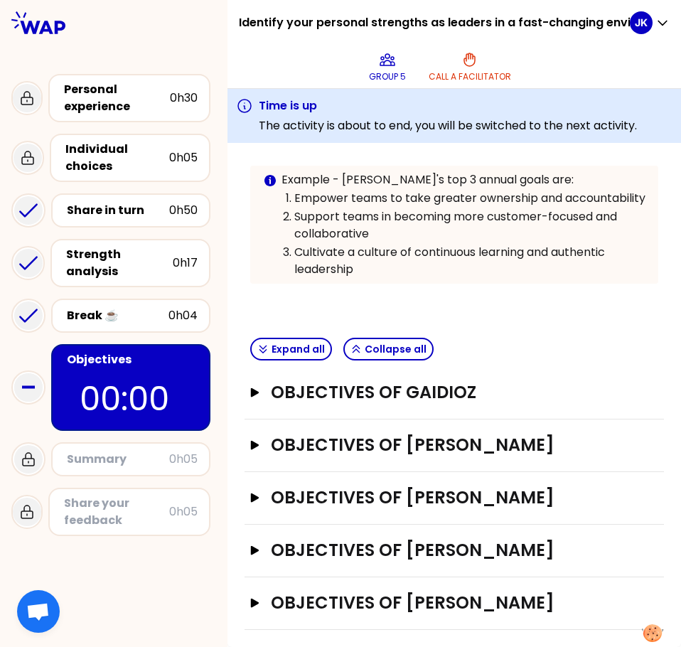
click at [125, 451] on div "Summary" at bounding box center [118, 459] width 102 height 17
click at [134, 256] on div "Strength analysis" at bounding box center [119, 263] width 107 height 34
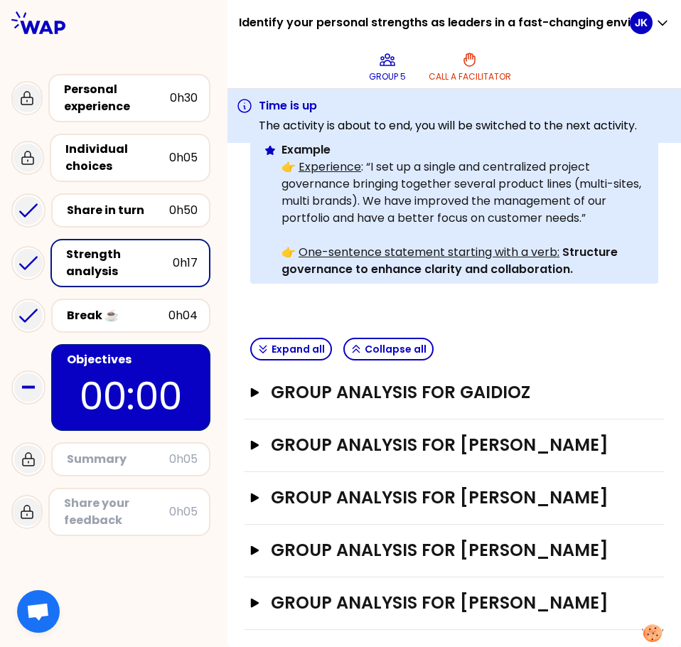
scroll to position [440, 0]
click at [254, 545] on button "Group analysis for [PERSON_NAME] Open" at bounding box center [454, 550] width 408 height 23
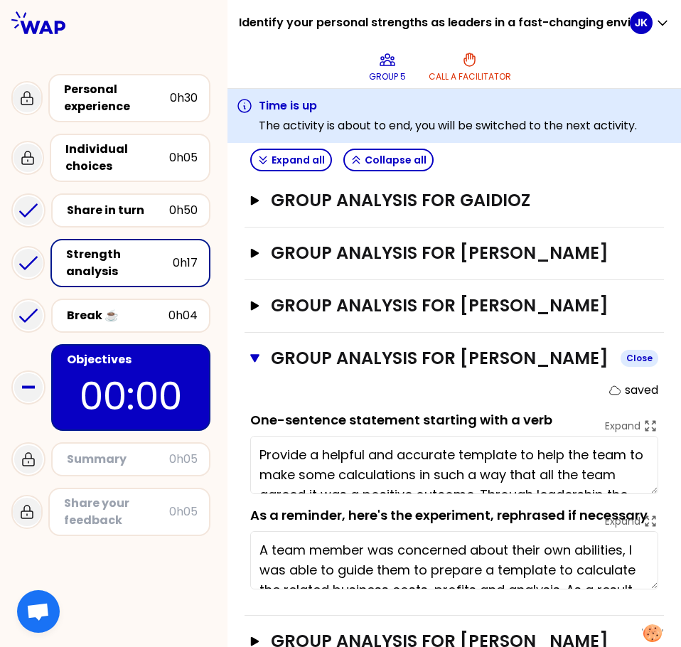
scroll to position [653, 0]
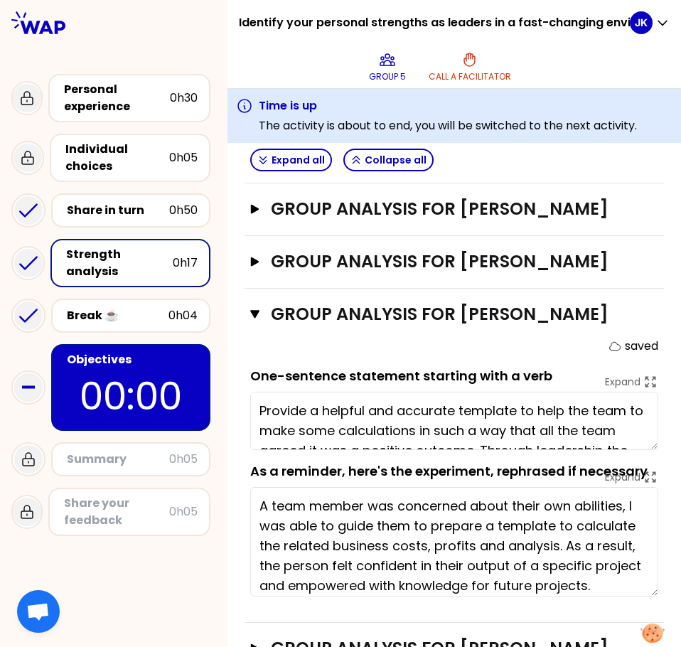
drag, startPoint x: 643, startPoint y: 565, endPoint x: 643, endPoint y: 616, distance: 51.2
click at [643, 616] on body "Identify your personal strengths as leaders in a fast-changing environment (PM)…" at bounding box center [340, 323] width 681 height 647
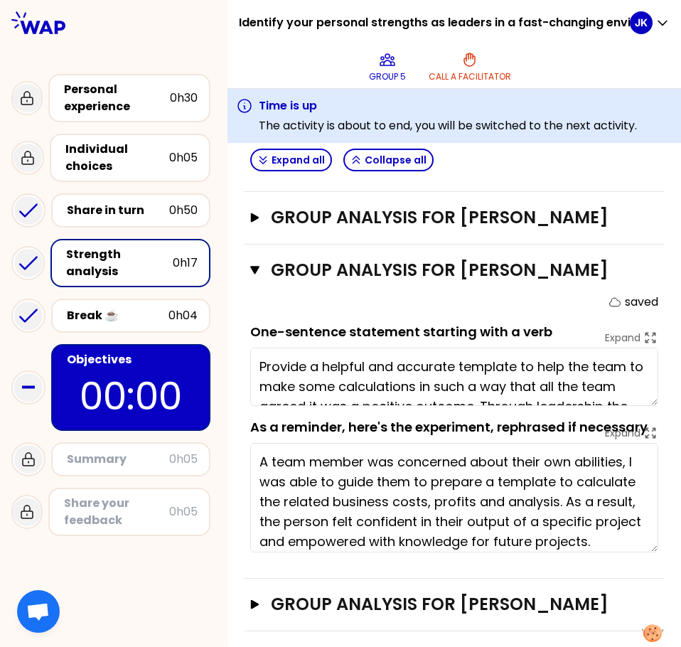
scroll to position [721, 0]
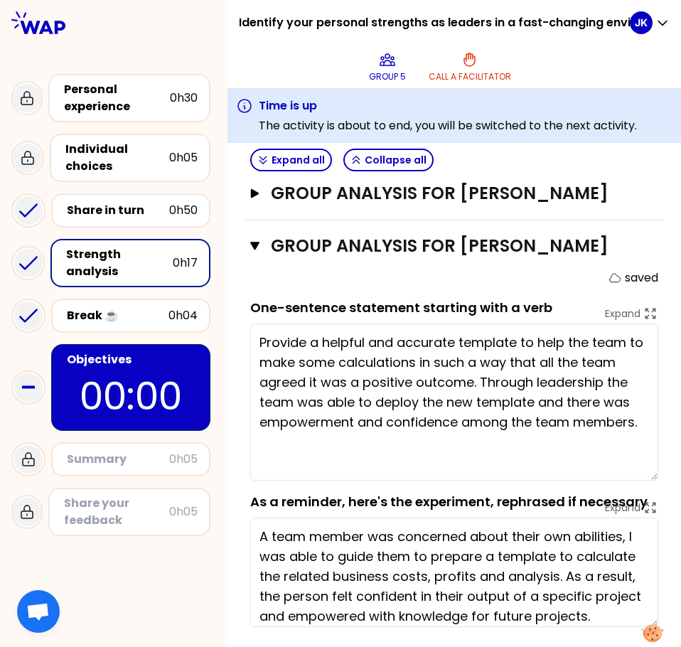
drag, startPoint x: 643, startPoint y: 401, endPoint x: 645, endPoint y: 500, distance: 98.8
click at [645, 481] on textarea "Provide a helpful and accurate template to help the team to make some calculati…" at bounding box center [454, 401] width 408 height 157
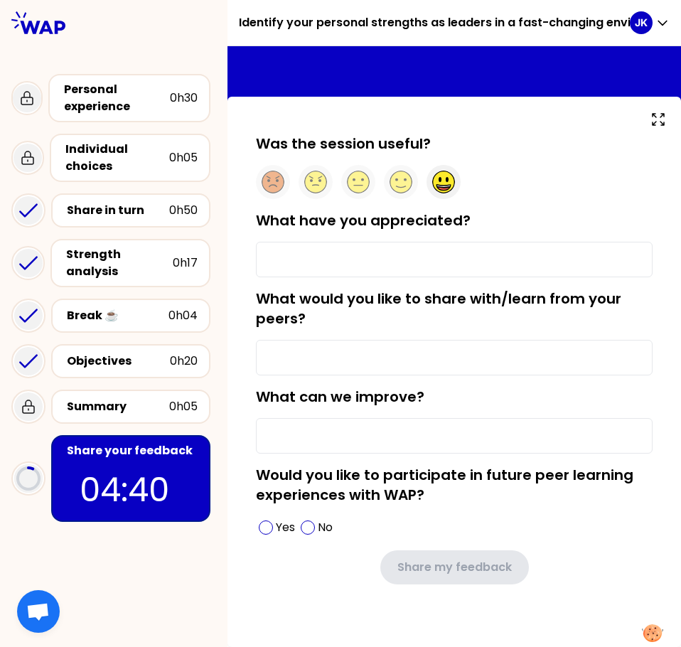
click at [453, 183] on circle at bounding box center [444, 182] width 22 height 22
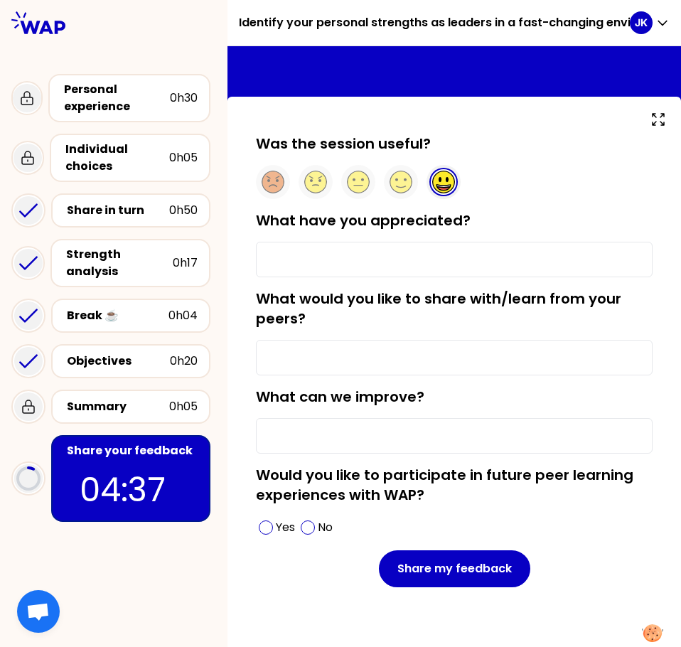
click at [441, 254] on input "What have you appreciated?" at bounding box center [454, 260] width 397 height 36
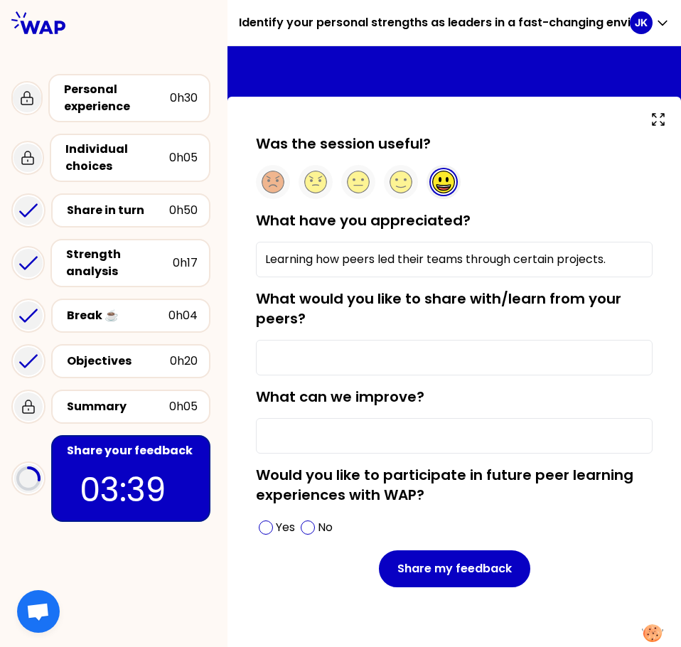
type input "Learning how peers led their teams through certain projects."
click at [318, 353] on input "What would you like to share with/learn from your peers?" at bounding box center [454, 358] width 397 height 36
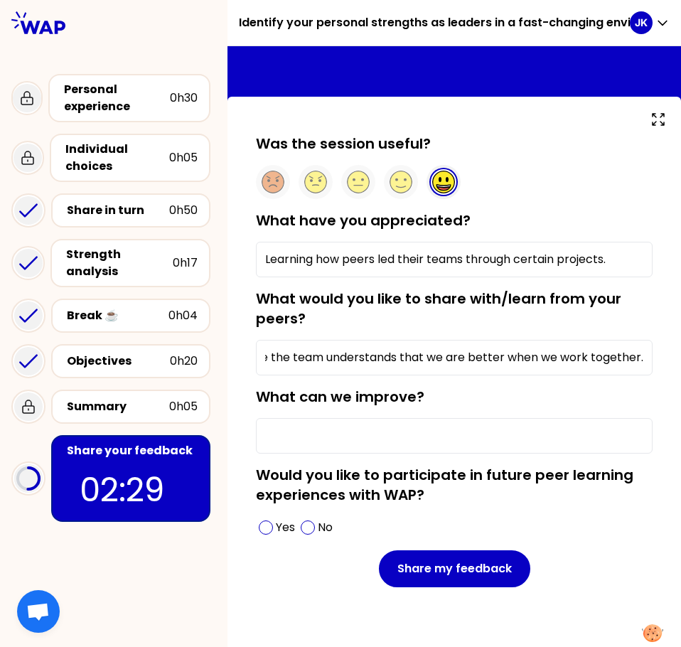
scroll to position [0, 0]
drag, startPoint x: 549, startPoint y: 358, endPoint x: 564, endPoint y: 357, distance: 14.2
click at [564, 357] on input "Cultivating a strong, united team where the team understands that we are better…" at bounding box center [454, 358] width 397 height 36
click at [555, 357] on input "Cultivating a strong, united team where the team understands that we are better…" at bounding box center [454, 358] width 397 height 36
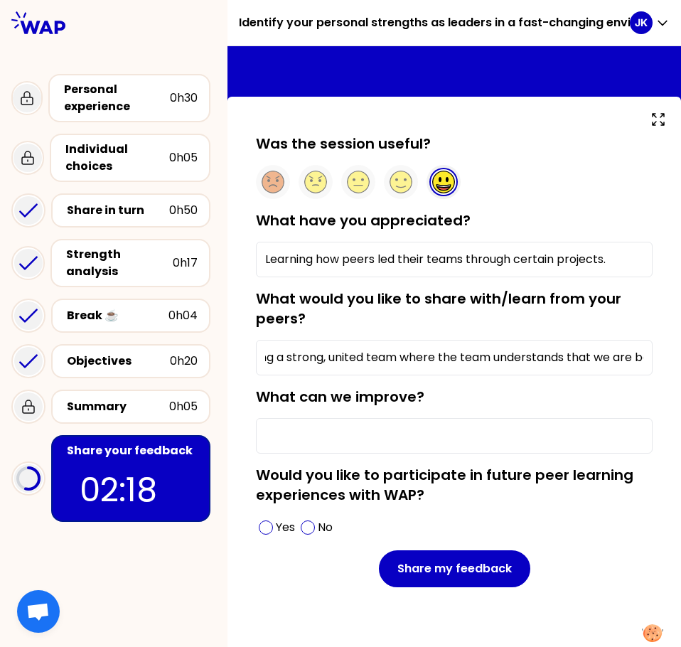
drag, startPoint x: 551, startPoint y: 357, endPoint x: 570, endPoint y: 357, distance: 19.2
click at [570, 357] on input "Cultivating a strong, united team where the team understands that we are better…" at bounding box center [454, 358] width 397 height 36
drag, startPoint x: 526, startPoint y: 357, endPoint x: 547, endPoint y: 355, distance: 20.7
click at [547, 355] on input "Cultivating a strong, united team where the team embodies the initiative that w…" at bounding box center [454, 358] width 397 height 36
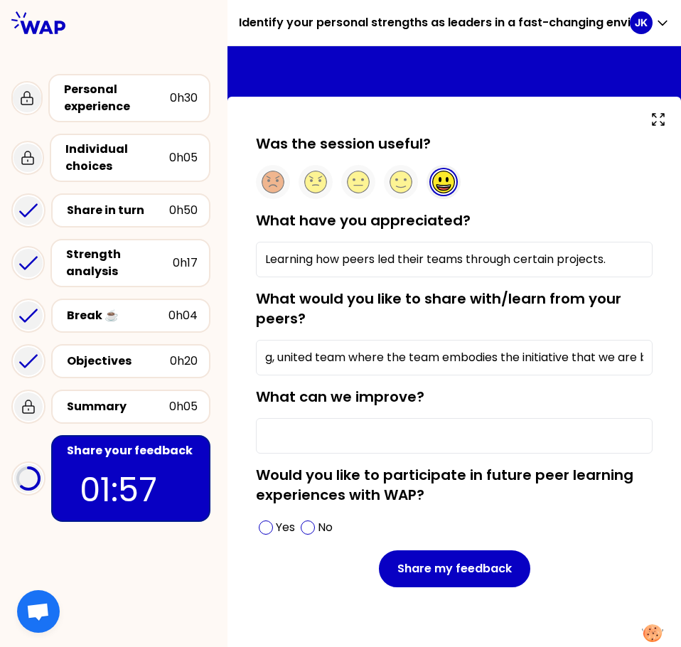
click at [547, 355] on input "Cultivating a strong, united team where the team embodies the initiative that w…" at bounding box center [454, 358] width 397 height 36
drag, startPoint x: 529, startPoint y: 356, endPoint x: 577, endPoint y: 355, distance: 48.3
click at [577, 355] on input "Cultivating a strong, united team where the team embodies the initiative that w…" at bounding box center [454, 358] width 397 height 36
type input "Cultivating a strong, united team where the team embodies the behavior that we …"
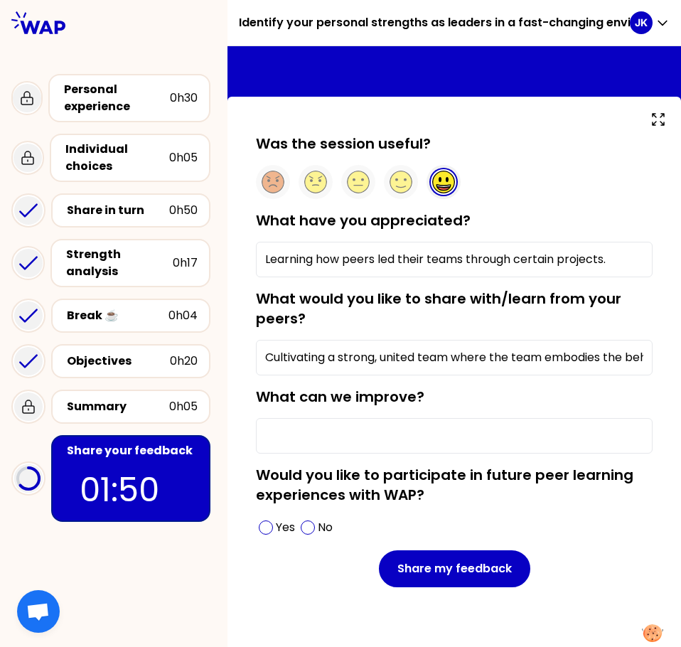
click at [446, 430] on input "What can we improve?" at bounding box center [454, 436] width 397 height 36
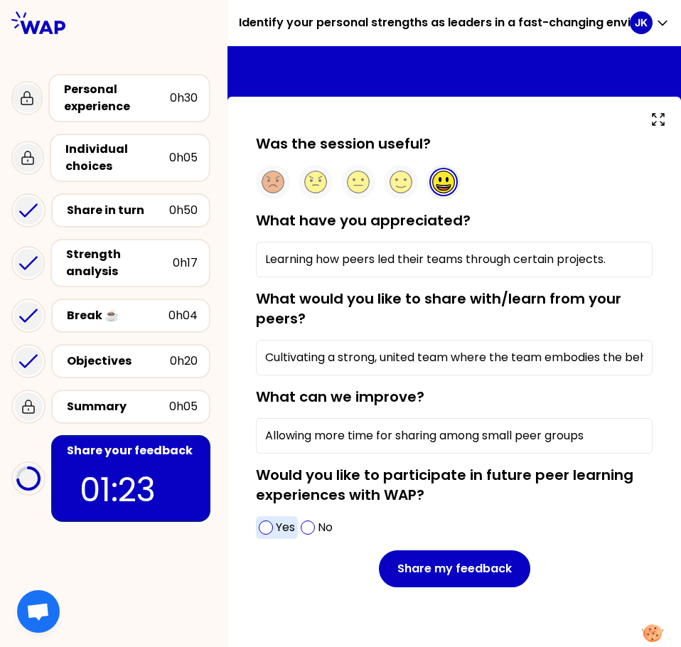
type input "Allowing more time for sharing among small peer groups"
click at [265, 527] on span at bounding box center [266, 527] width 14 height 14
click at [511, 359] on input "Cultivating a strong, united team where the team embodies the behavior that we …" at bounding box center [454, 358] width 397 height 36
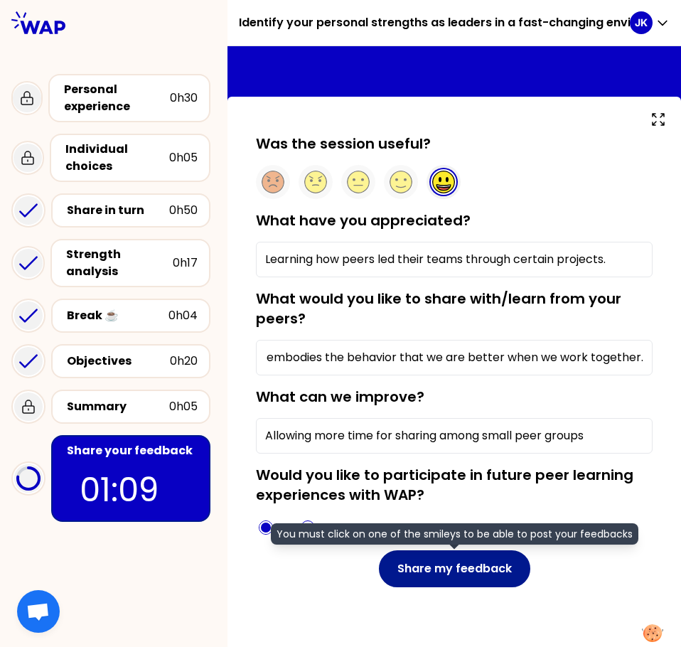
click at [477, 576] on button "Share my feedback" at bounding box center [454, 568] width 151 height 37
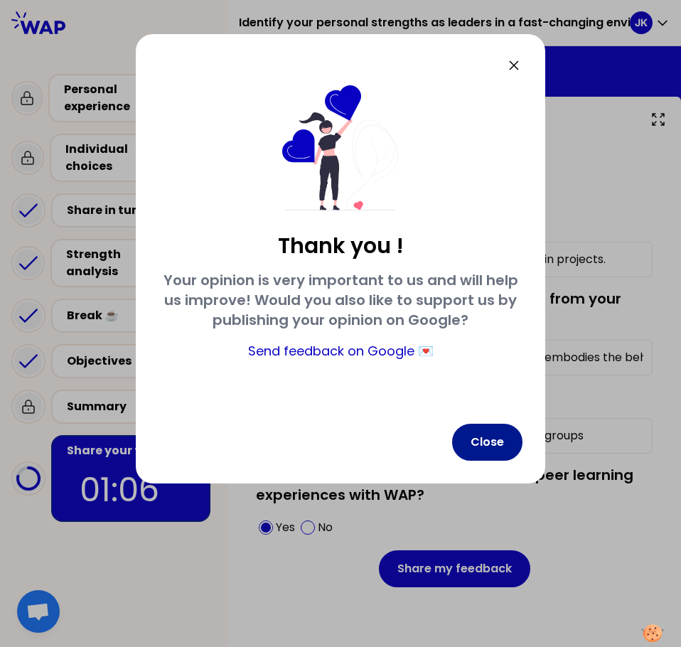
click at [497, 441] on button "Close" at bounding box center [487, 442] width 70 height 37
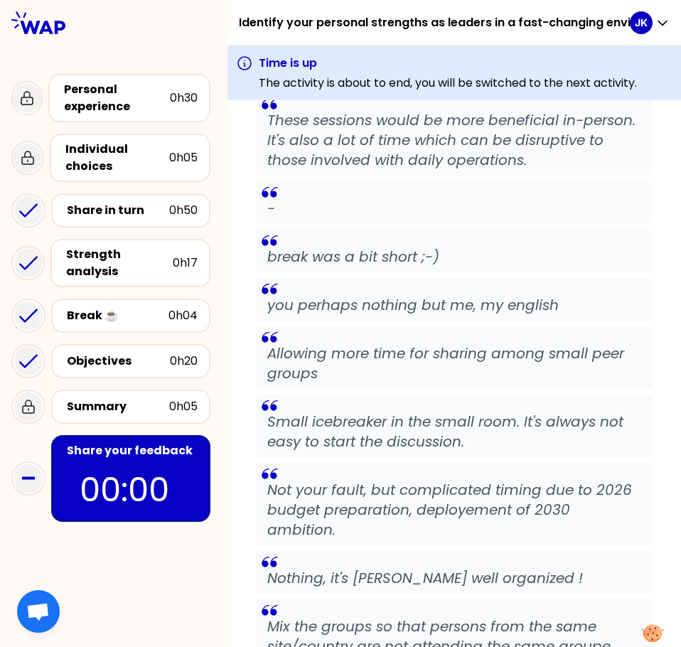
scroll to position [4743, 0]
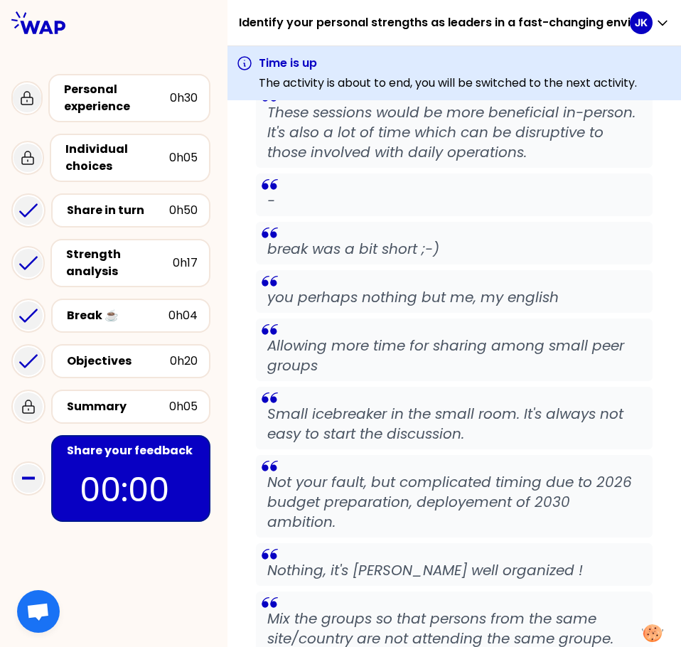
click at [31, 603] on span "Open chat" at bounding box center [37, 613] width 23 height 20
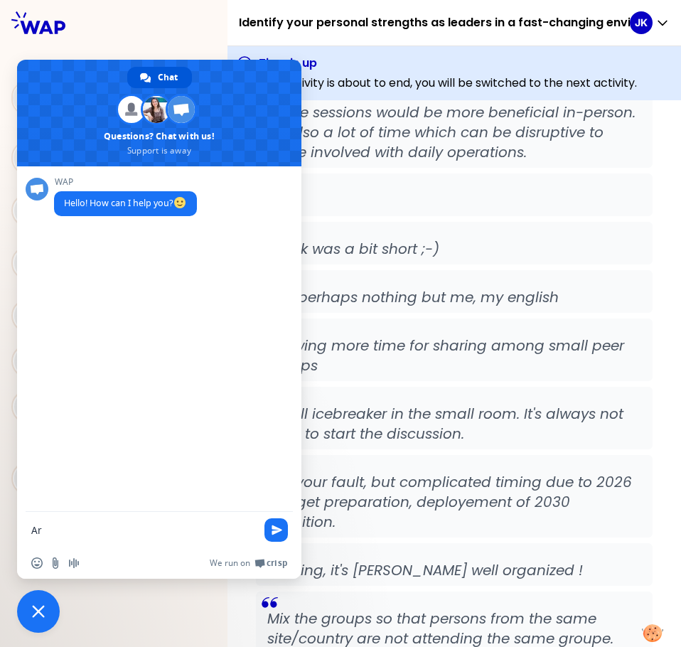
type textarea "A"
type textarea "Please make my contributions anonymous."
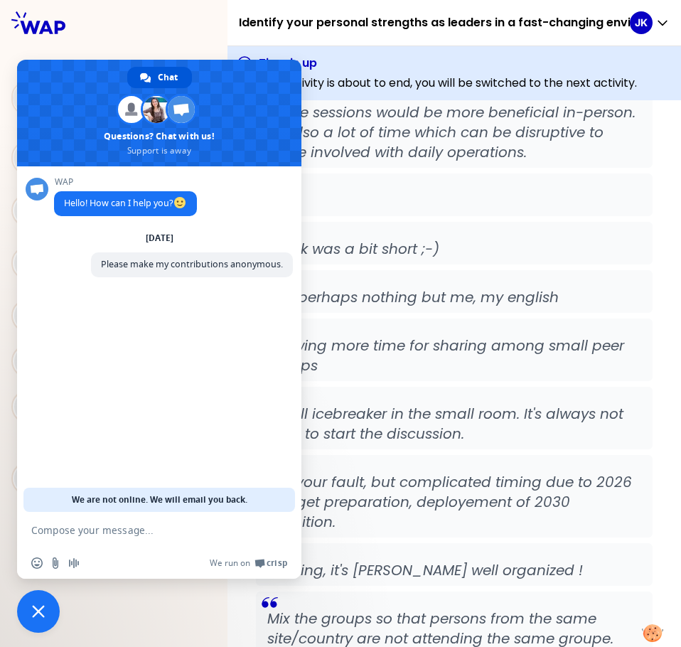
click at [38, 609] on span "Close chat" at bounding box center [38, 611] width 13 height 13
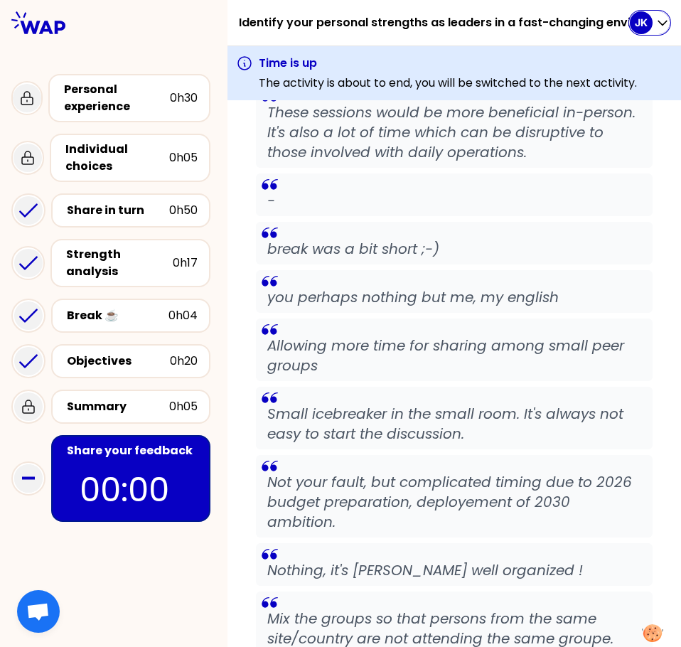
click at [664, 18] on icon "button" at bounding box center [662, 23] width 14 height 14
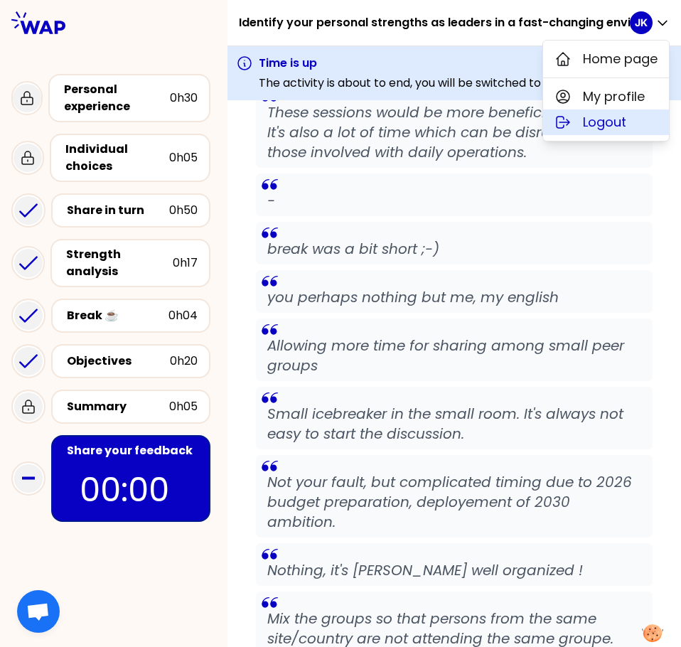
click at [608, 119] on span "Logout" at bounding box center [604, 122] width 43 height 20
